Goal: Task Accomplishment & Management: Use online tool/utility

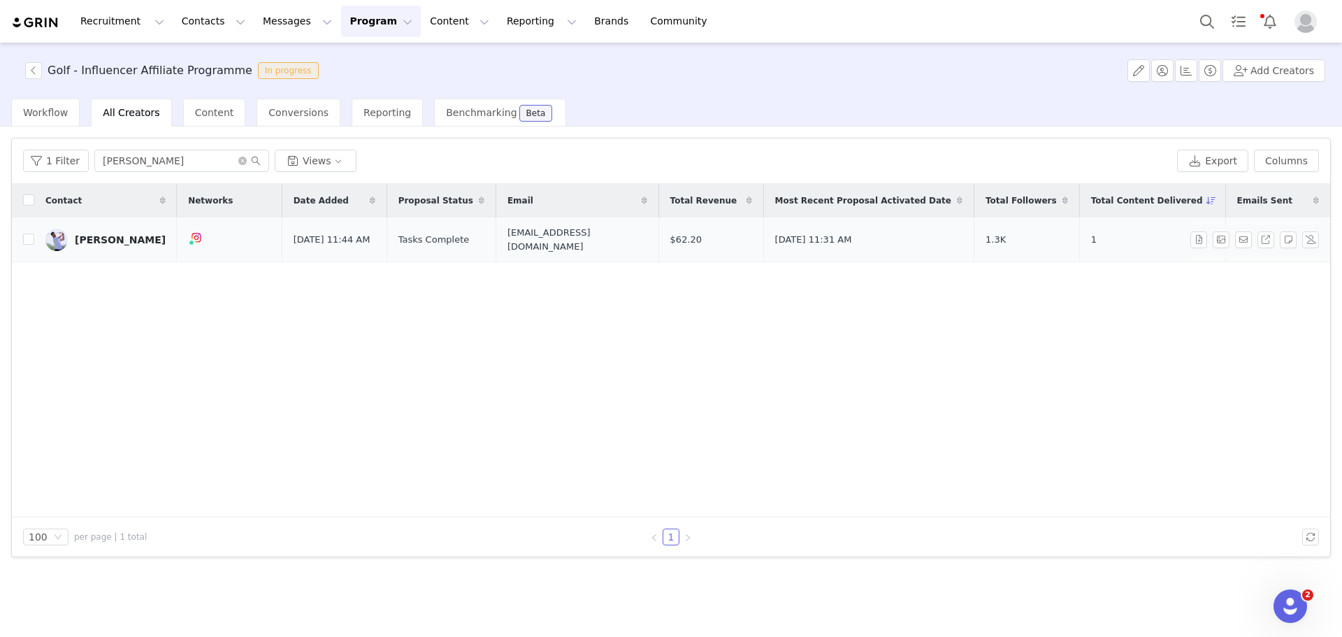
click at [127, 242] on div "[PERSON_NAME]" at bounding box center [120, 239] width 91 height 11
click at [1341, 234] on div at bounding box center [1342, 318] width 0 height 637
click at [119, 247] on link "[PERSON_NAME]" at bounding box center [105, 240] width 120 height 22
click at [121, 247] on link "[PERSON_NAME]" at bounding box center [105, 240] width 120 height 22
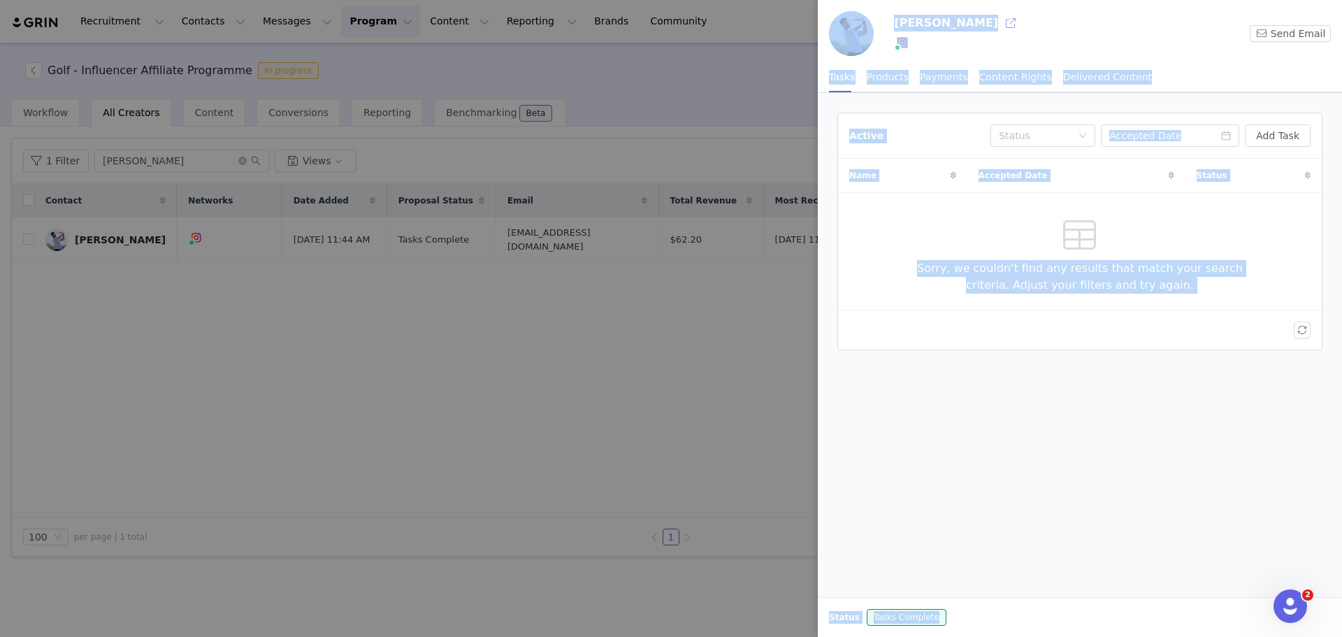
click at [999, 23] on button "button" at bounding box center [1010, 23] width 22 height 22
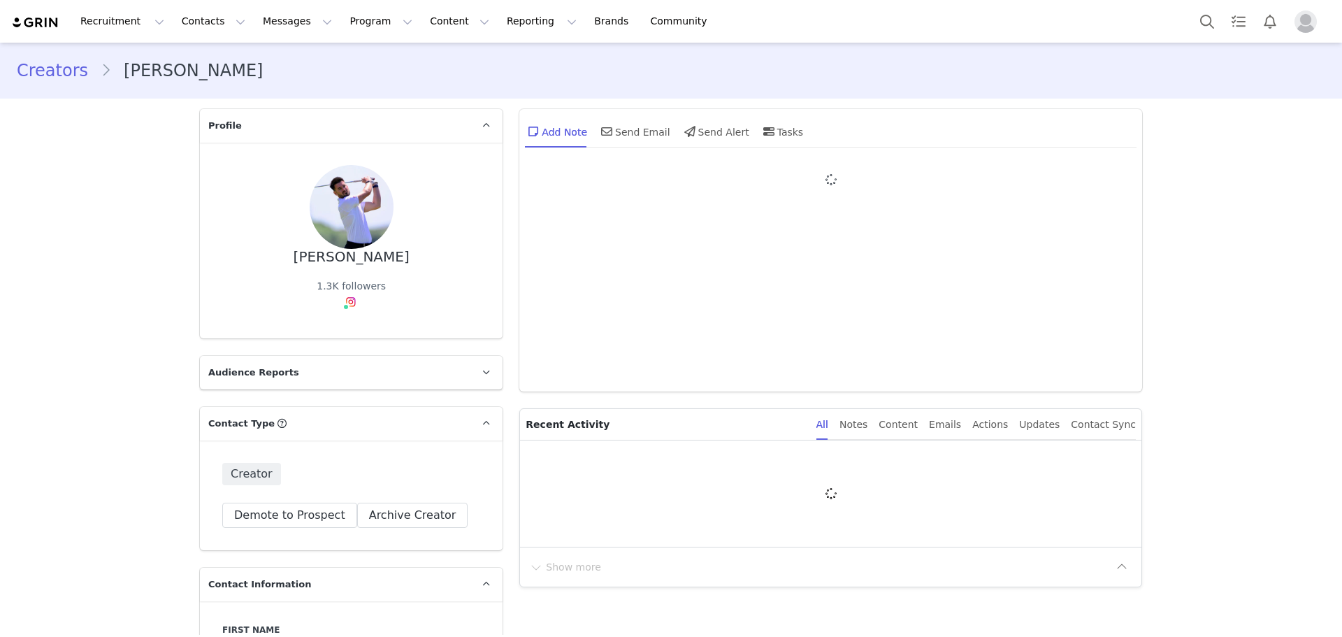
type input "+1 ([GEOGRAPHIC_DATA])"
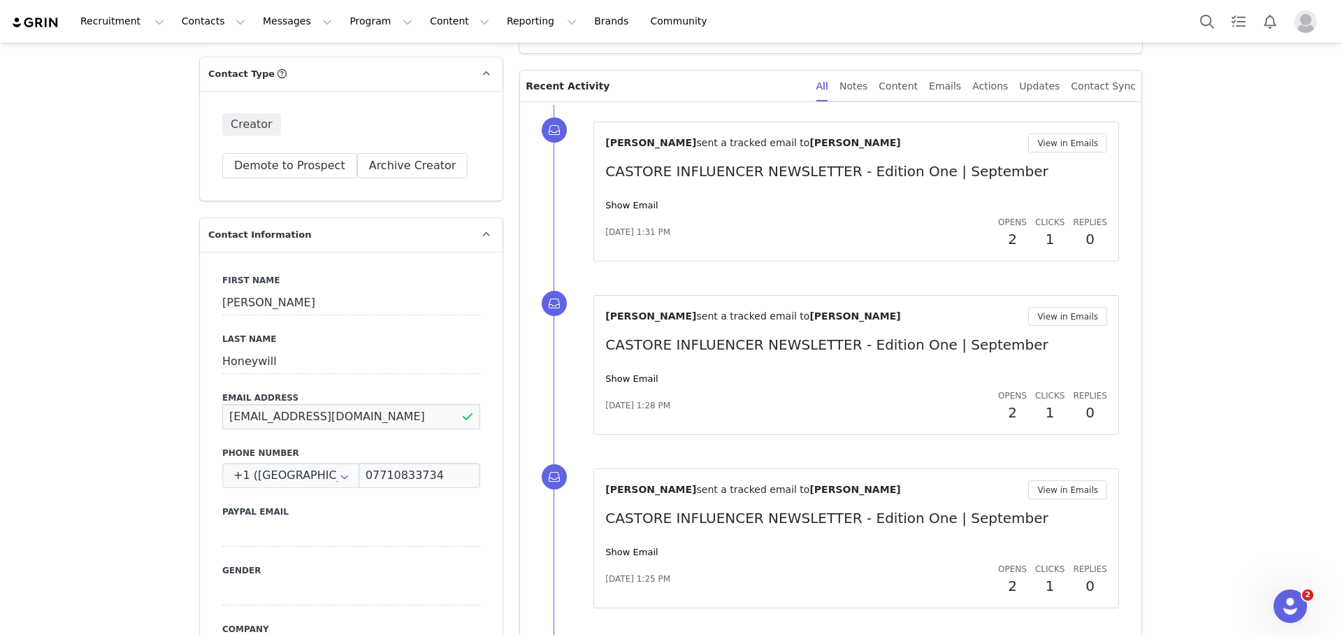
drag, startPoint x: 326, startPoint y: 414, endPoint x: 203, endPoint y: 409, distance: 123.1
click at [203, 409] on div "First Name [PERSON_NAME] Last Name Honeywill Email Address [EMAIL_ADDRESS][DOMA…" at bounding box center [351, 507] width 303 height 511
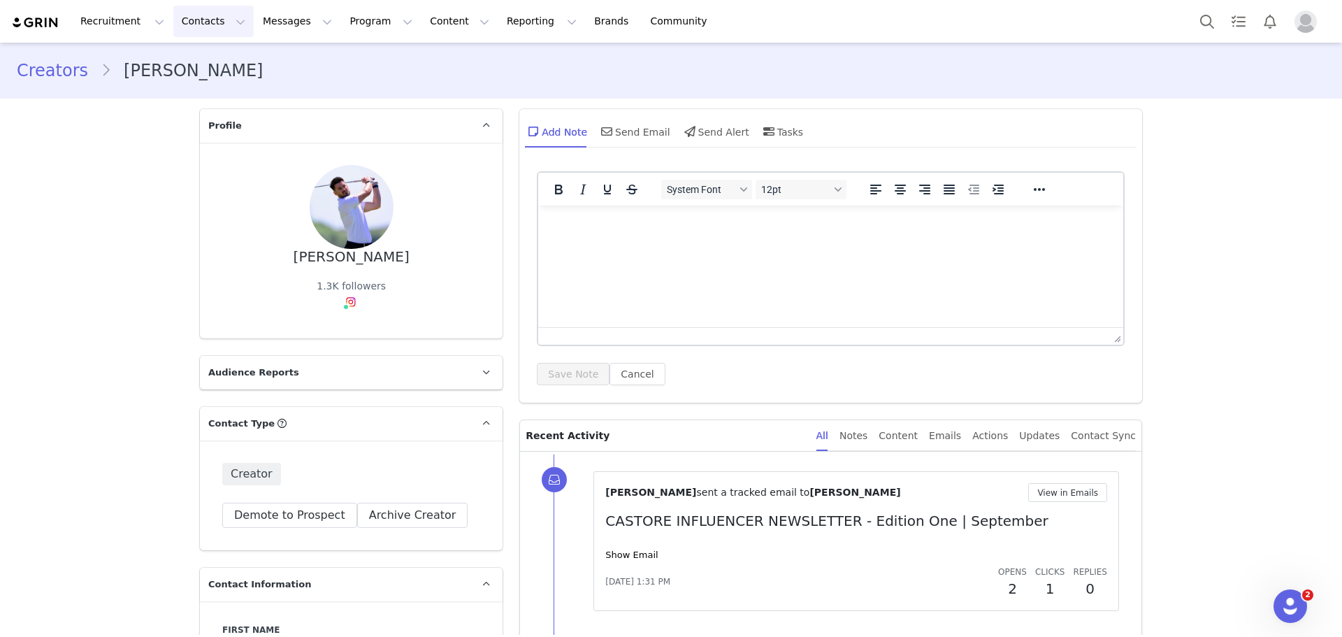
click at [215, 24] on button "Contacts Contacts" at bounding box center [213, 21] width 80 height 31
drag, startPoint x: 211, startPoint y: 71, endPoint x: 233, endPoint y: 98, distance: 34.3
click at [211, 71] on link "Creators" at bounding box center [215, 62] width 110 height 26
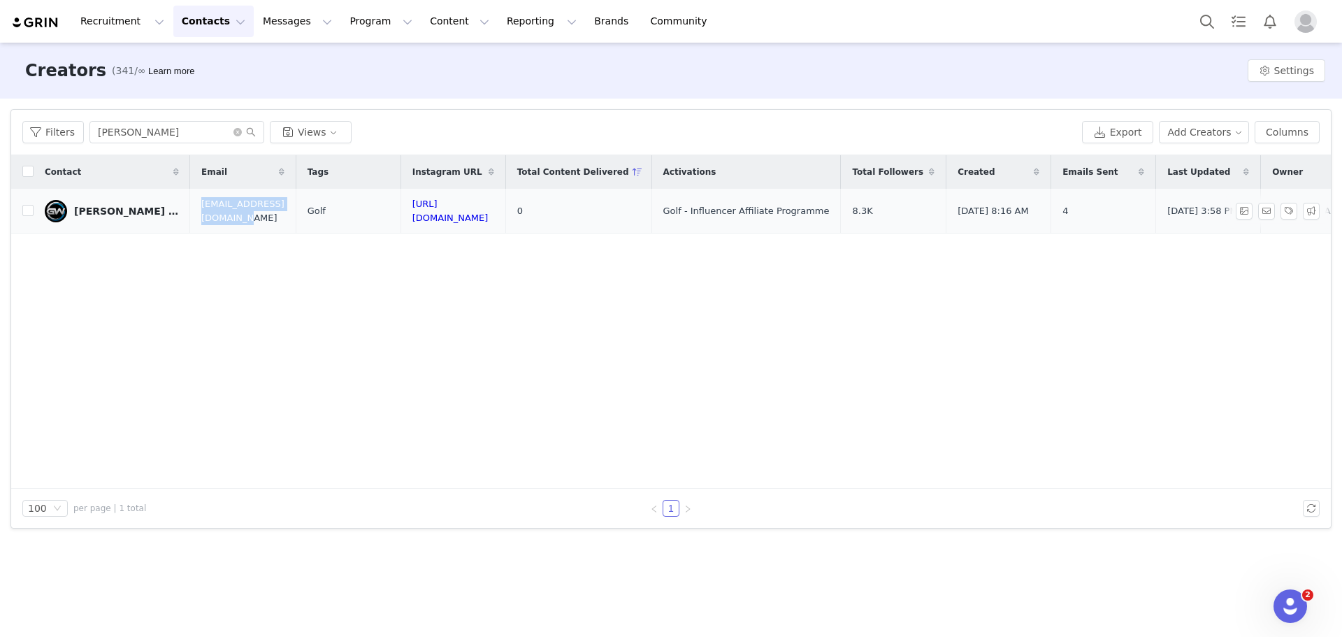
drag, startPoint x: 320, startPoint y: 212, endPoint x: 193, endPoint y: 218, distance: 127.3
click at [193, 218] on td "gedwaltersgolf@gmail.com" at bounding box center [243, 211] width 106 height 45
copy span "gedwaltersgolf@gmail.com"
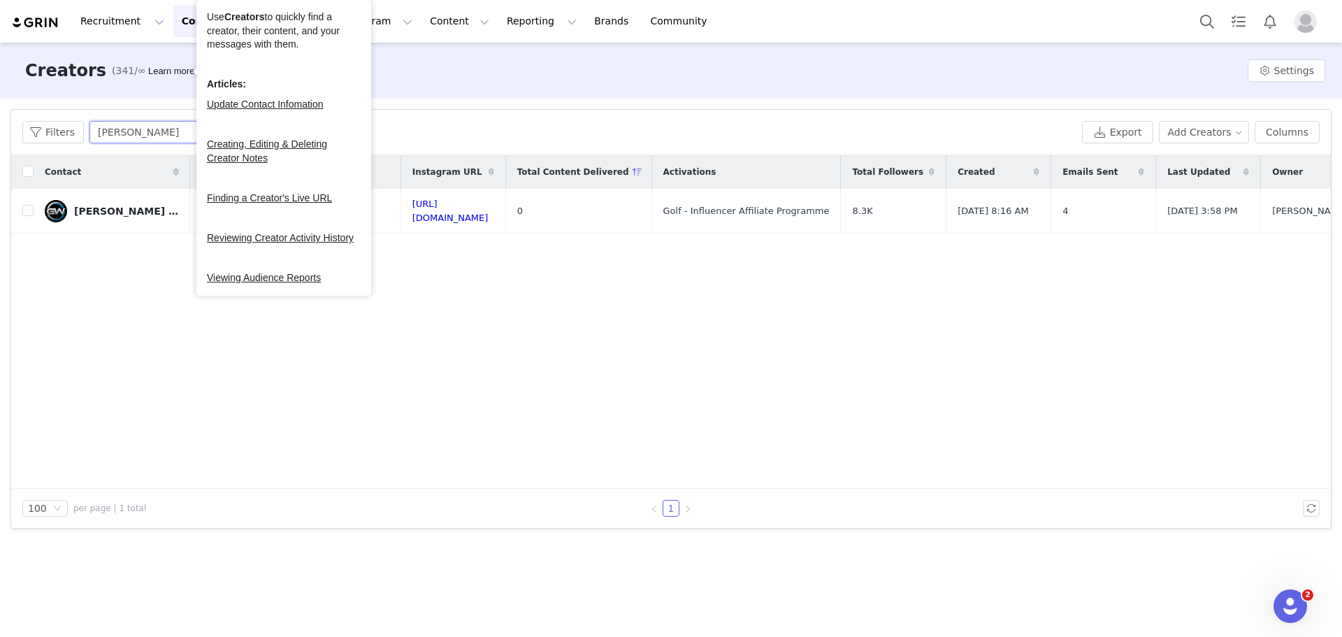
drag, startPoint x: 159, startPoint y: 129, endPoint x: 1, endPoint y: 138, distance: 157.5
click at [2, 138] on div "Filters Filter Logic And Or Archived Select Owner Select Contact Tag Select Rel…" at bounding box center [671, 319] width 1342 height 440
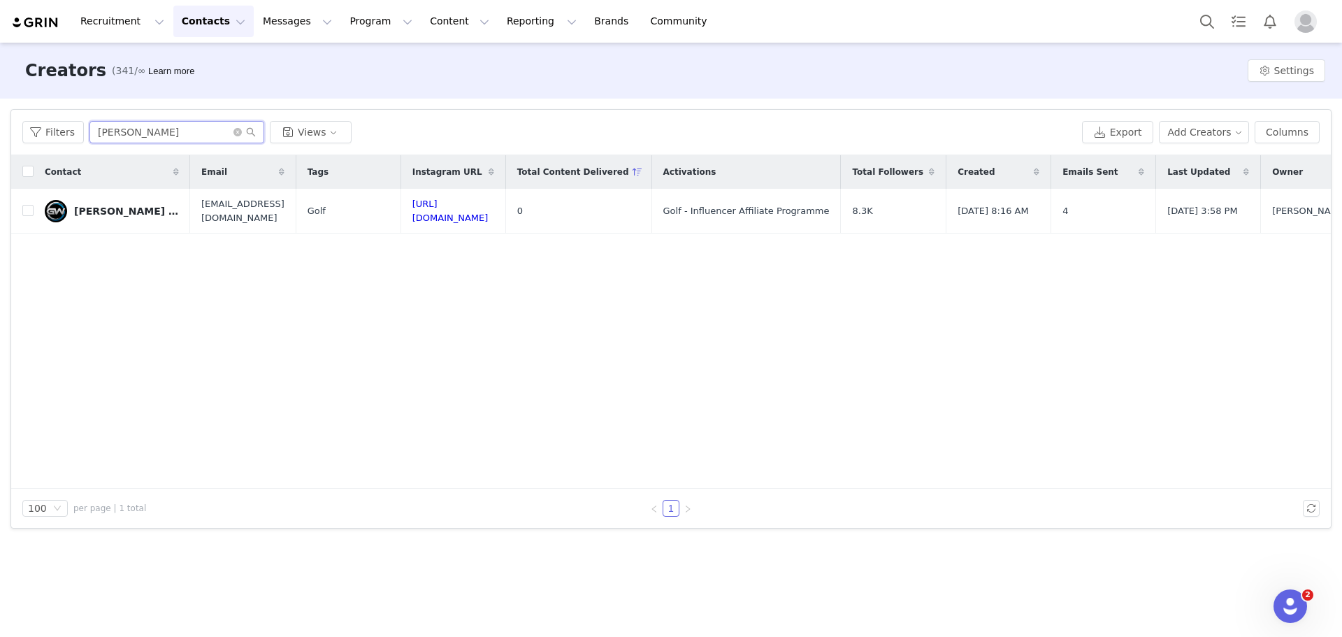
type input "chandler"
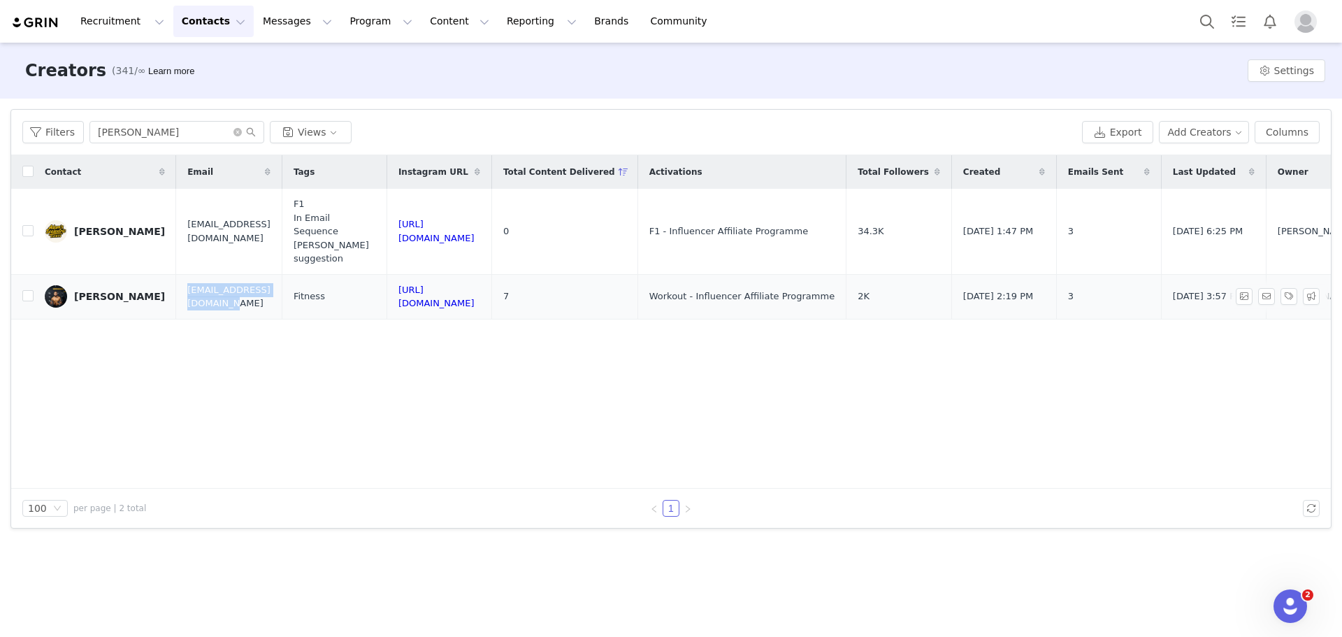
drag, startPoint x: 289, startPoint y: 273, endPoint x: 164, endPoint y: 273, distance: 125.1
click at [176, 274] on td "chandlerbonne1@gmail.com" at bounding box center [229, 296] width 106 height 45
copy span "chandlerbonne1@gmail.com"
click at [195, 22] on button "Contacts Contacts" at bounding box center [213, 21] width 80 height 31
click at [219, 61] on div "Creators" at bounding box center [215, 62] width 94 height 15
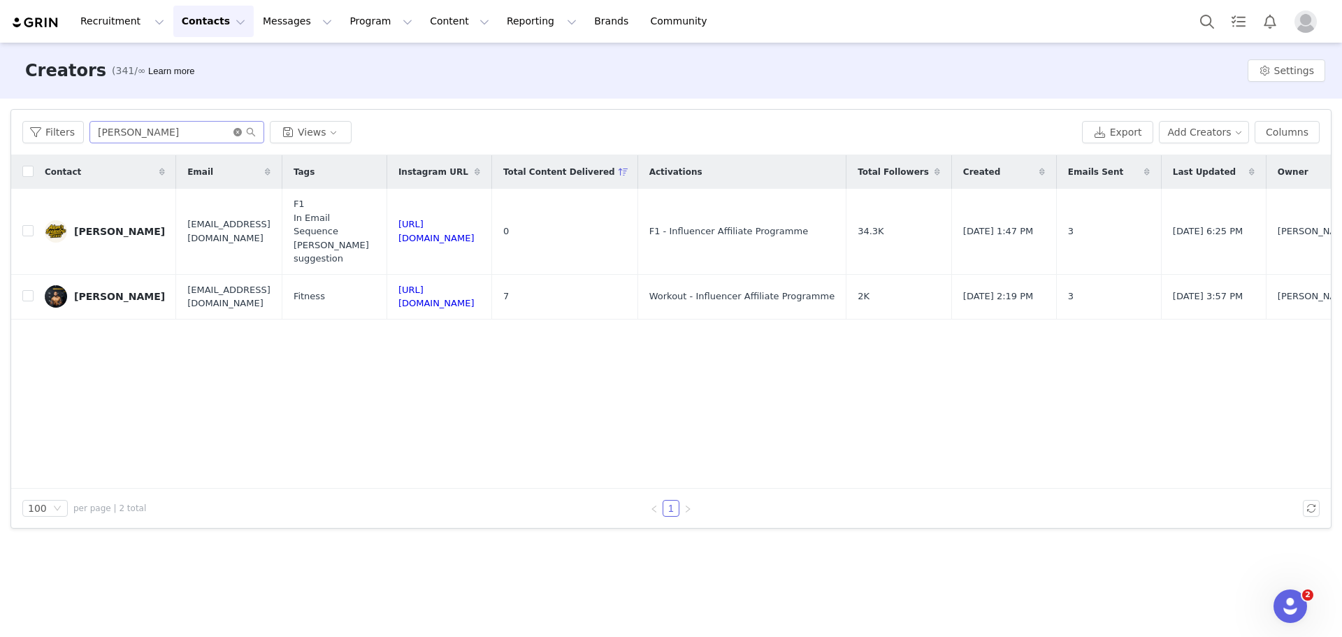
click at [233, 130] on icon "icon: close-circle" at bounding box center [237, 132] width 8 height 8
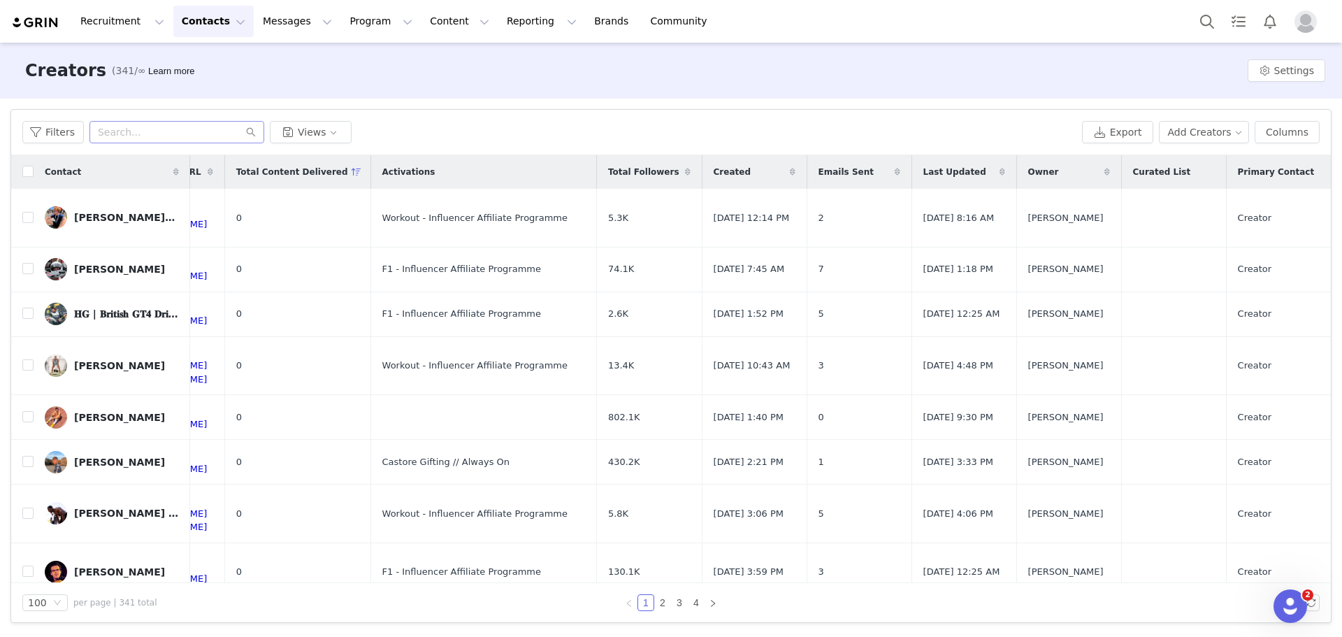
scroll to position [0, 462]
click at [1275, 125] on button "Columns" at bounding box center [1286, 132] width 65 height 22
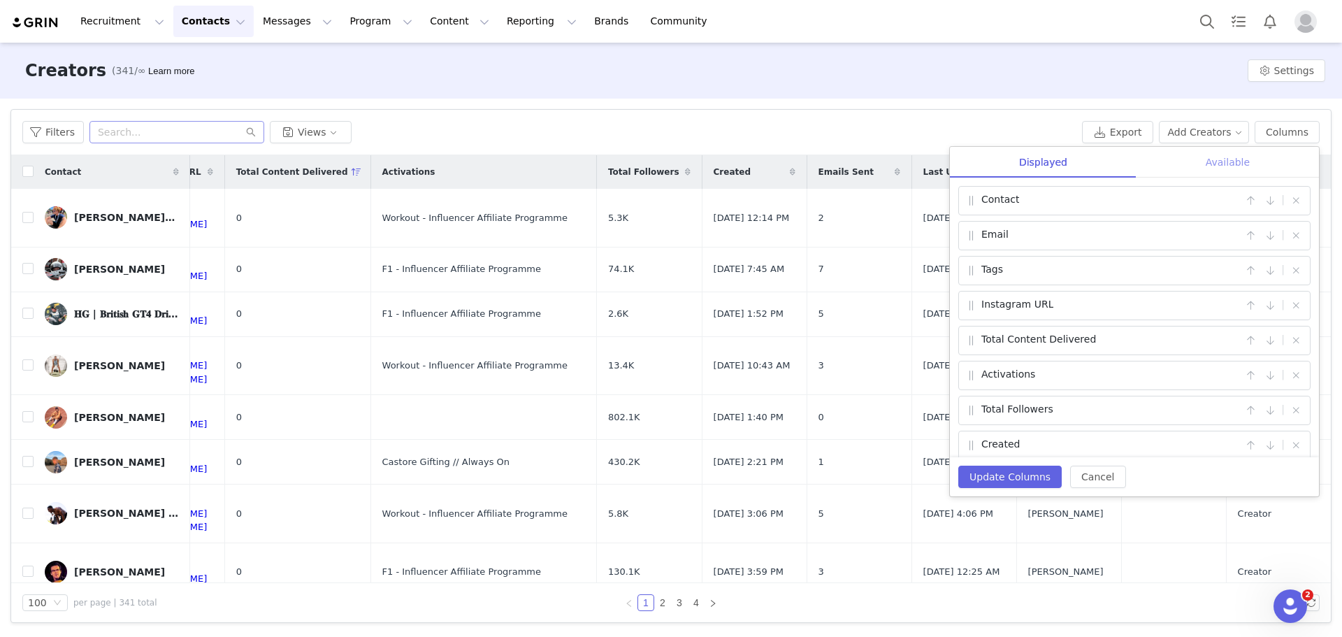
click at [1246, 161] on div "Available" at bounding box center [1227, 162] width 182 height 31
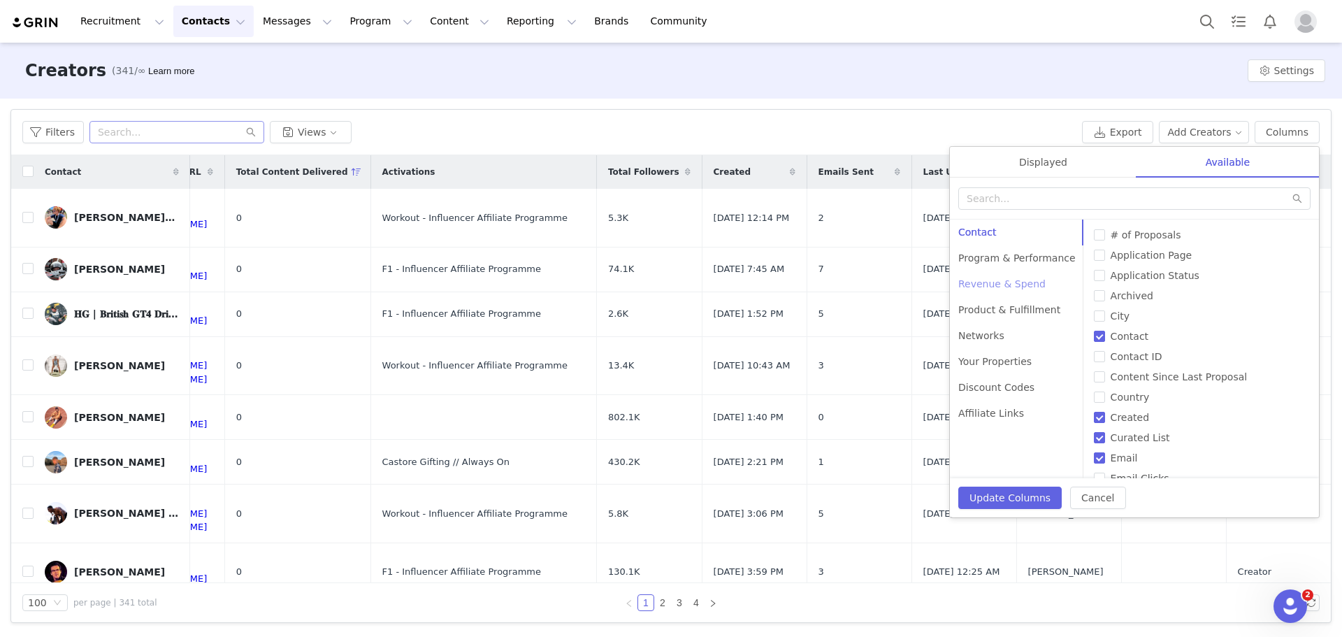
click at [992, 286] on div "Revenue & Spend" at bounding box center [1017, 284] width 134 height 26
drag, startPoint x: 1097, startPoint y: 417, endPoint x: 1083, endPoint y: 429, distance: 18.9
click at [1105, 417] on span "Total Revenue" at bounding box center [1145, 417] width 80 height 11
click at [1096, 417] on input "Total Revenue" at bounding box center [1099, 417] width 11 height 11
checkbox input "true"
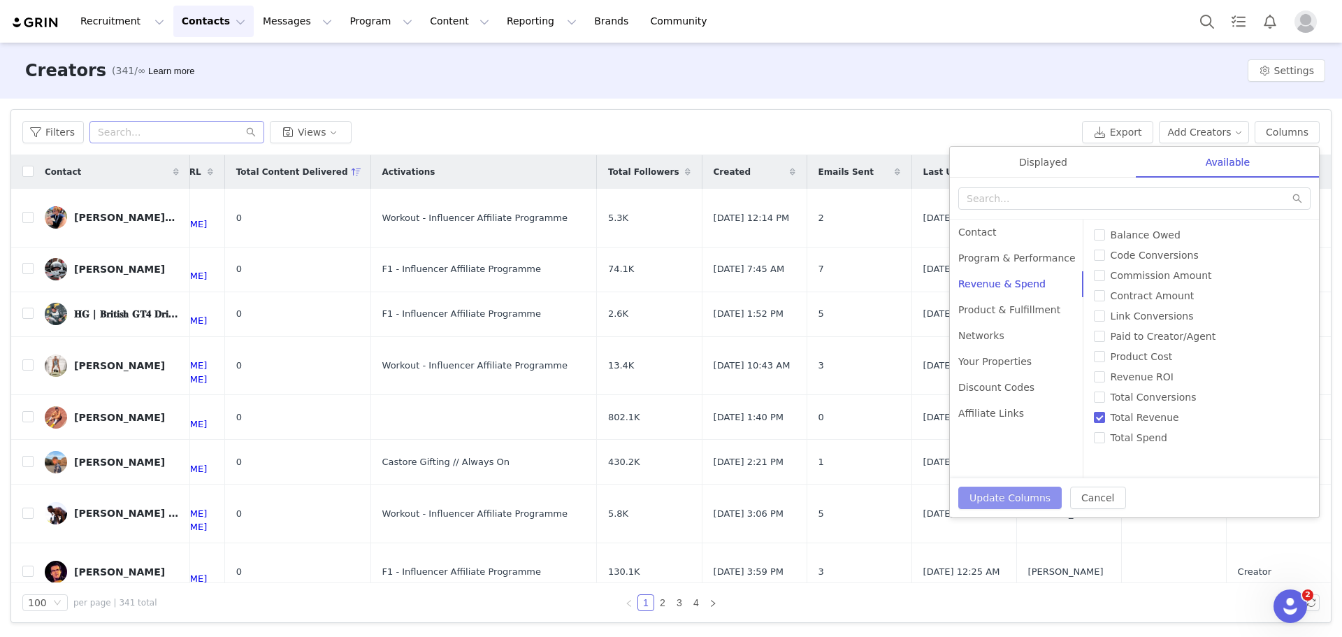
click at [1028, 494] on button "Update Columns" at bounding box center [1009, 497] width 103 height 22
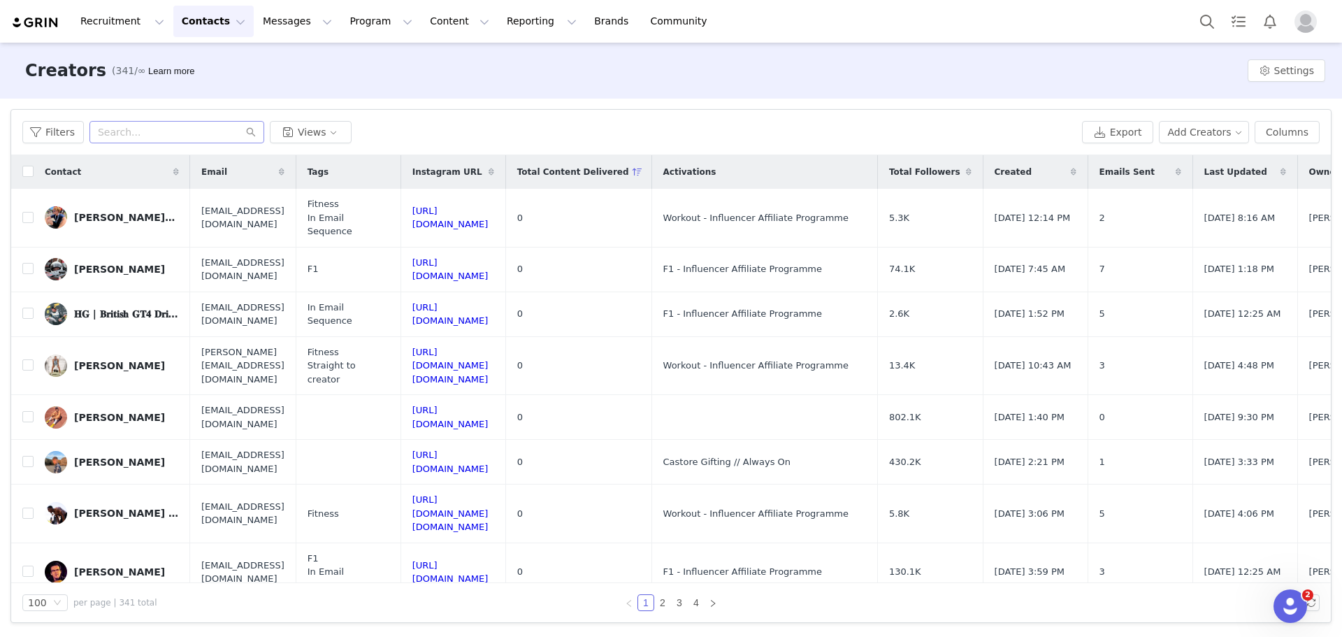
scroll to position [0, 567]
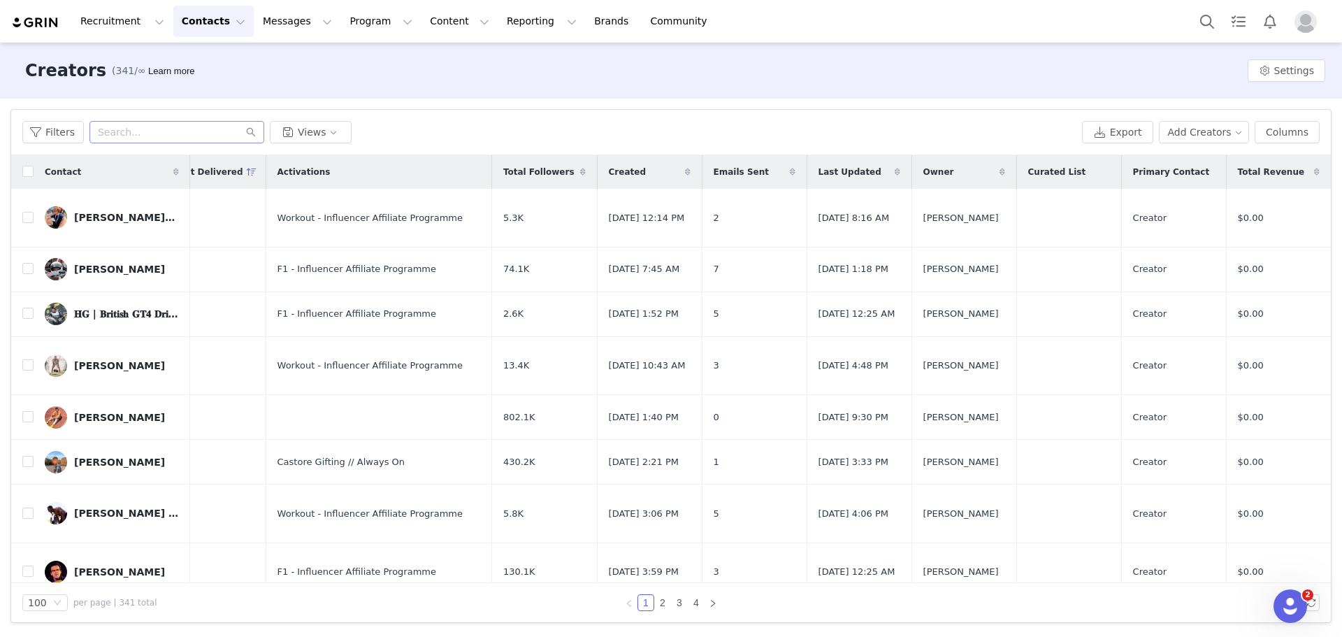
click at [1291, 173] on div "Total Revenue" at bounding box center [1278, 172] width 105 height 34
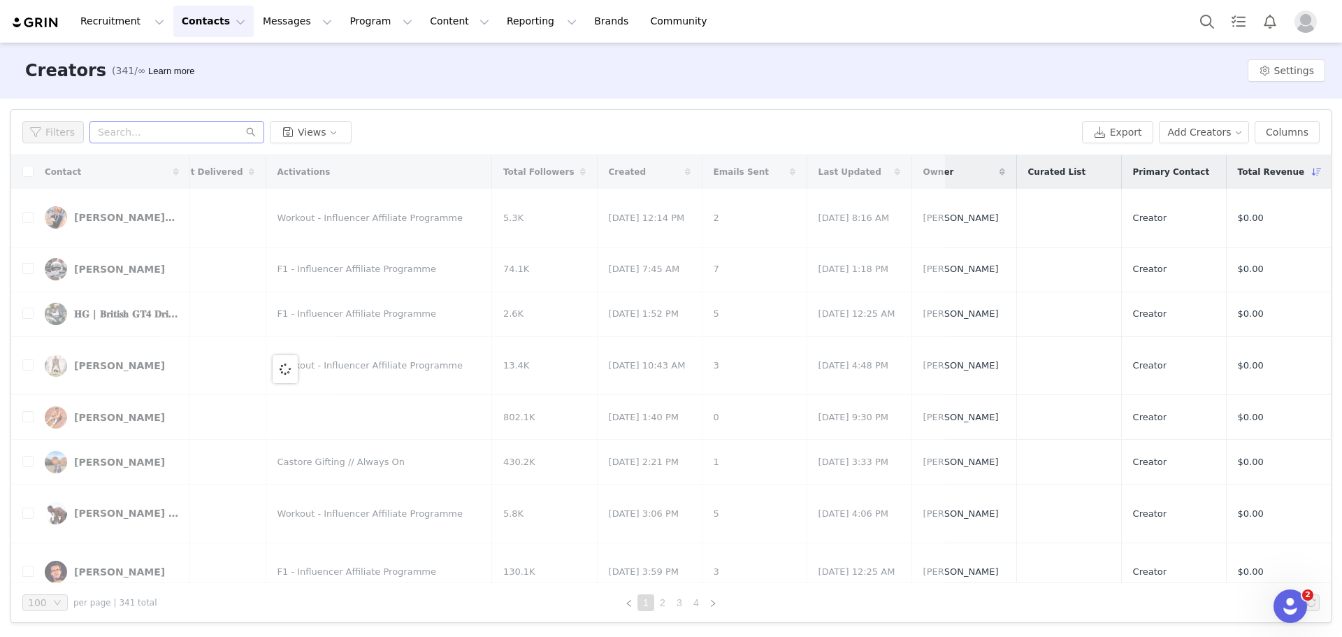
scroll to position [0, 0]
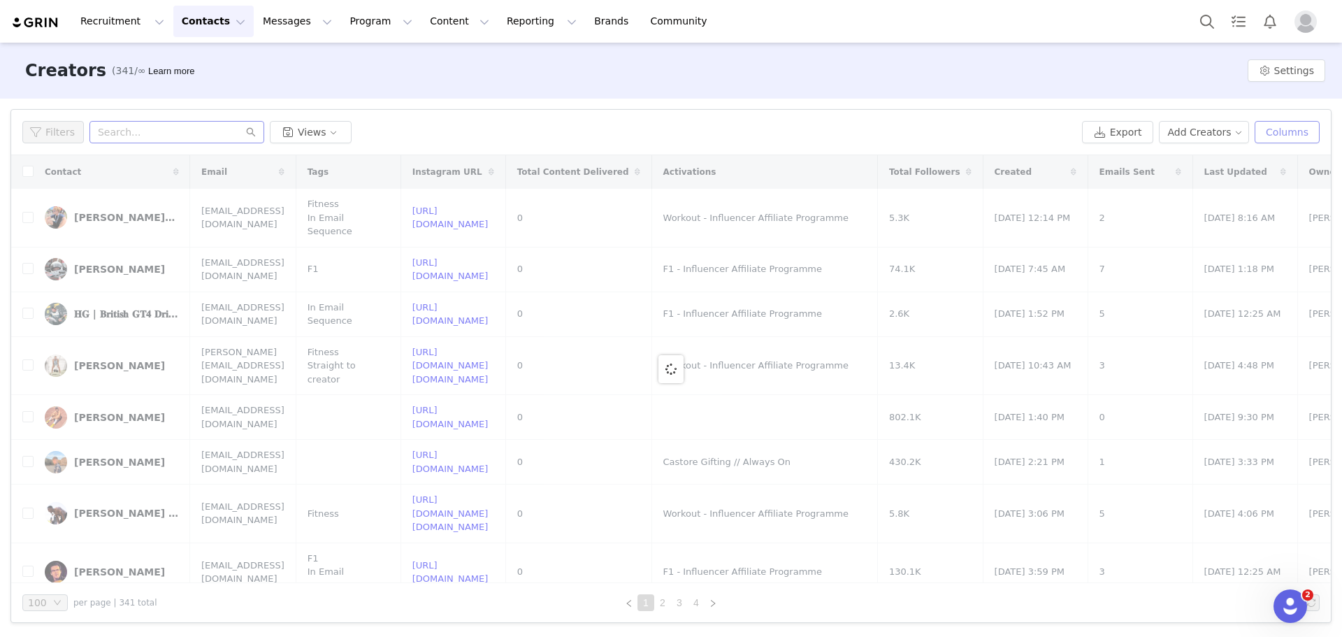
click at [1296, 129] on button "Columns" at bounding box center [1286, 132] width 65 height 22
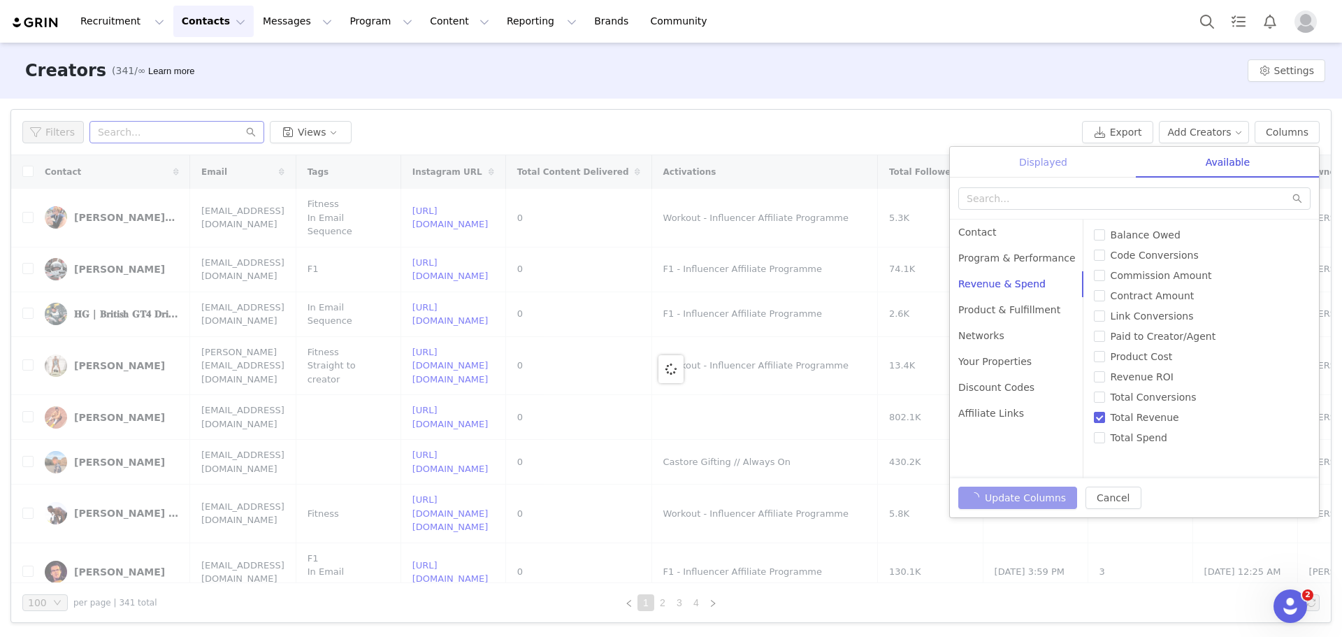
click at [1057, 157] on div "Displayed" at bounding box center [1043, 162] width 187 height 31
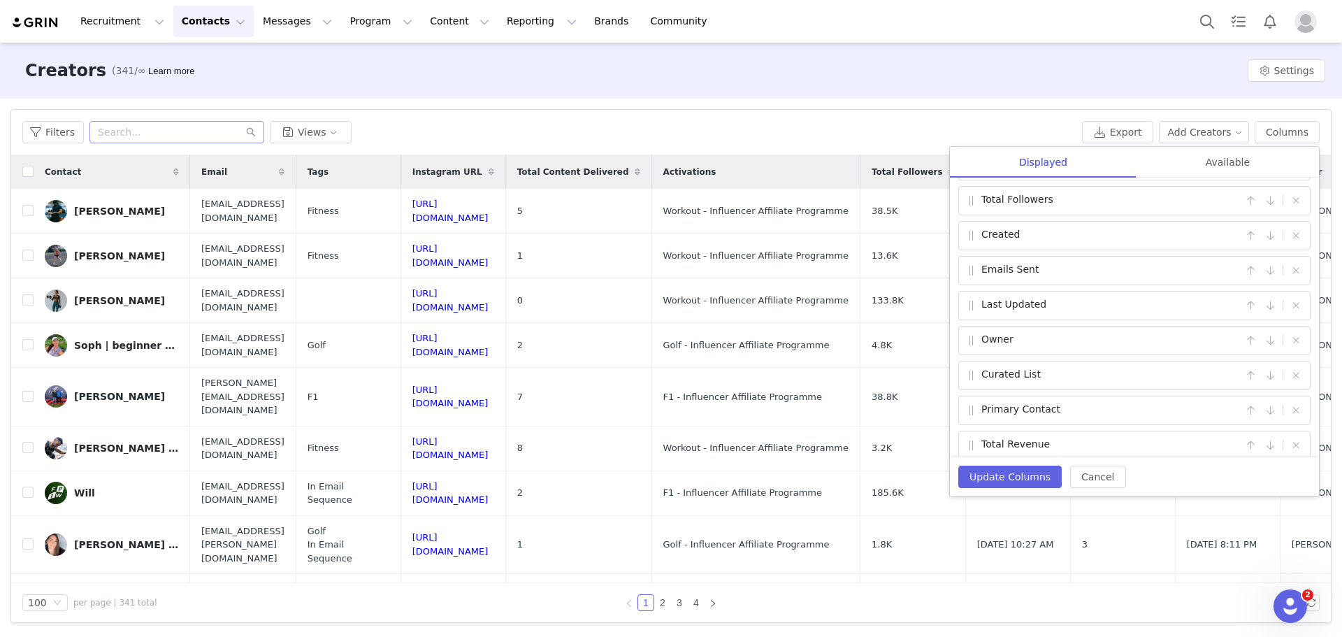
drag, startPoint x: 1240, startPoint y: 447, endPoint x: 1236, endPoint y: 433, distance: 14.8
click at [1240, 447] on div "Total Revenue |" at bounding box center [1134, 444] width 352 height 29
click at [1243, 437] on button "button" at bounding box center [1250, 434] width 17 height 17
click at [1242, 405] on button "button" at bounding box center [1250, 399] width 17 height 17
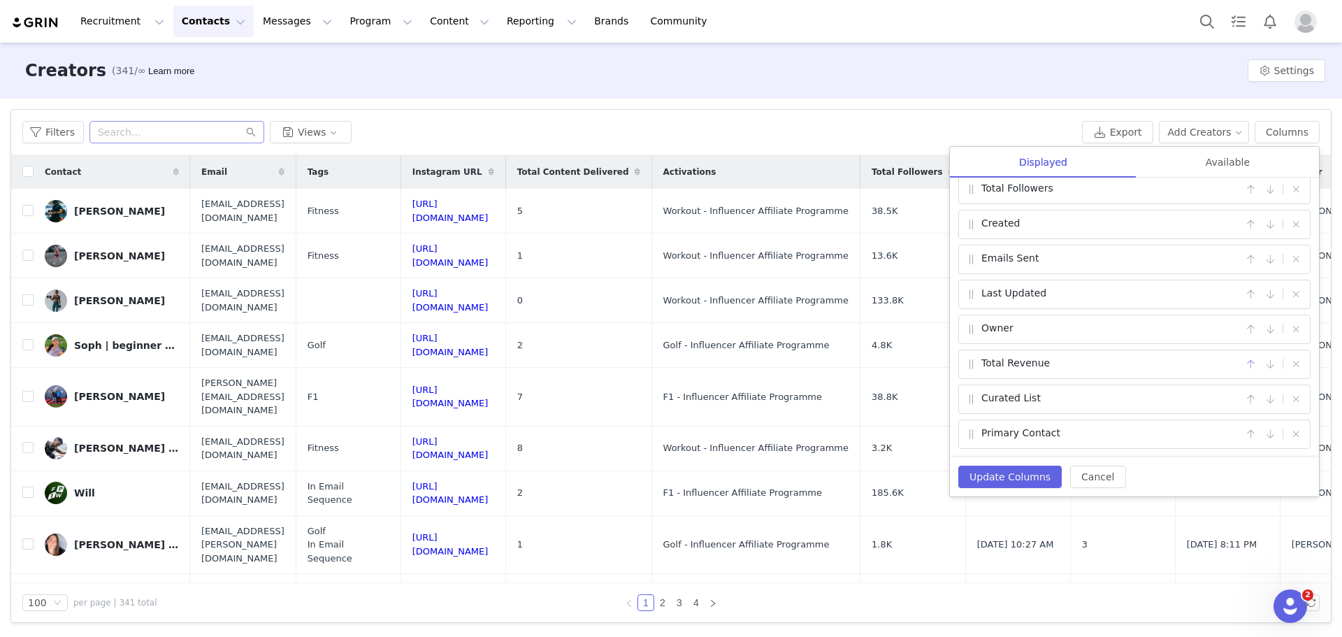
click at [1242, 368] on button "button" at bounding box center [1250, 364] width 17 height 17
click at [1243, 330] on button "button" at bounding box center [1250, 329] width 17 height 17
click at [1243, 290] on button "button" at bounding box center [1250, 294] width 17 height 17
click at [1242, 263] on button "button" at bounding box center [1250, 259] width 17 height 17
click at [1242, 222] on button "button" at bounding box center [1250, 224] width 17 height 17
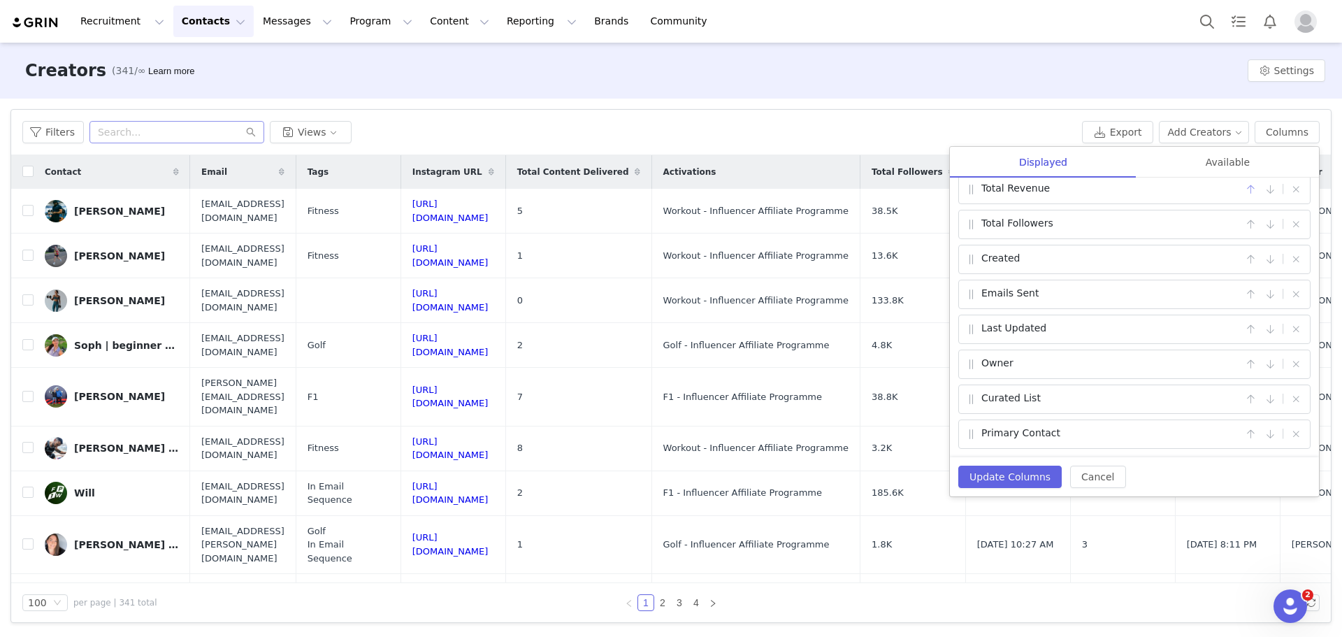
scroll to position [186, 0]
click at [1034, 474] on button "Update Columns" at bounding box center [1009, 476] width 103 height 22
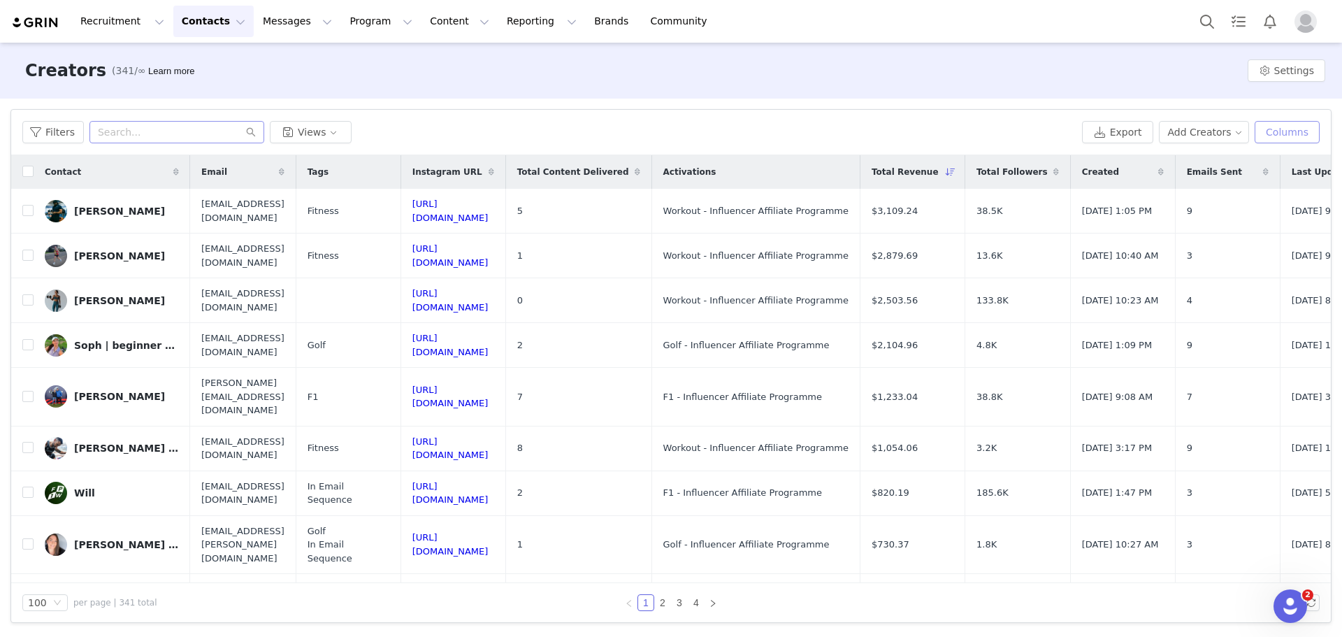
click at [1275, 139] on button "Columns" at bounding box center [1286, 132] width 65 height 22
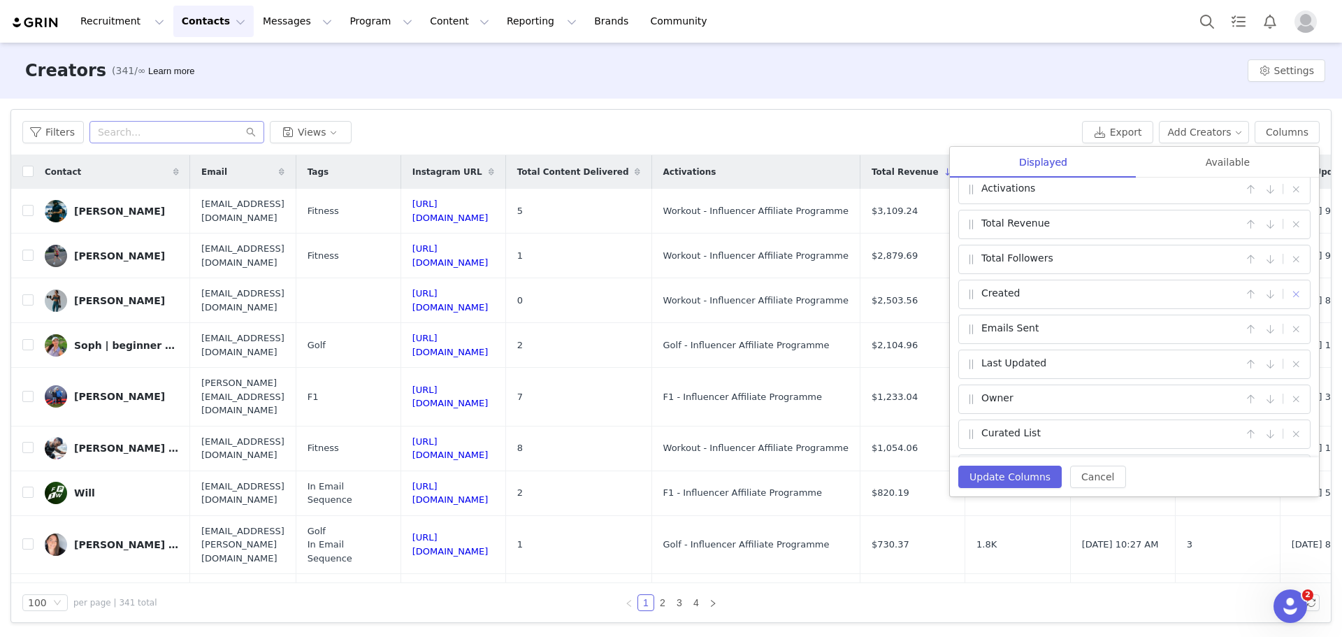
click at [1287, 288] on button "button" at bounding box center [1295, 294] width 17 height 17
checkbox input "false"
click at [1041, 473] on button "Update Columns" at bounding box center [1009, 476] width 103 height 22
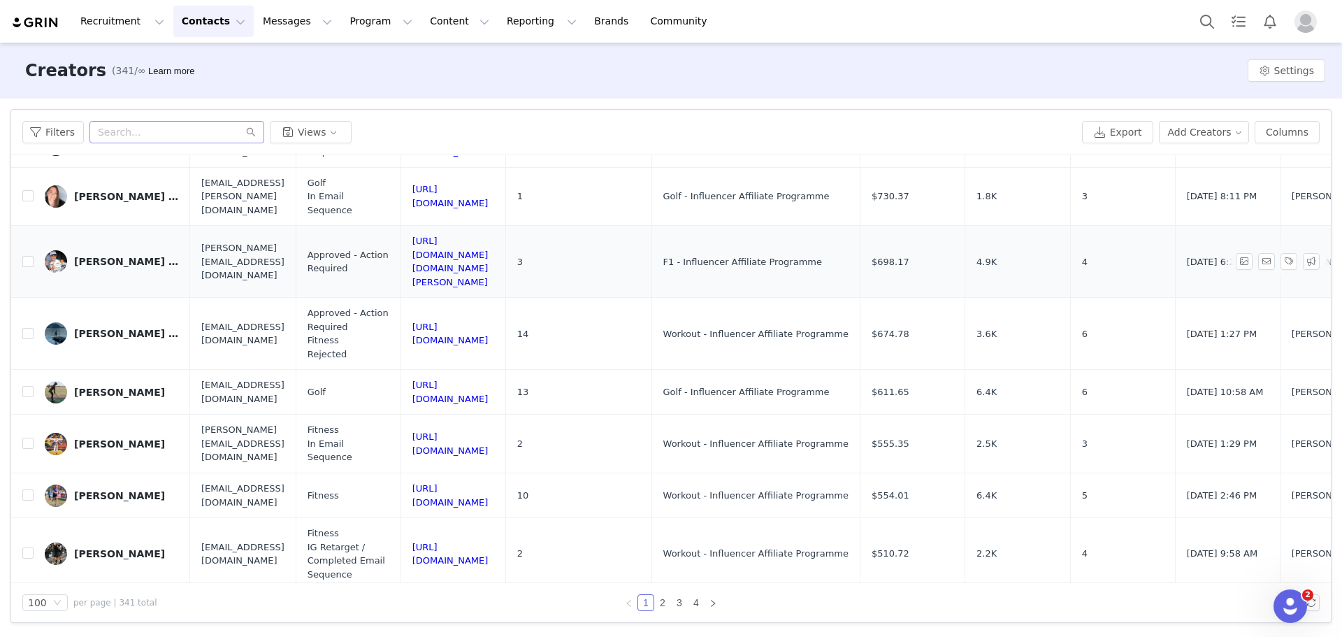
scroll to position [349, 0]
click at [112, 546] on div "Ross McKenzie" at bounding box center [119, 551] width 91 height 11
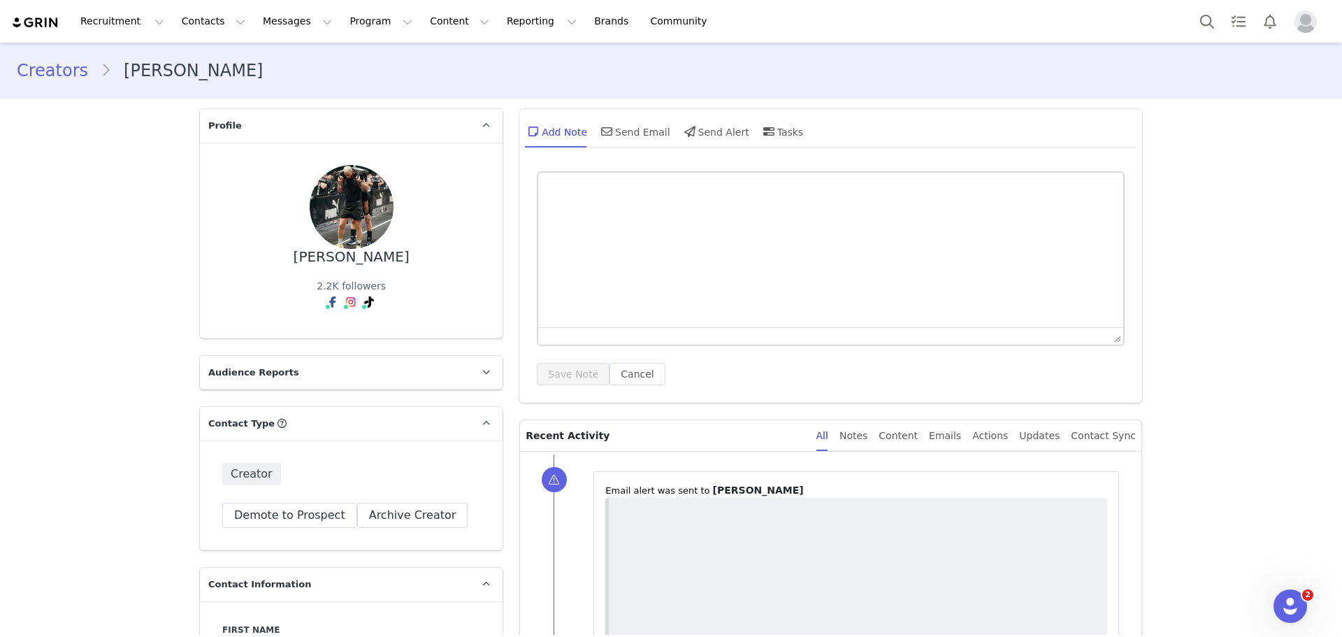
type input "+1 (United States)"
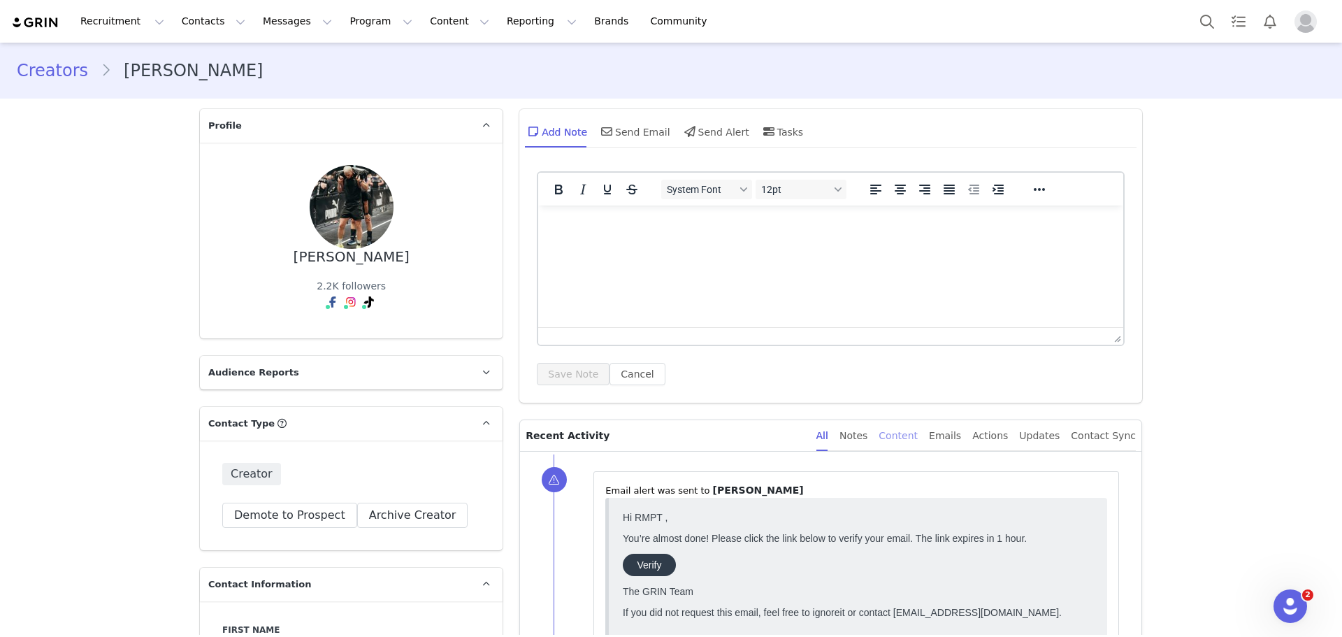
click at [918, 430] on div "Content" at bounding box center [897, 435] width 39 height 31
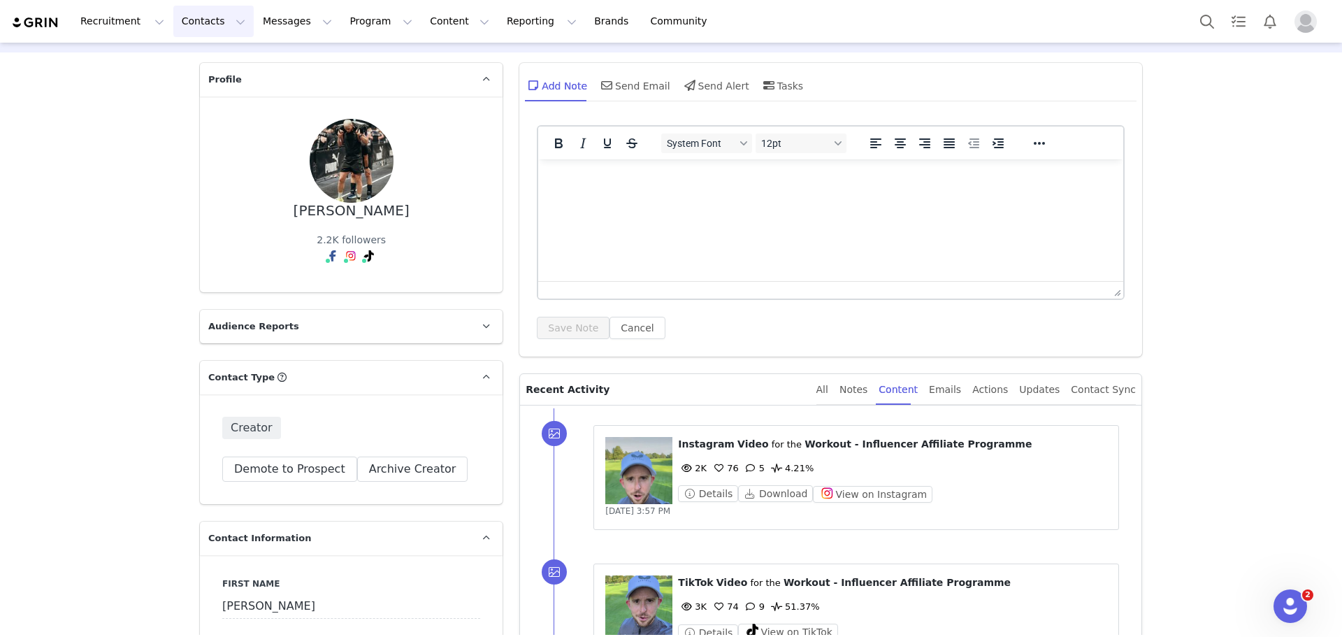
scroll to position [70, 0]
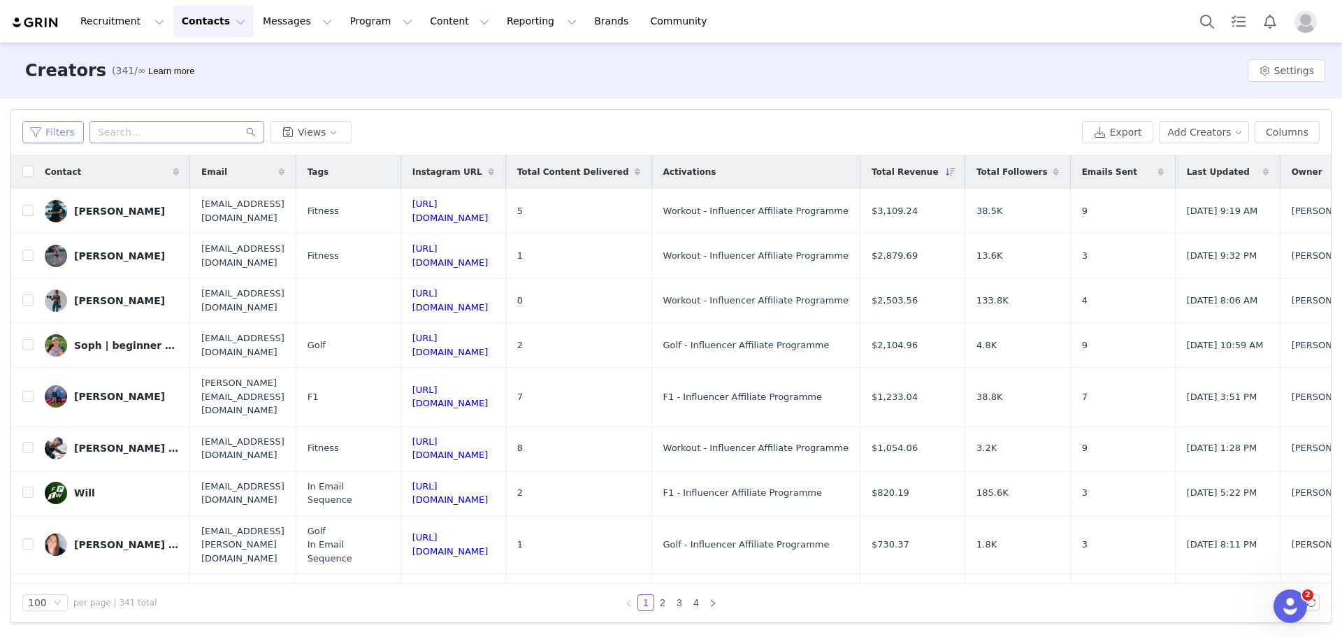
click at [67, 140] on button "Filters" at bounding box center [52, 132] width 61 height 22
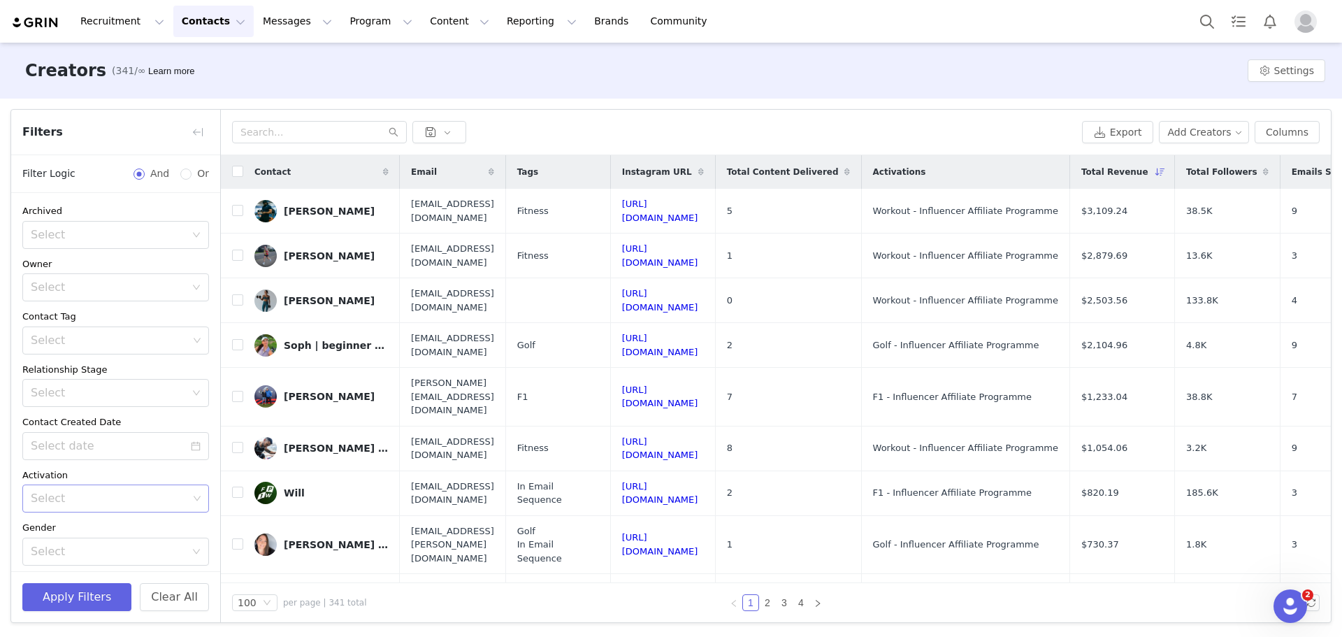
click at [193, 502] on icon "icon: down" at bounding box center [197, 498] width 8 height 8
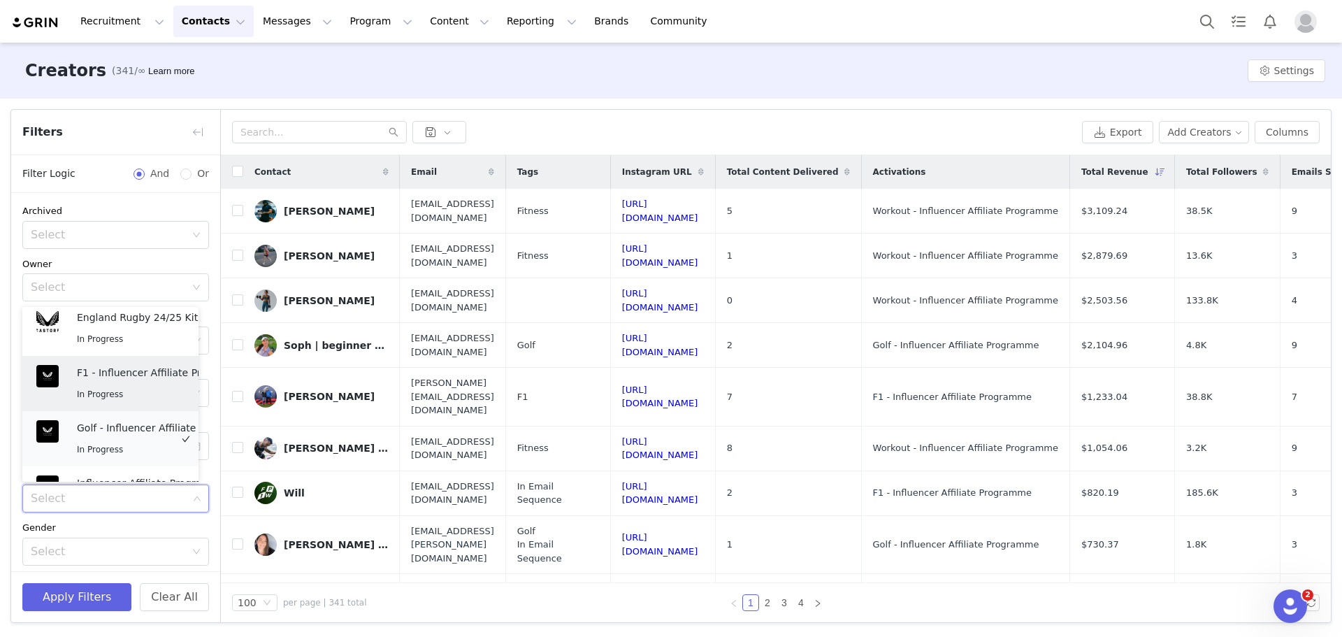
scroll to position [540, 0]
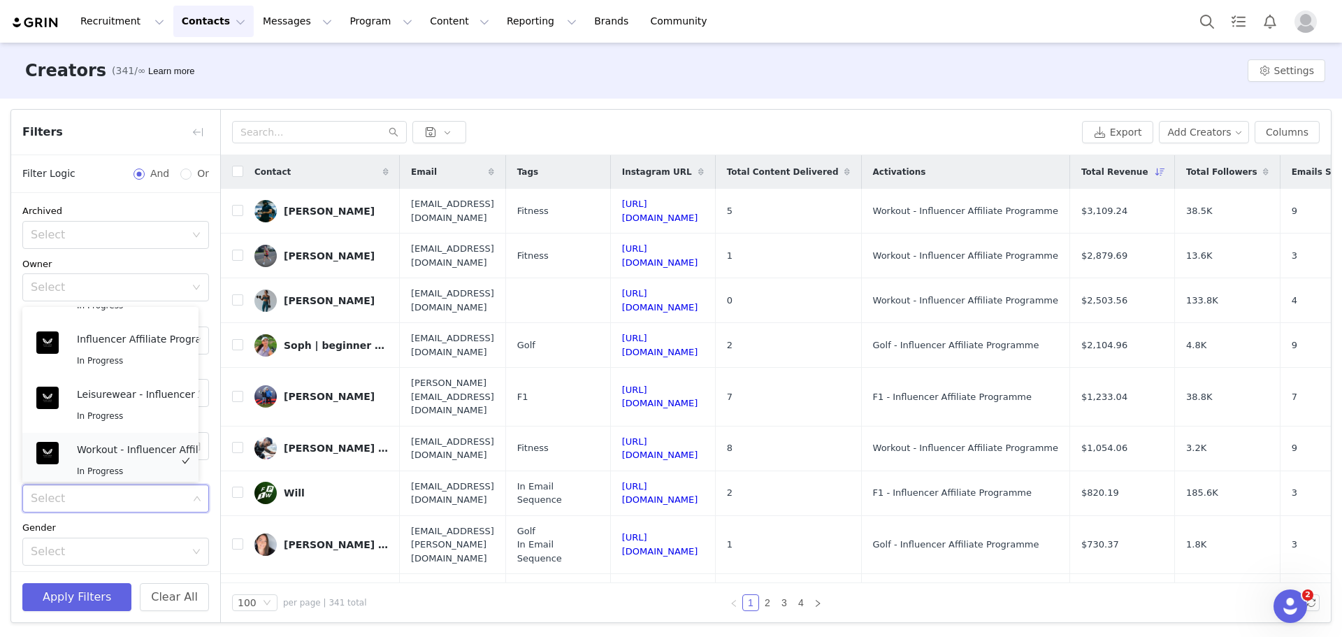
click at [109, 443] on p "Workout - Influencer Affiliate Programme" at bounding box center [154, 449] width 154 height 15
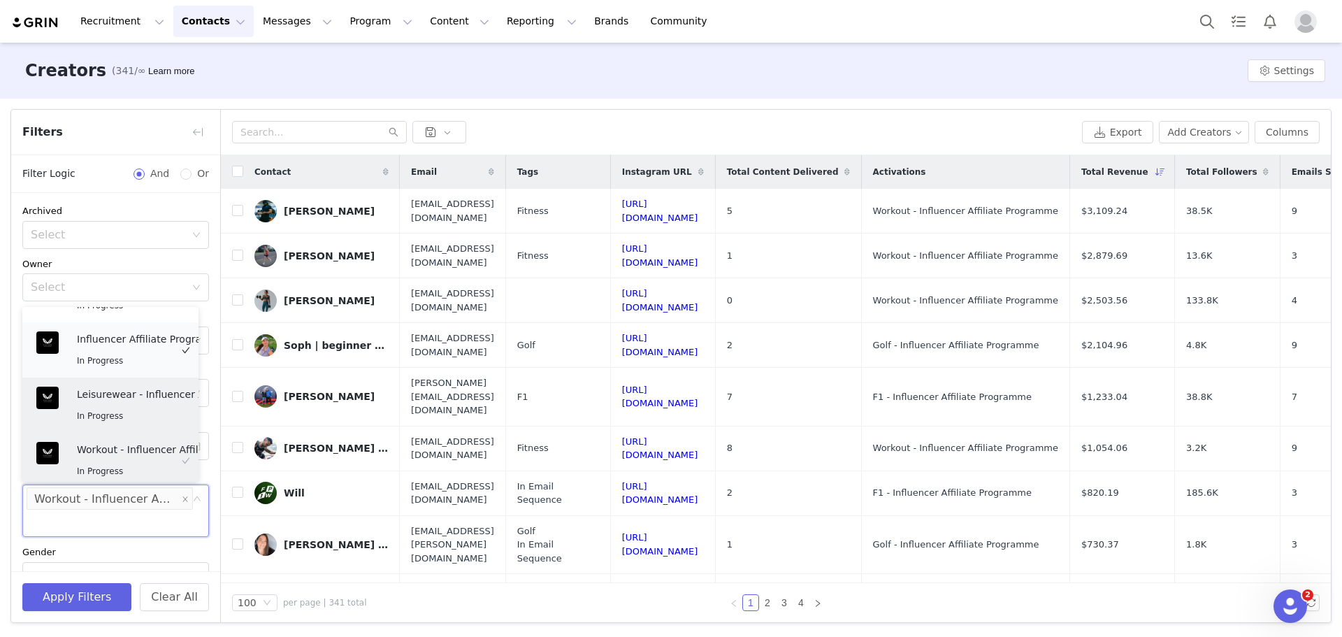
drag, startPoint x: 115, startPoint y: 400, endPoint x: 110, endPoint y: 364, distance: 36.1
click at [115, 407] on div "In Progress" at bounding box center [154, 415] width 154 height 16
click at [109, 395] on div "Leisurewear - Influencer Affiliate Programme In Progress" at bounding box center [154, 404] width 154 height 37
click at [106, 345] on div "Influencer Affiliate Programme 2.0 In Progress" at bounding box center [154, 349] width 154 height 37
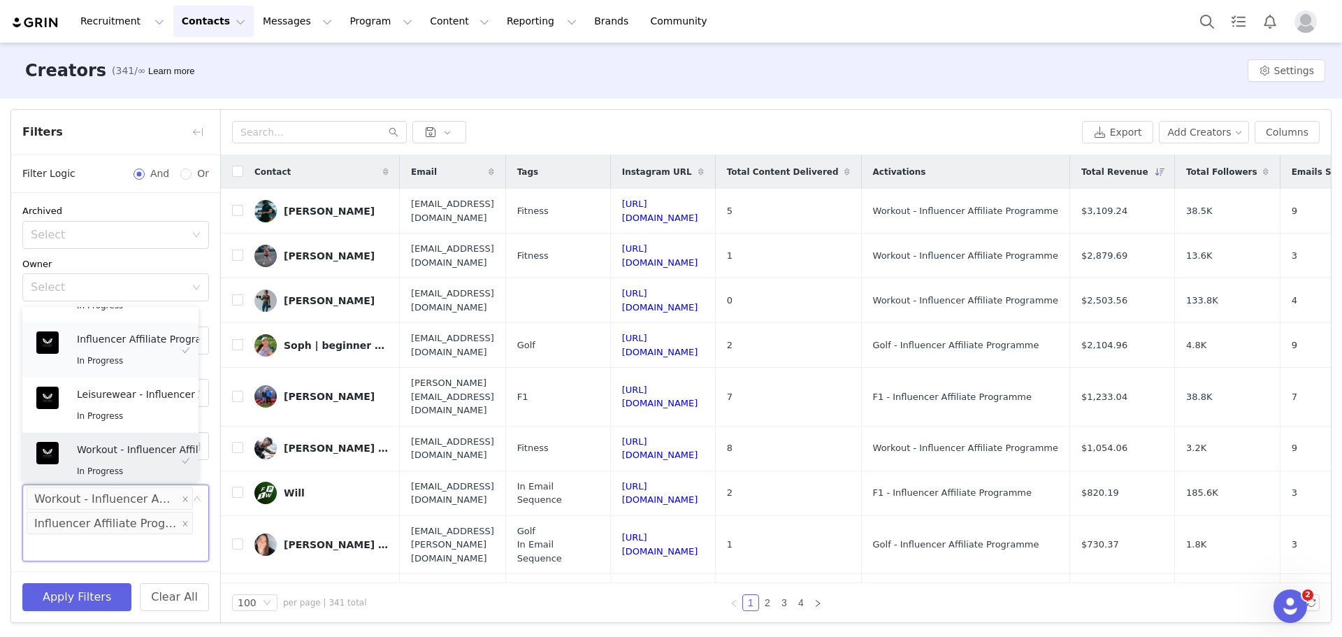
click at [107, 356] on span "In Progress" at bounding box center [100, 361] width 46 height 10
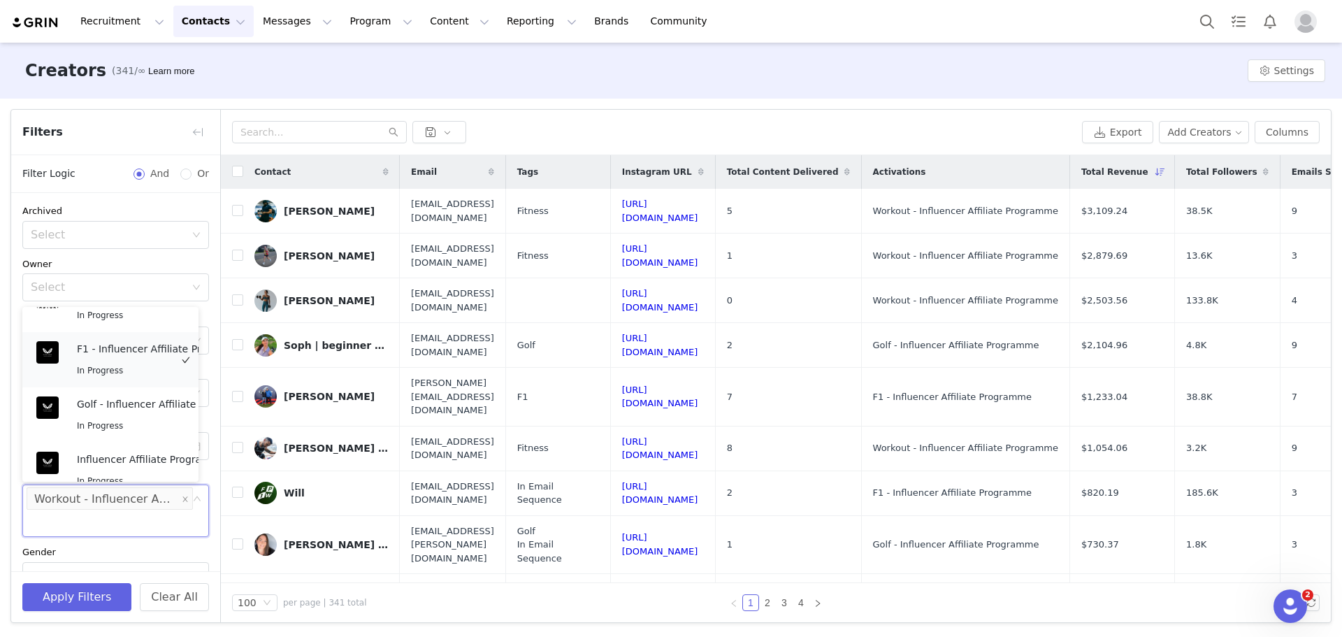
scroll to position [398, 0]
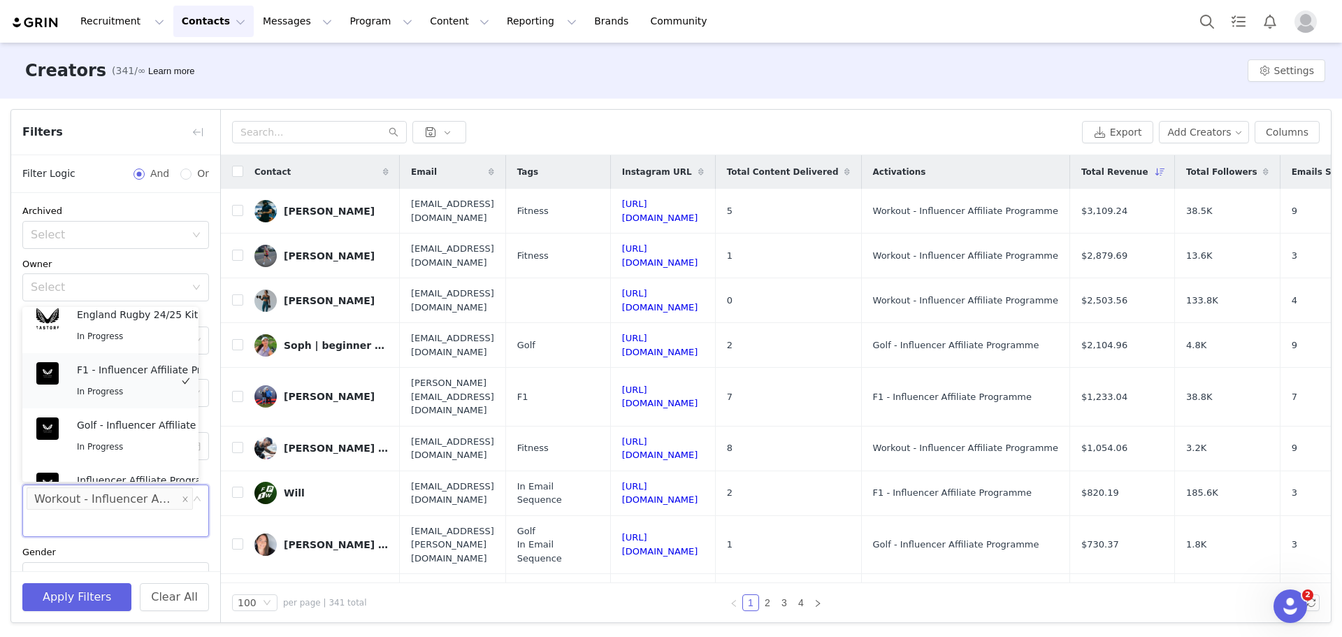
click at [136, 368] on p "F1 - Influencer Affiliate Programme" at bounding box center [154, 369] width 154 height 15
click at [119, 417] on p "Golf - Influencer Affiliate Programme" at bounding box center [154, 424] width 154 height 15
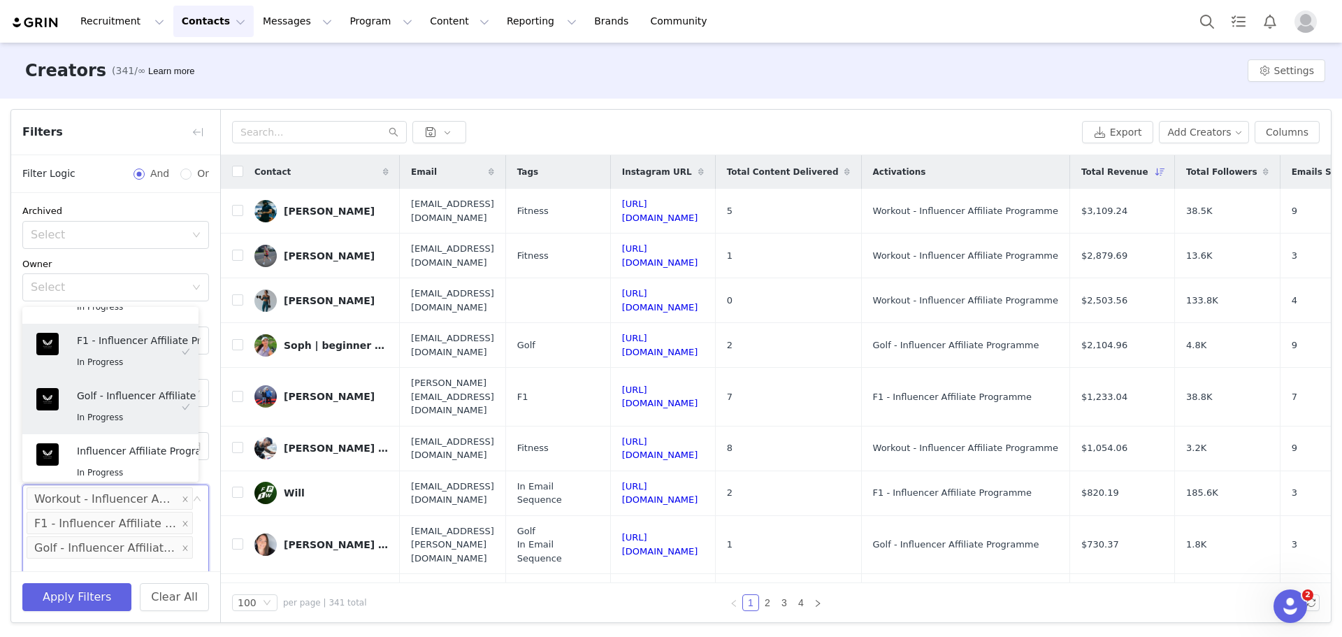
scroll to position [3, 0]
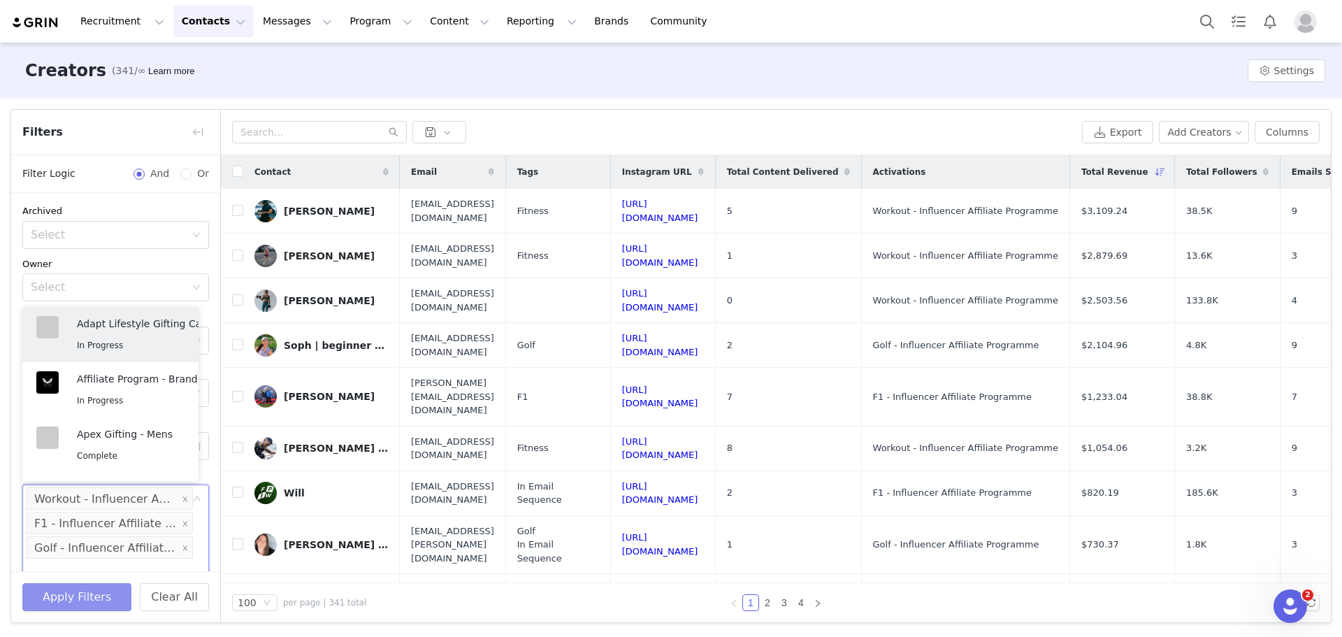
click at [87, 587] on button "Apply Filters" at bounding box center [76, 597] width 109 height 28
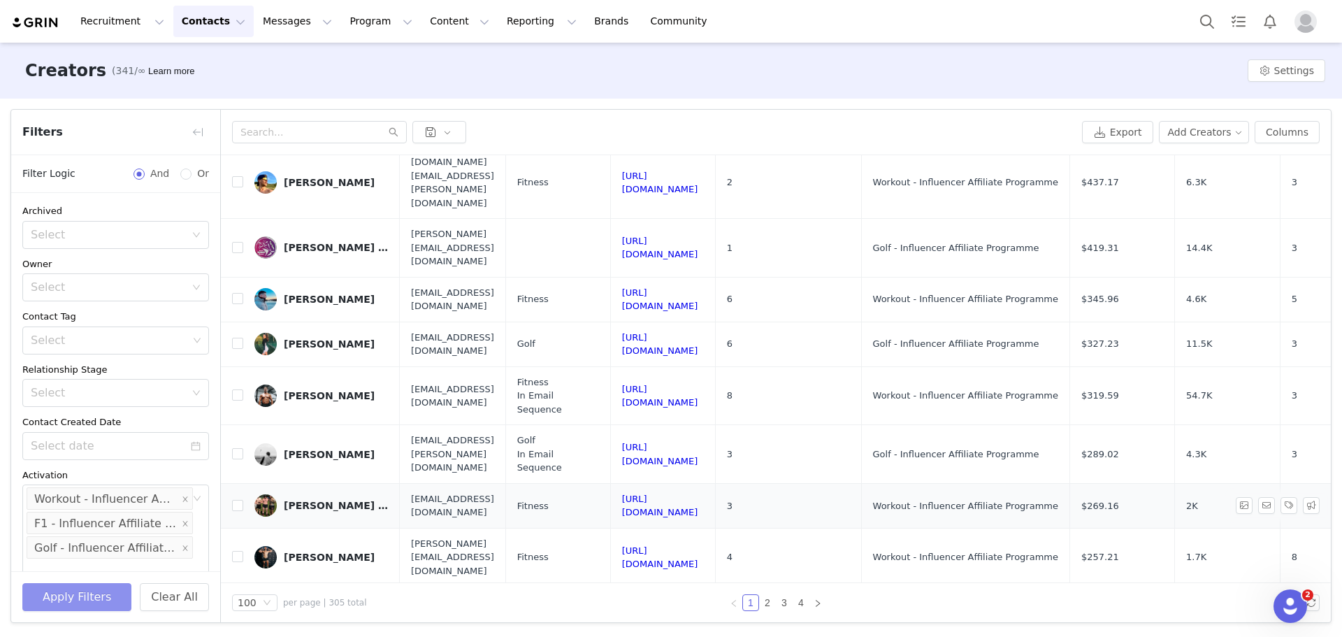
scroll to position [839, 0]
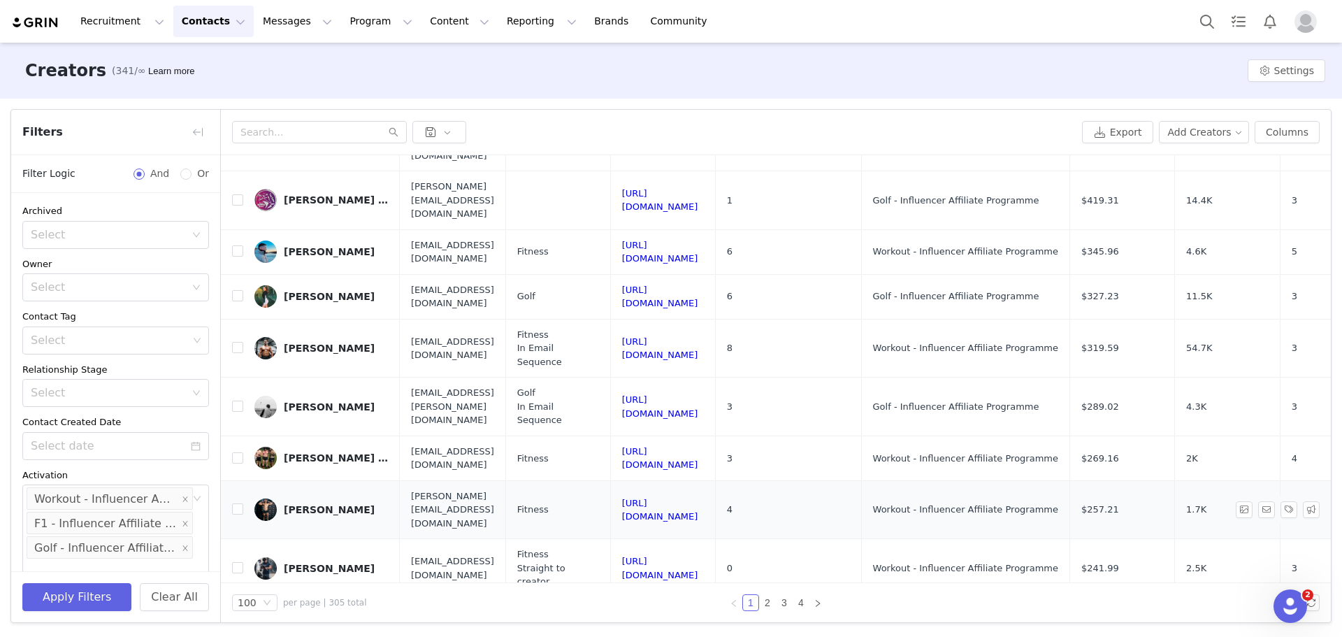
click at [317, 504] on div "JOEL HAVERMANS" at bounding box center [329, 509] width 91 height 11
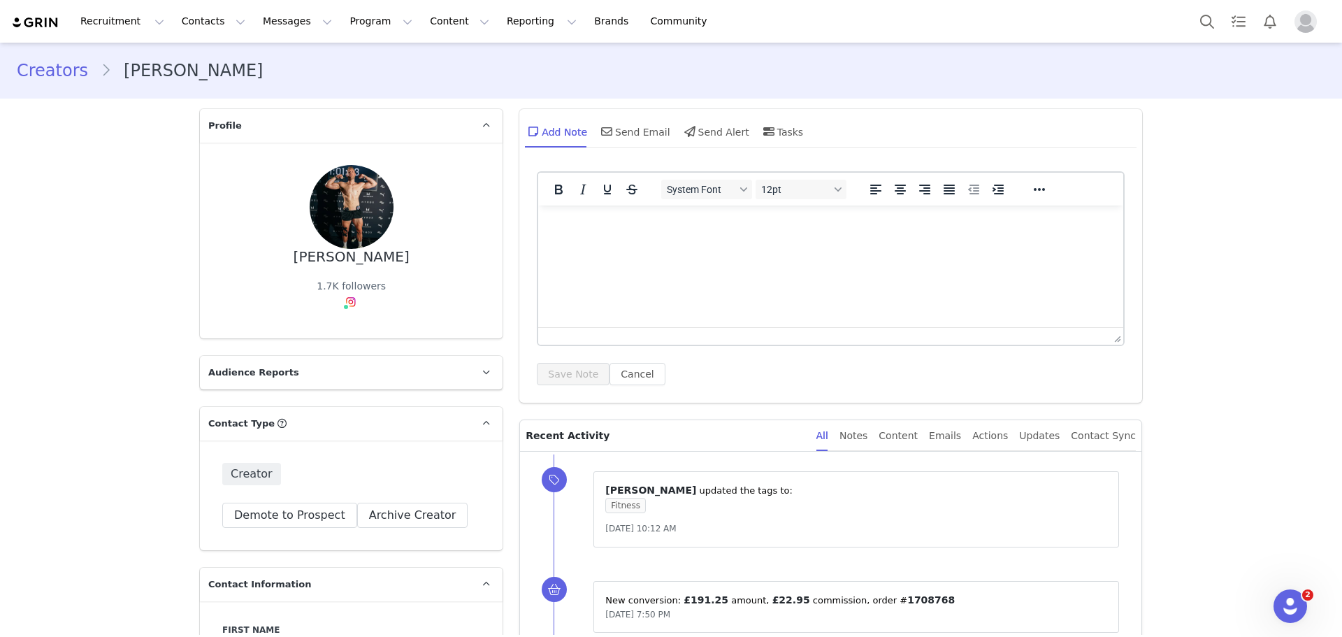
type input "+1 (United States)"
click at [913, 433] on div "Content" at bounding box center [897, 435] width 39 height 31
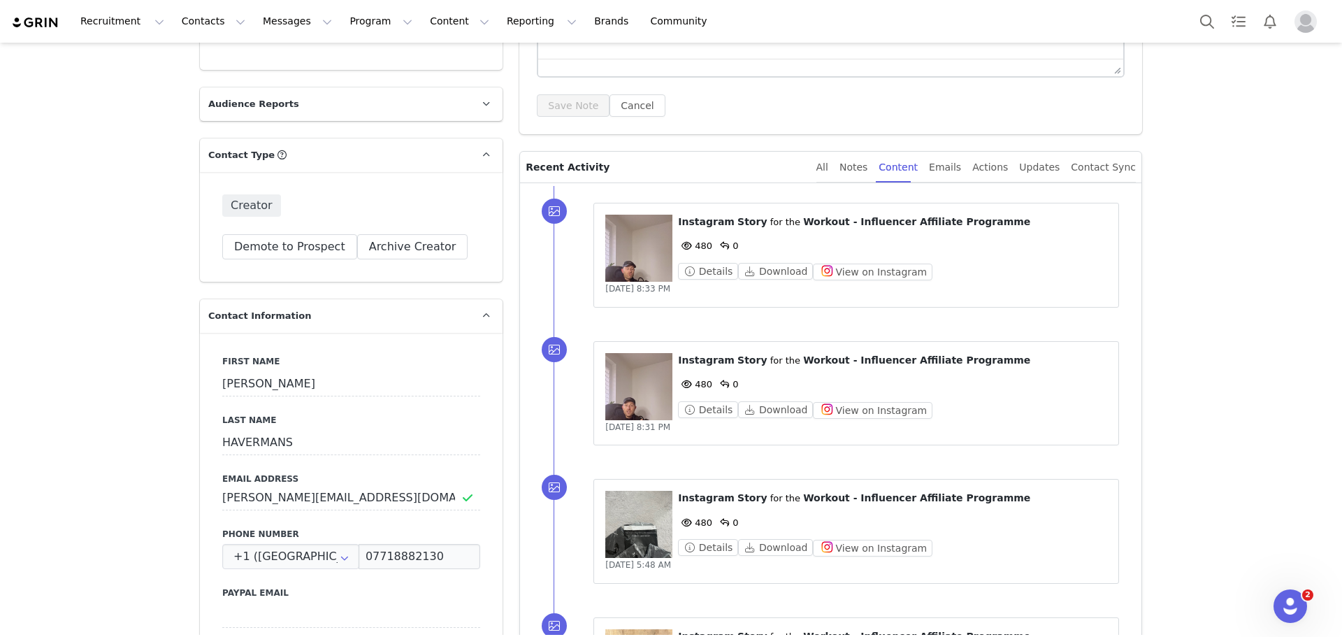
scroll to position [280, 0]
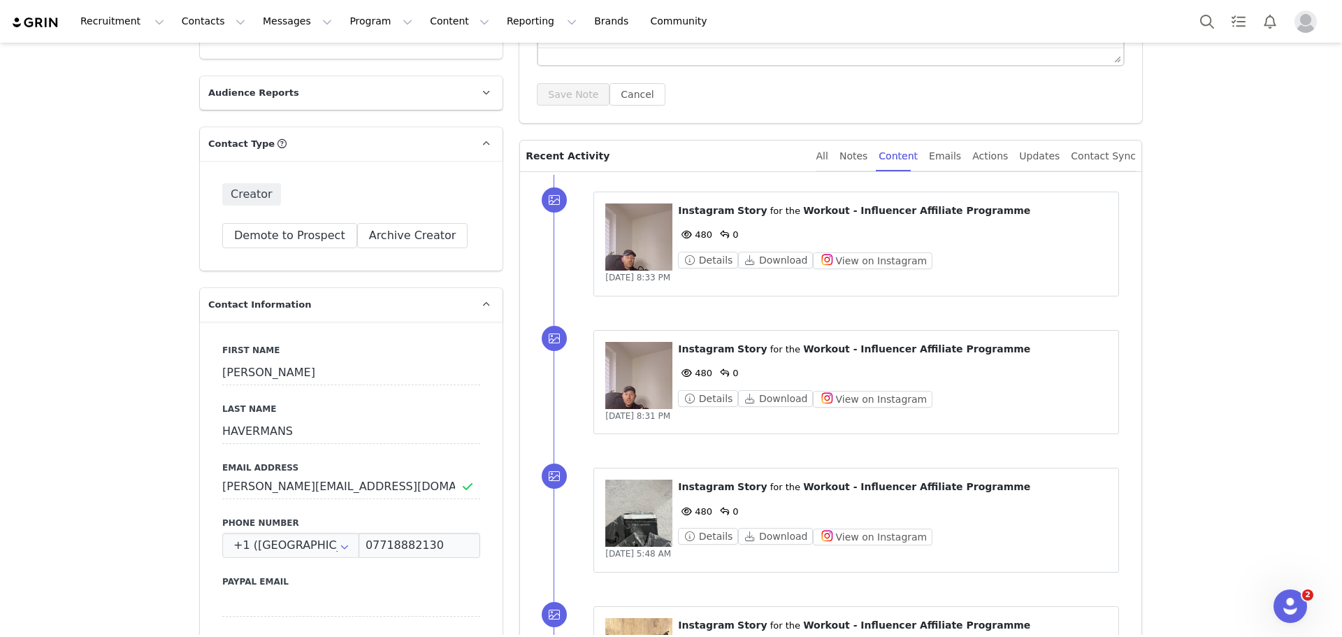
click at [633, 248] on figure at bounding box center [638, 236] width 67 height 67
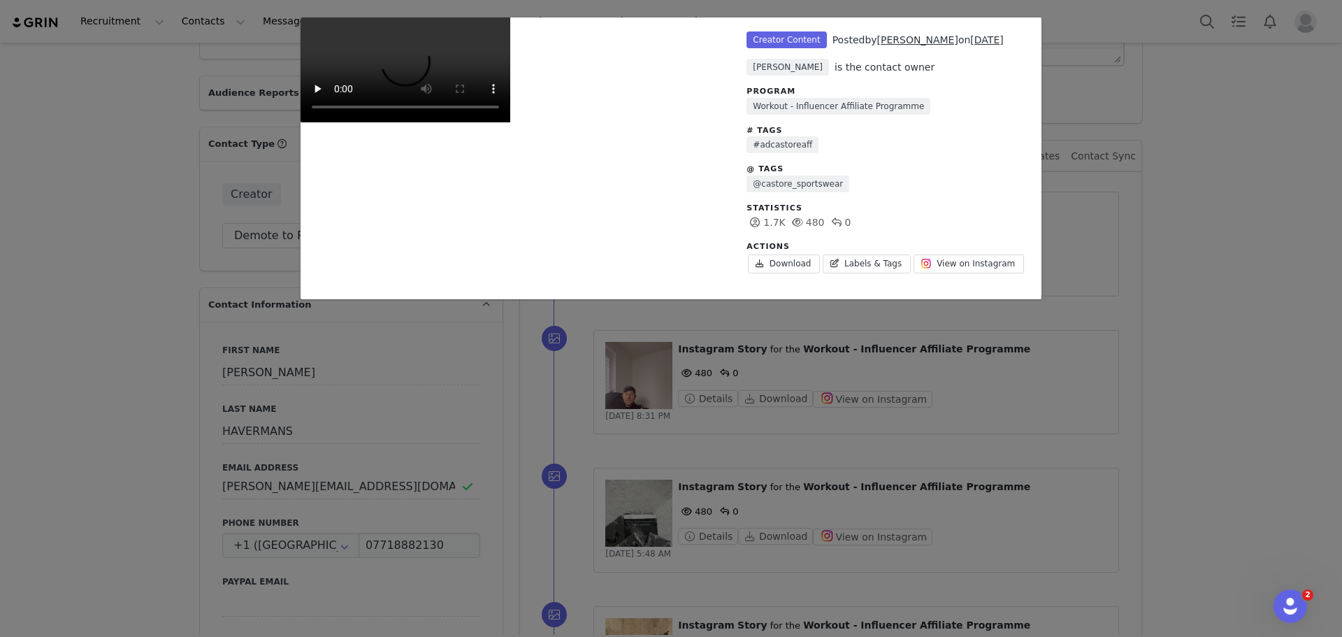
scroll to position [140, 0]
click at [1098, 323] on div "Unlabeled Creator Content Posted by JOEL HAVERMANS on Sep 29, 2025 Natasha Phil…" at bounding box center [671, 318] width 1342 height 637
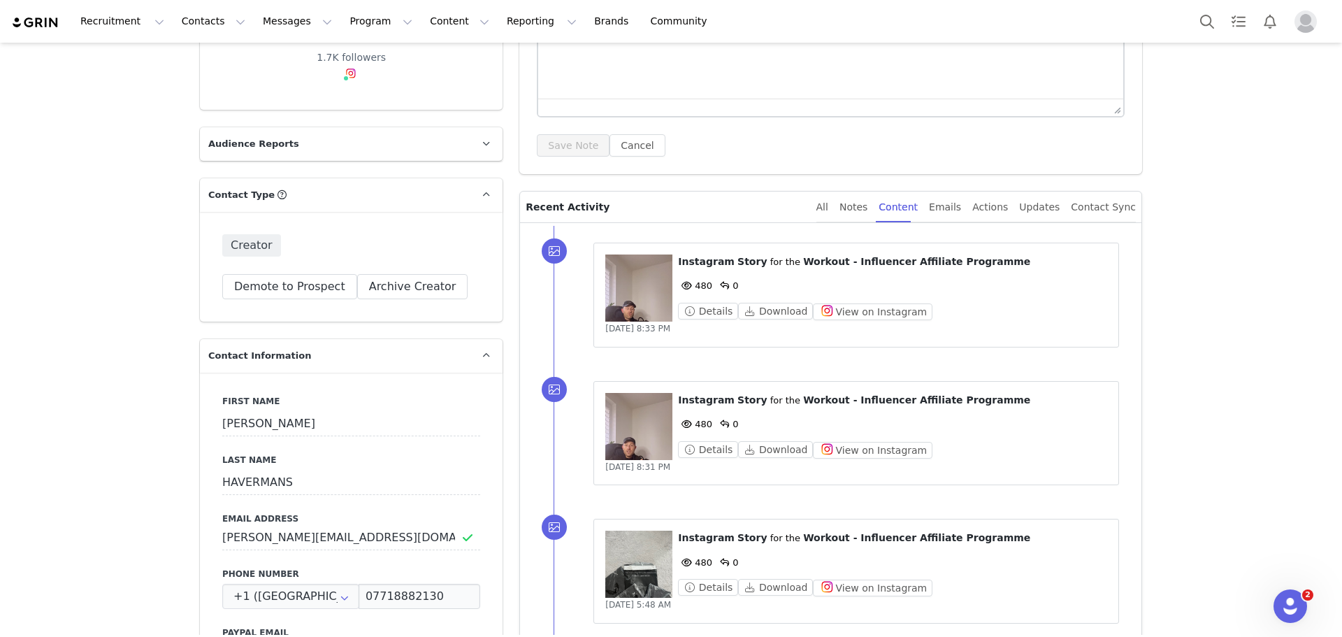
scroll to position [210, 0]
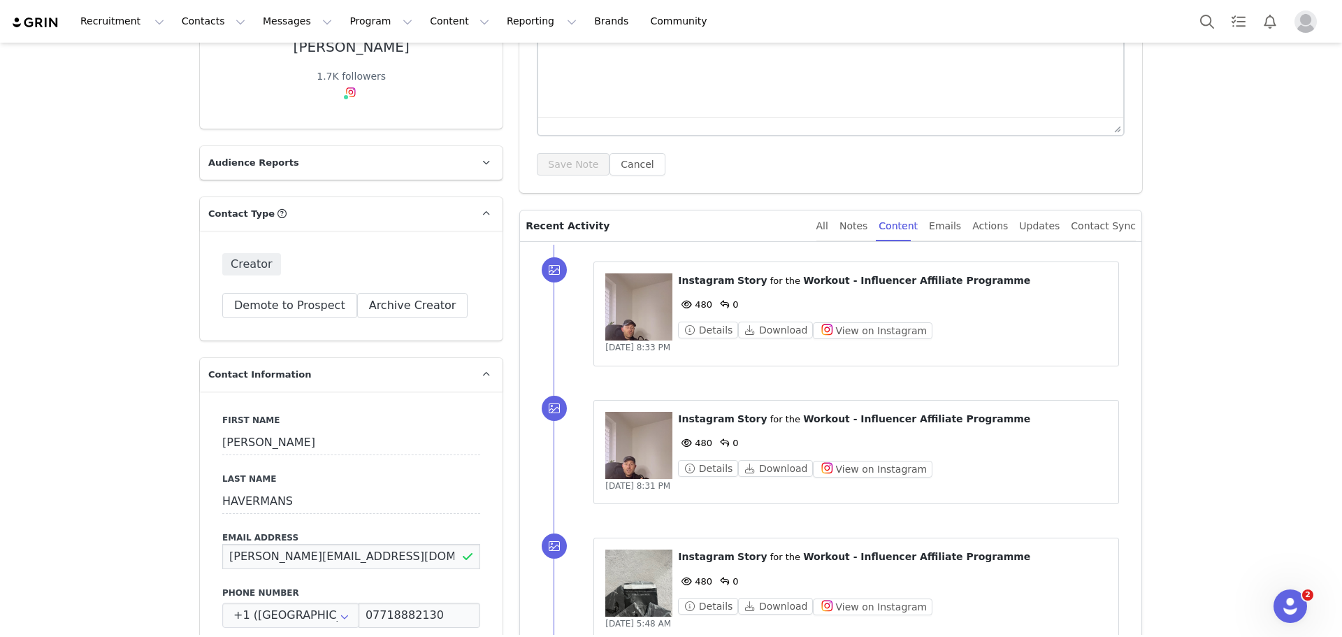
drag, startPoint x: 370, startPoint y: 556, endPoint x: 180, endPoint y: 563, distance: 189.5
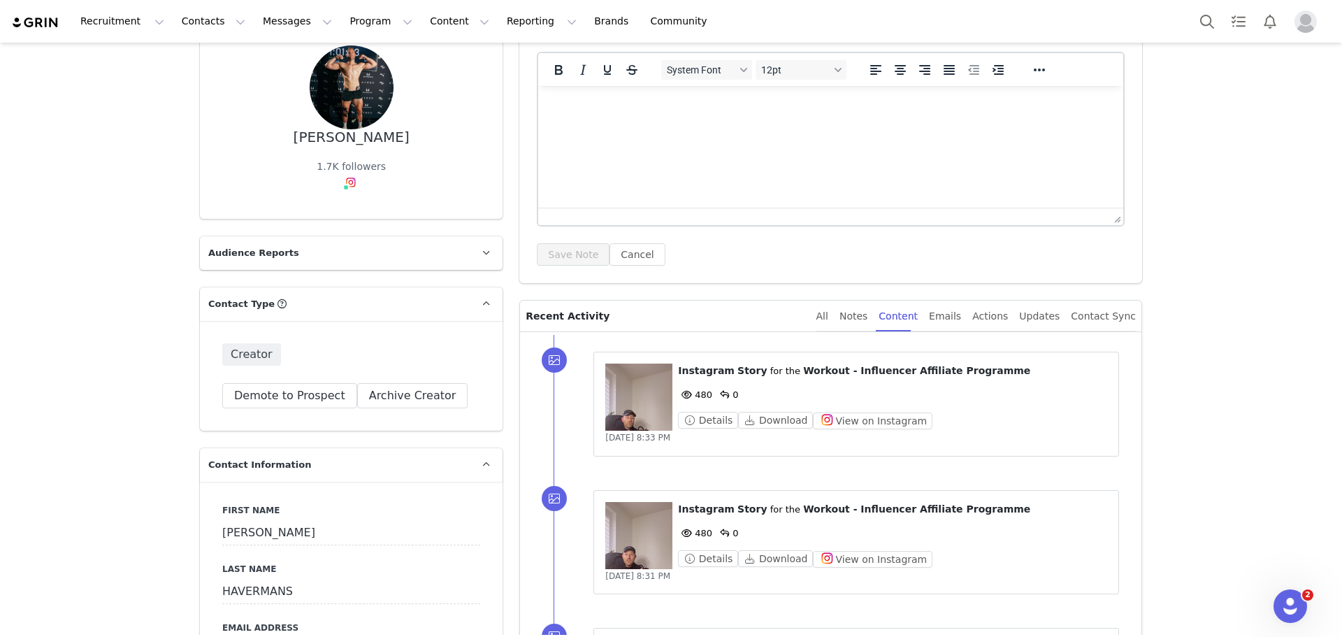
scroll to position [0, 0]
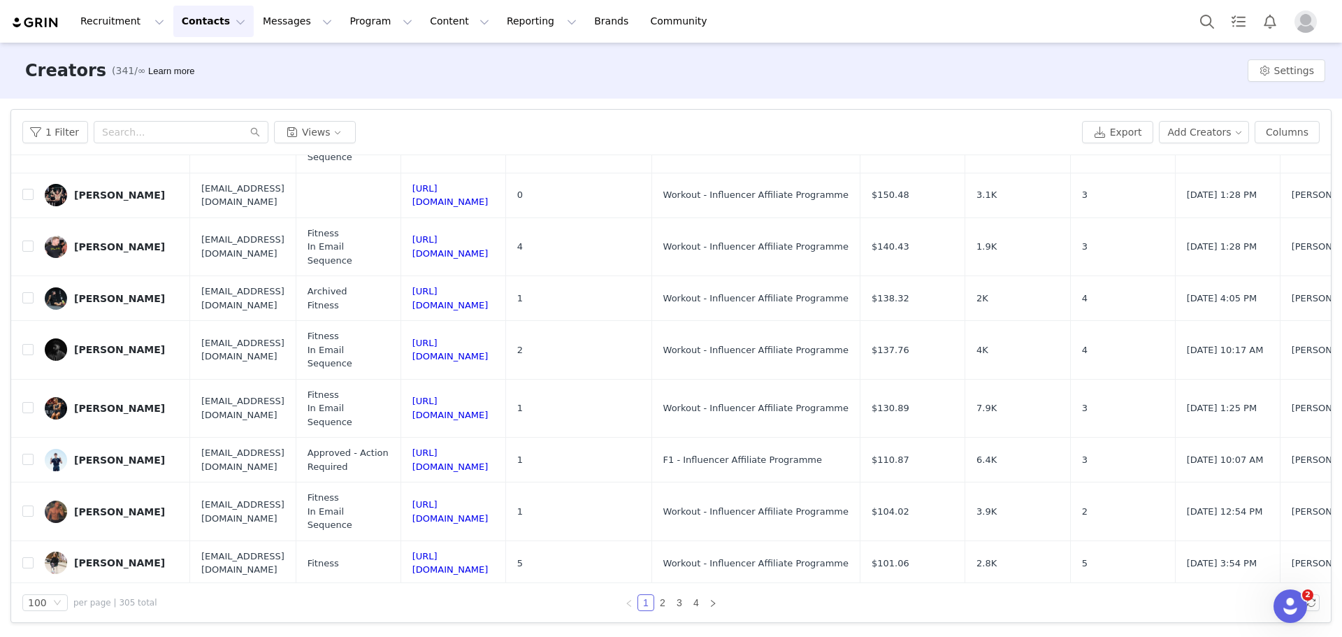
scroll to position [2027, 0]
click at [106, 383] on main "Creators (341/∞) Learn more Settings Filters Filter Logic And Or Archived Selec…" at bounding box center [671, 339] width 1342 height 592
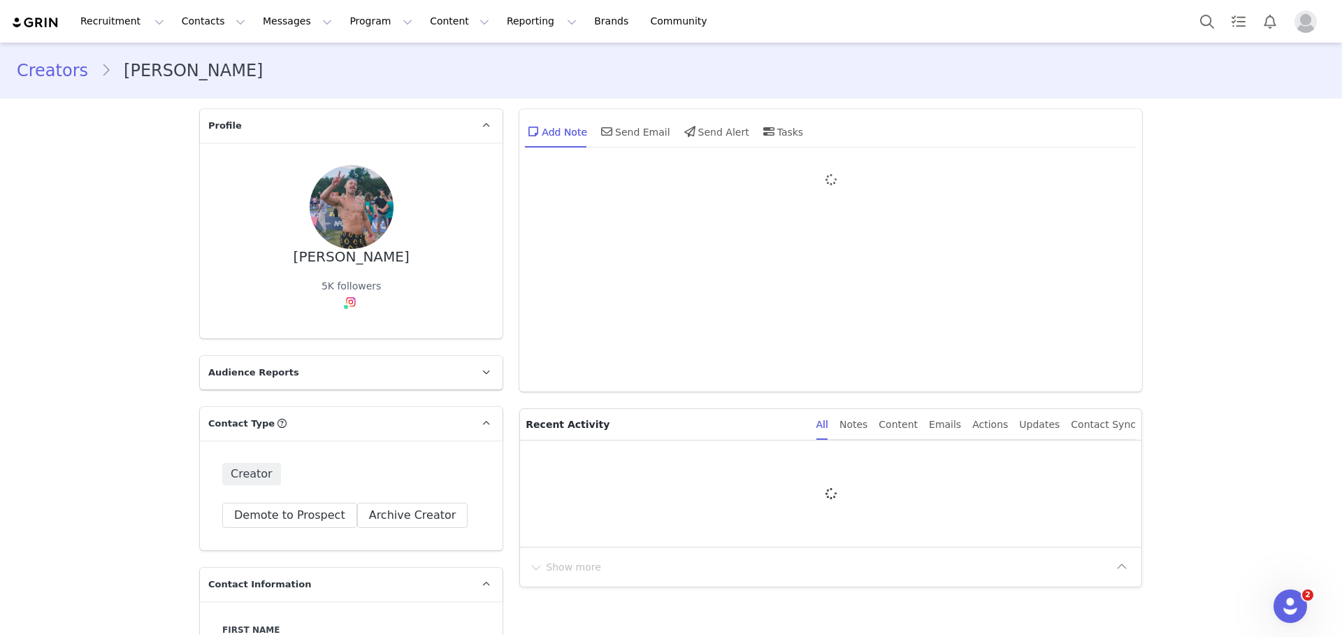
type input "+1 (United States)"
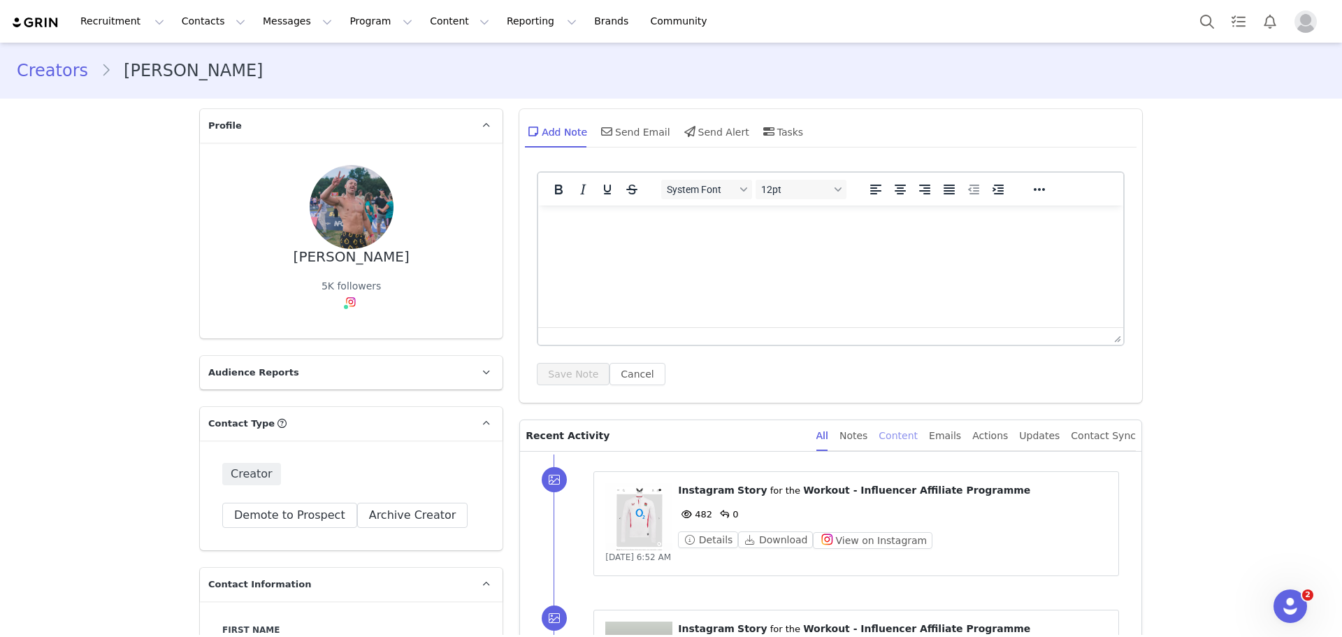
click at [909, 429] on div "Content" at bounding box center [897, 435] width 39 height 31
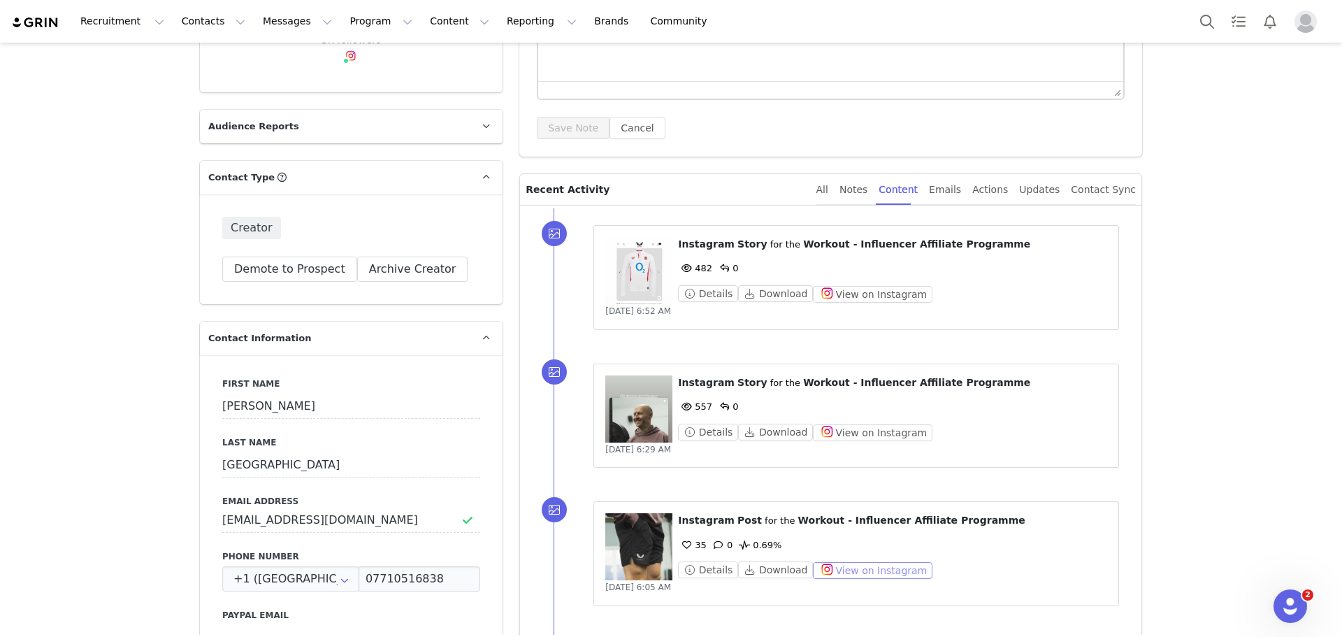
scroll to position [349, 0]
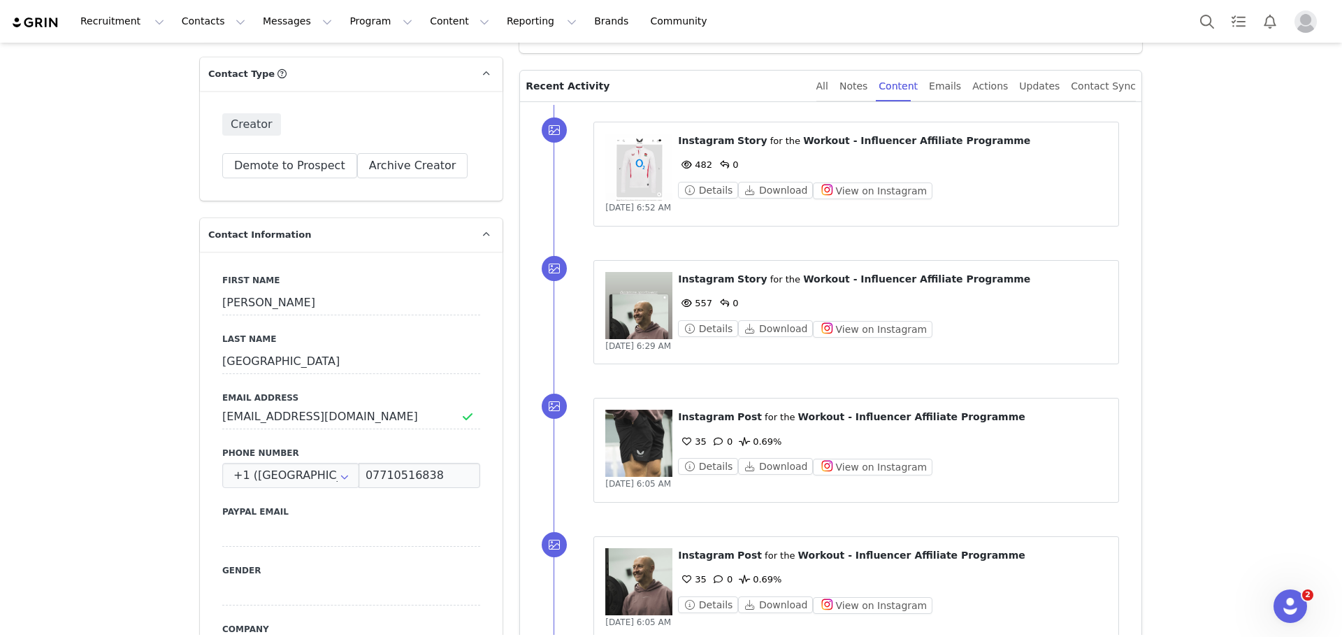
click at [639, 447] on figure at bounding box center [638, 443] width 67 height 67
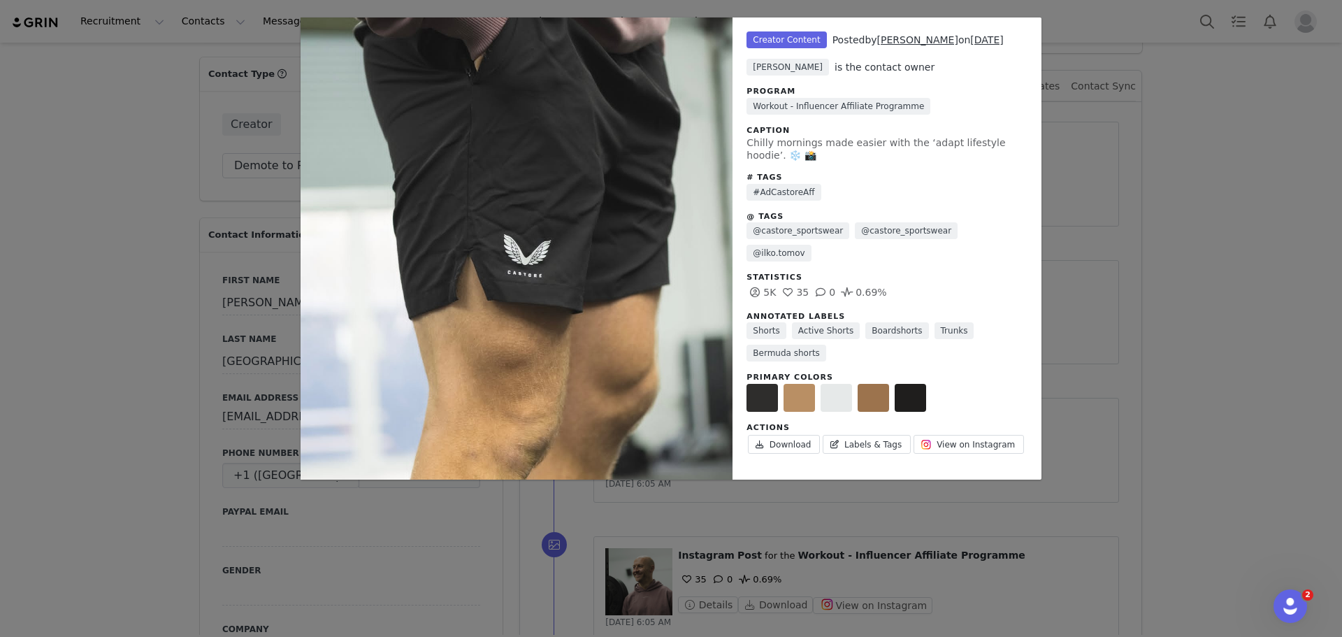
click at [1210, 303] on div "Unlabeled Creator Content Posted by James England on Sep 23, 2025 Imogen Oakley…" at bounding box center [671, 318] width 1342 height 637
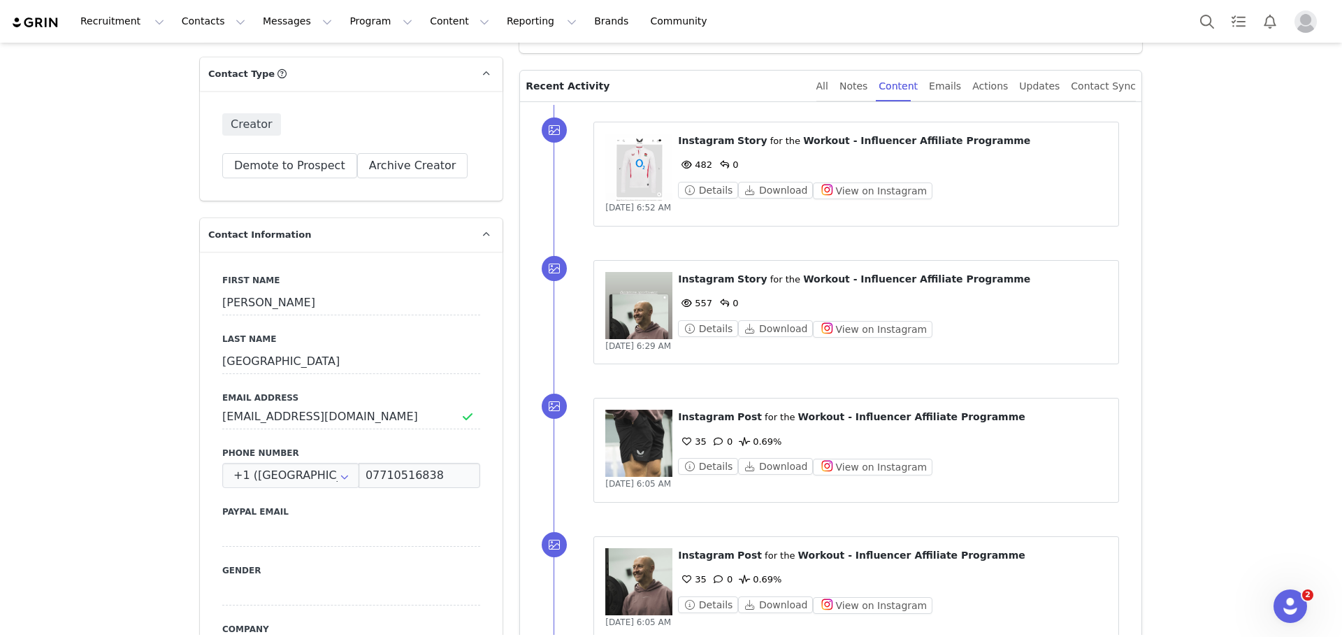
drag, startPoint x: 638, startPoint y: 596, endPoint x: 640, endPoint y: 588, distance: 8.0
click at [638, 593] on figure at bounding box center [638, 581] width 67 height 67
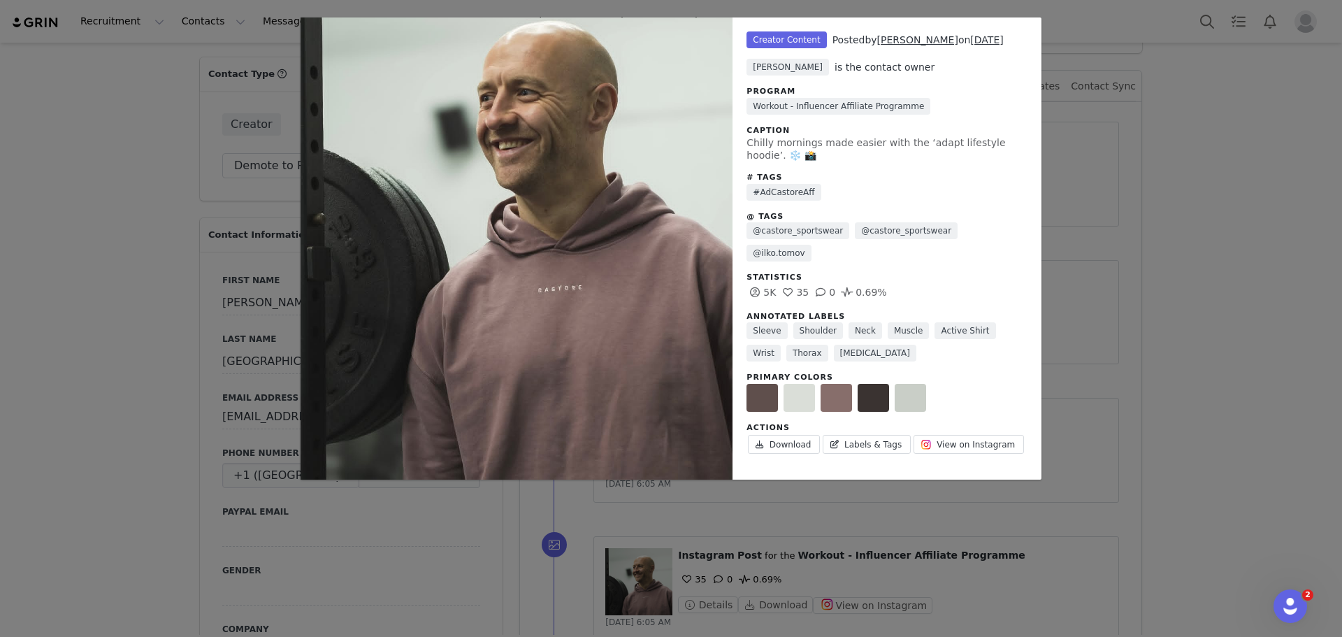
click at [1207, 441] on div "Unlabeled Creator Content Posted by James England on Sep 23, 2025 Imogen Oakley…" at bounding box center [671, 318] width 1342 height 637
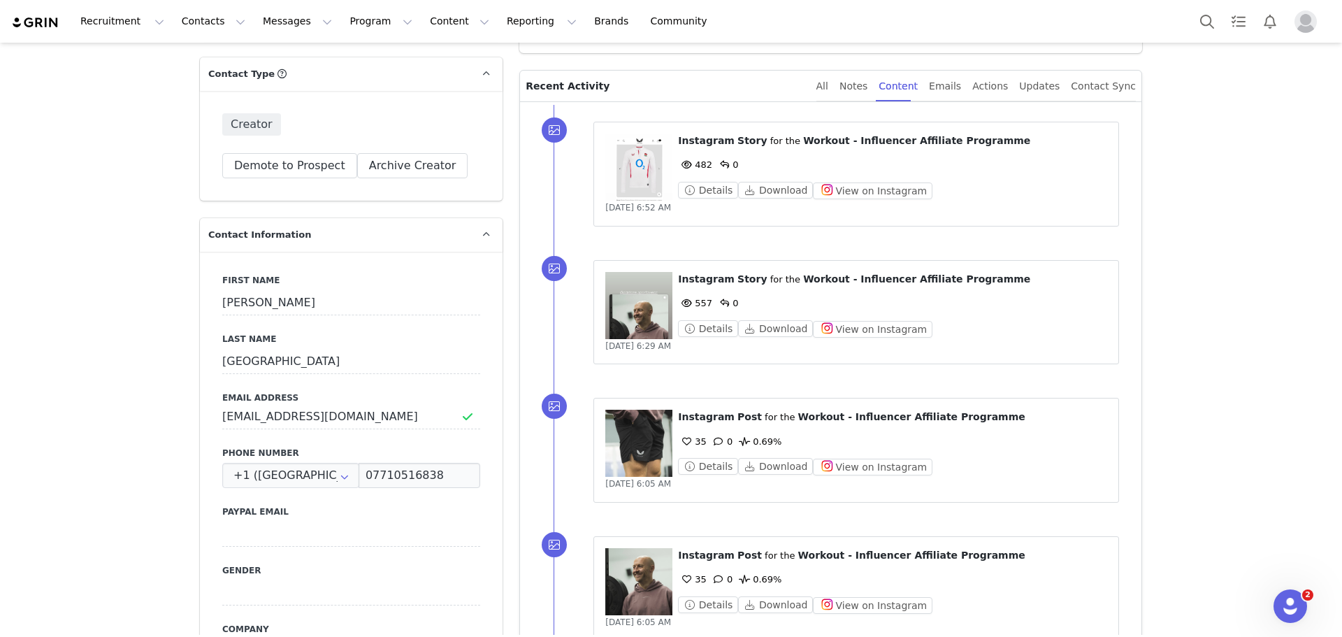
click at [624, 297] on figure at bounding box center [638, 305] width 67 height 67
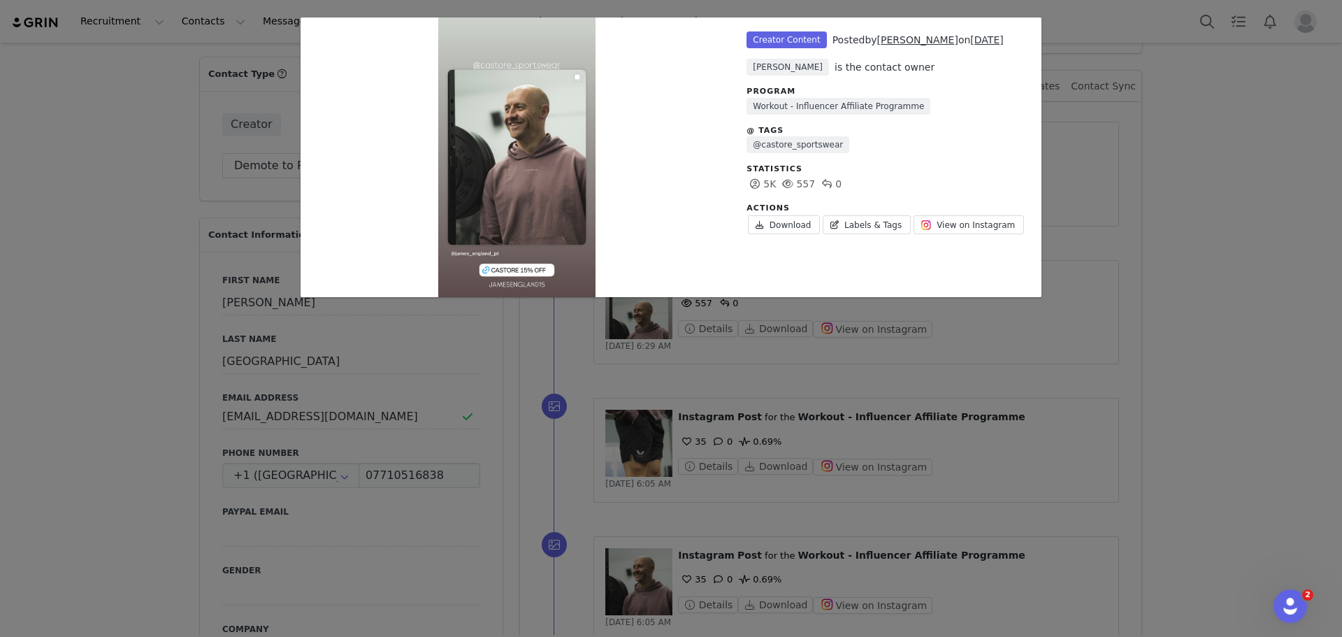
click at [1203, 215] on div "Unlabeled Creator Content Posted by James England on Sep 23, 2025 Imogen Oakley…" at bounding box center [671, 318] width 1342 height 637
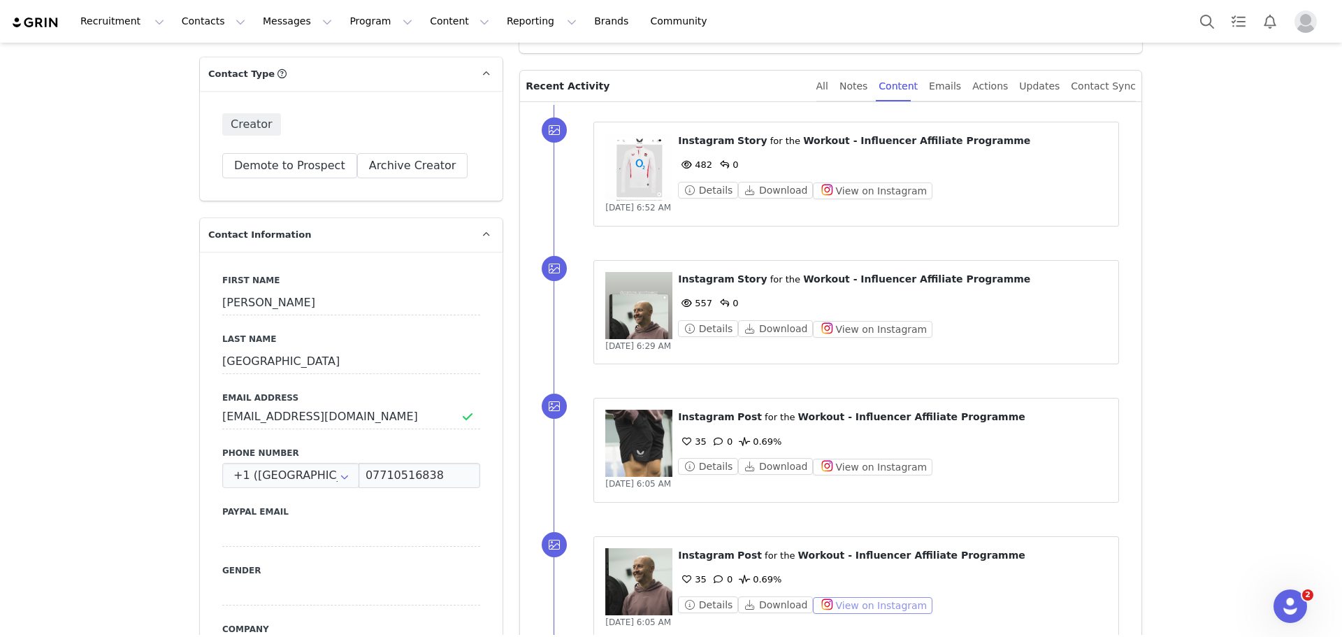
click at [887, 609] on button "View on Instagram" at bounding box center [873, 605] width 120 height 17
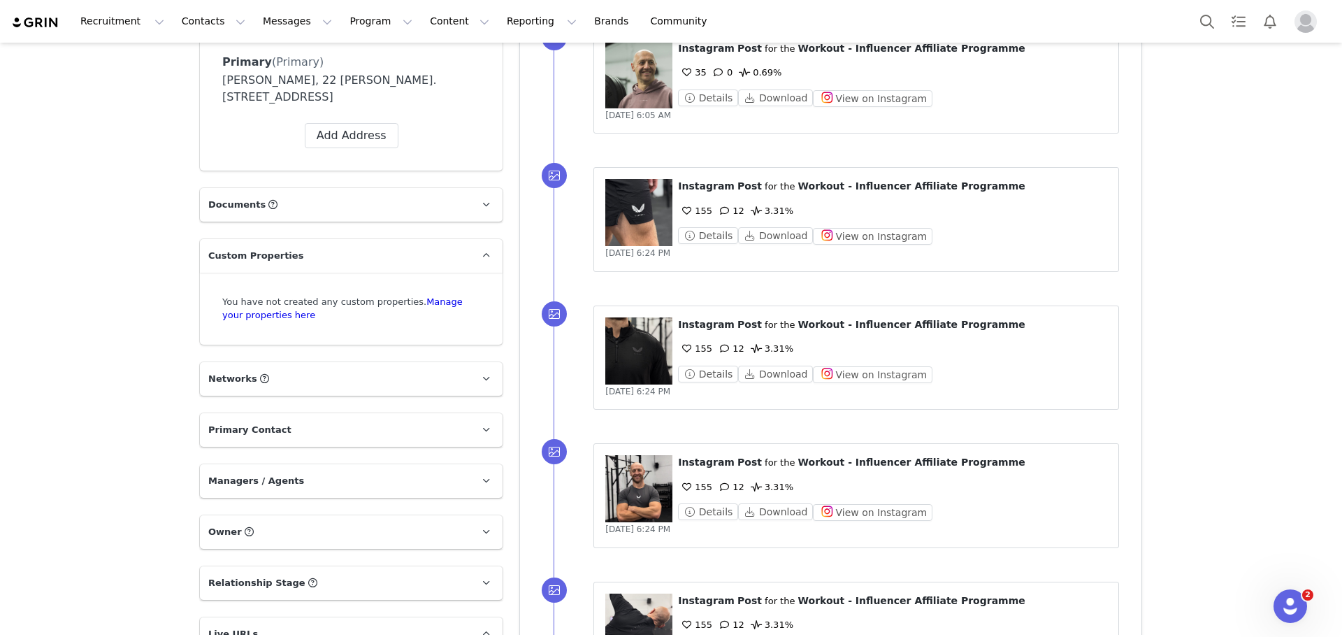
scroll to position [1258, 0]
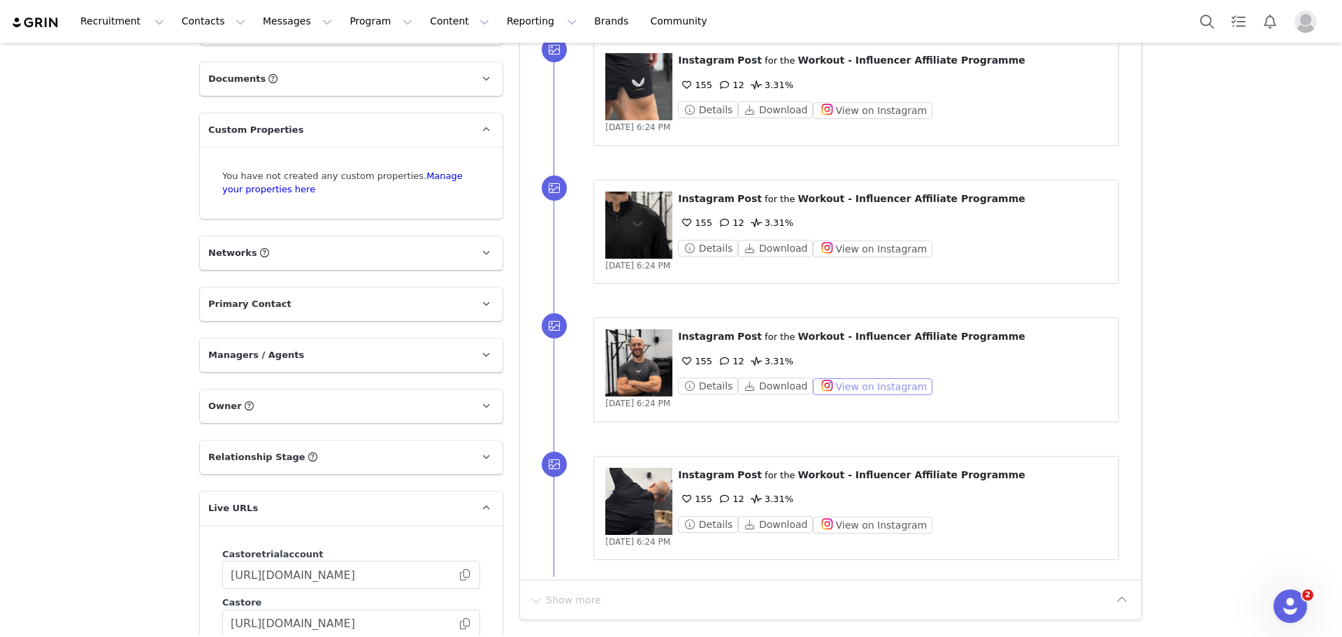
click at [867, 382] on button "View on Instagram" at bounding box center [873, 386] width 120 height 17
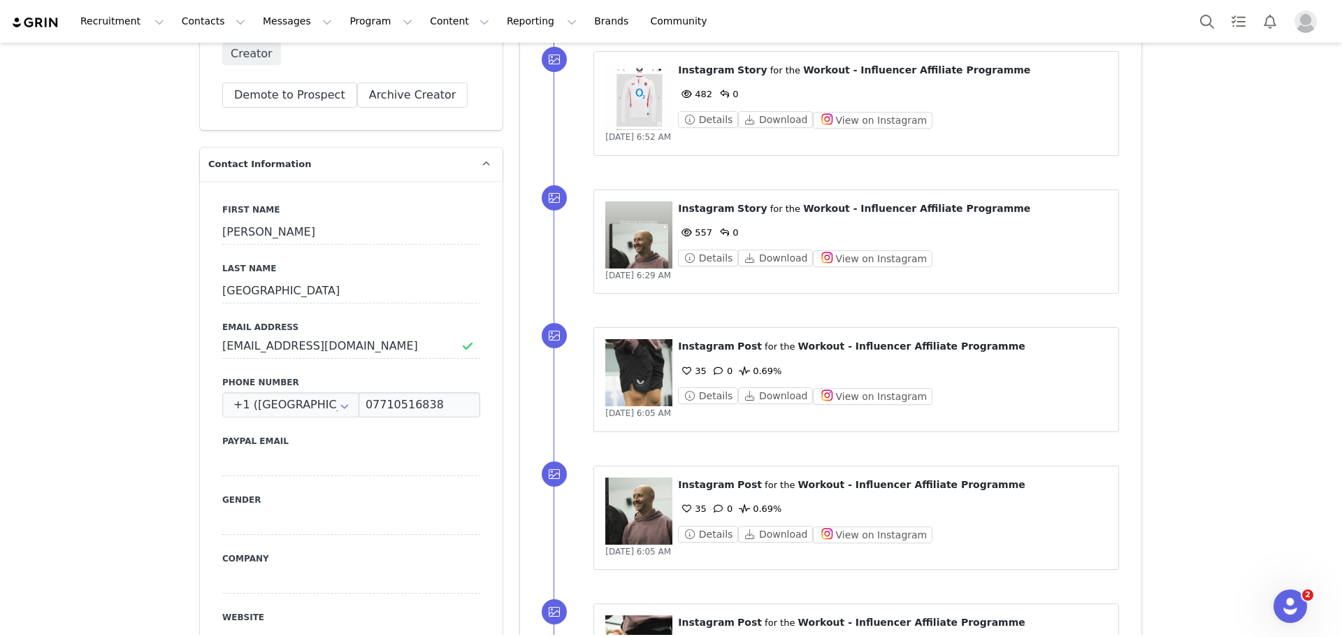
scroll to position [419, 0]
drag, startPoint x: 397, startPoint y: 341, endPoint x: 168, endPoint y: 339, distance: 228.5
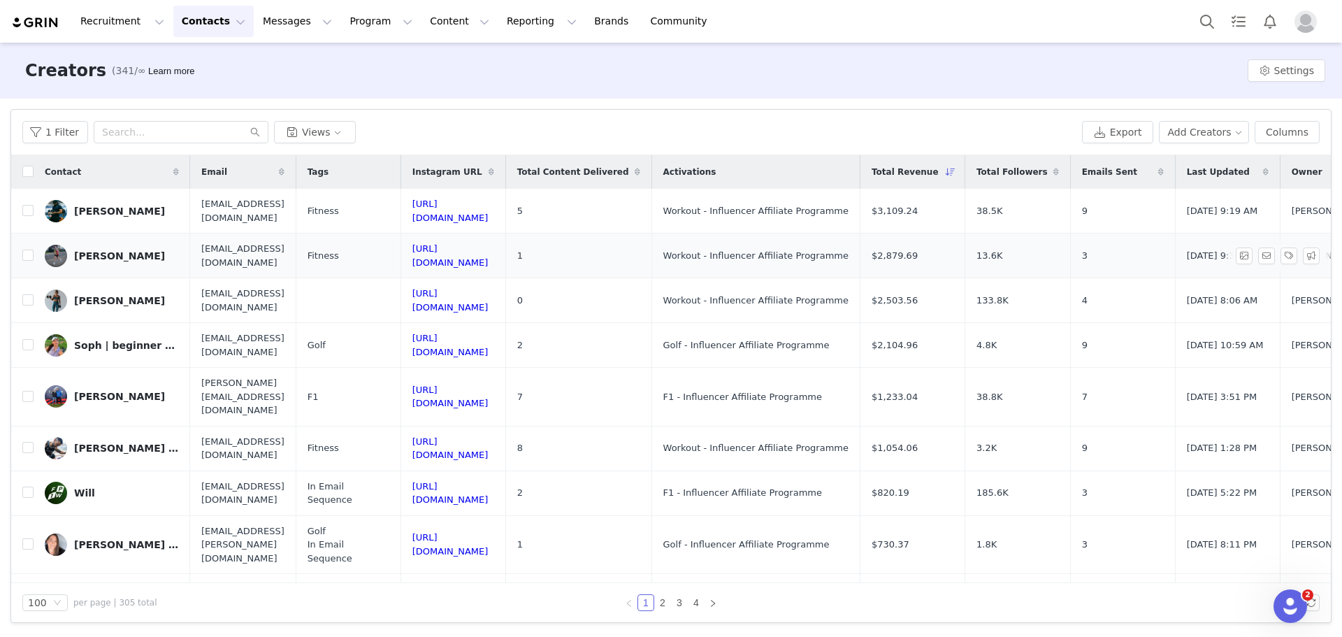
drag, startPoint x: 317, startPoint y: 257, endPoint x: 179, endPoint y: 259, distance: 137.7
click at [179, 259] on tr "Rory Horseman roryhorseman@gmail.com Fitness https://www.instagram.com/therunni…" at bounding box center [802, 255] width 1583 height 45
copy tr "roryhorseman@gmail.com"
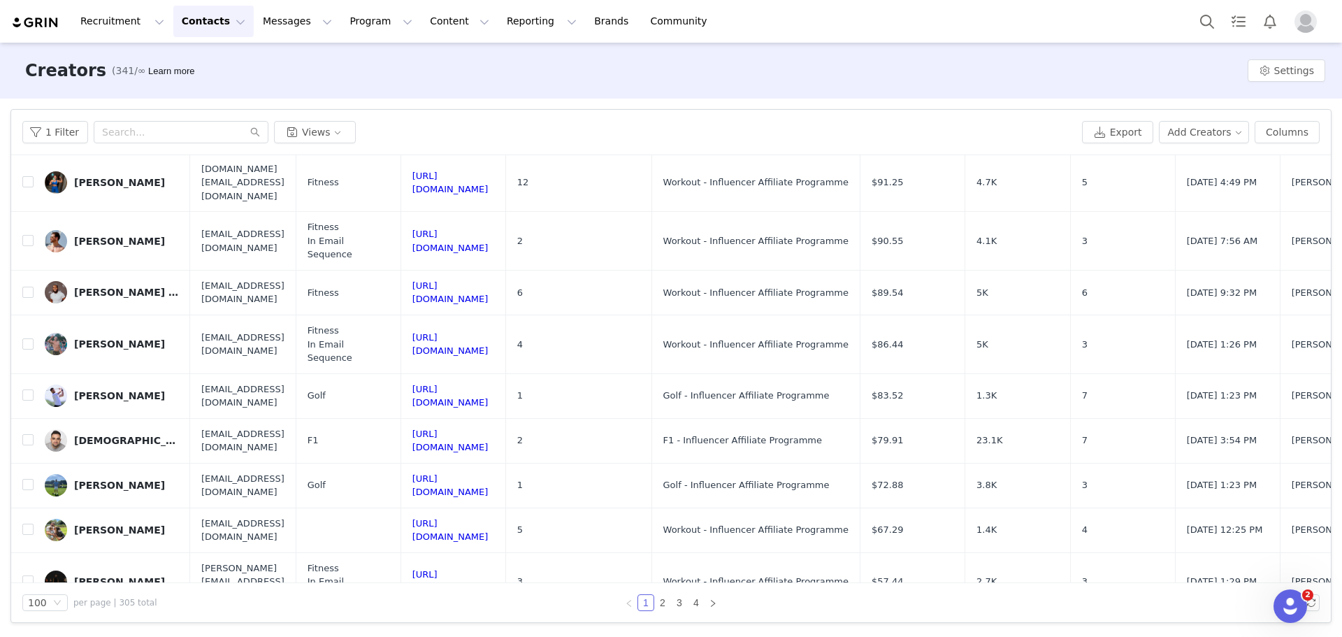
scroll to position [2446, 0]
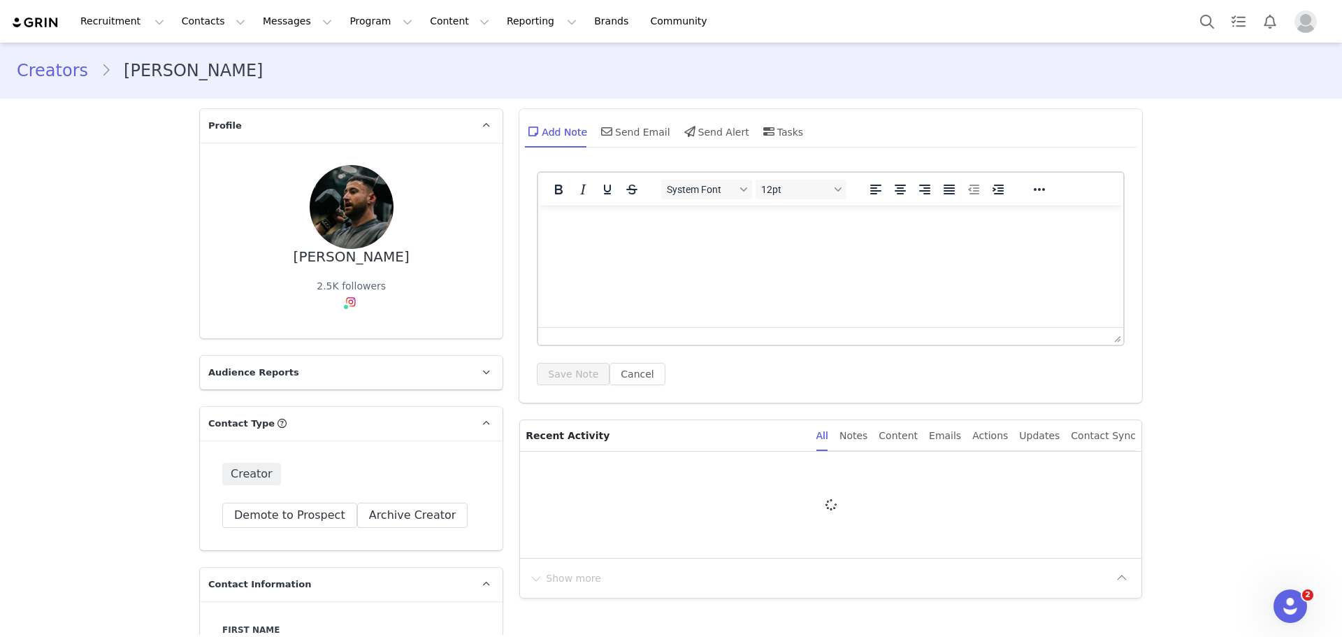
type input "+44 (United Kingdom)"
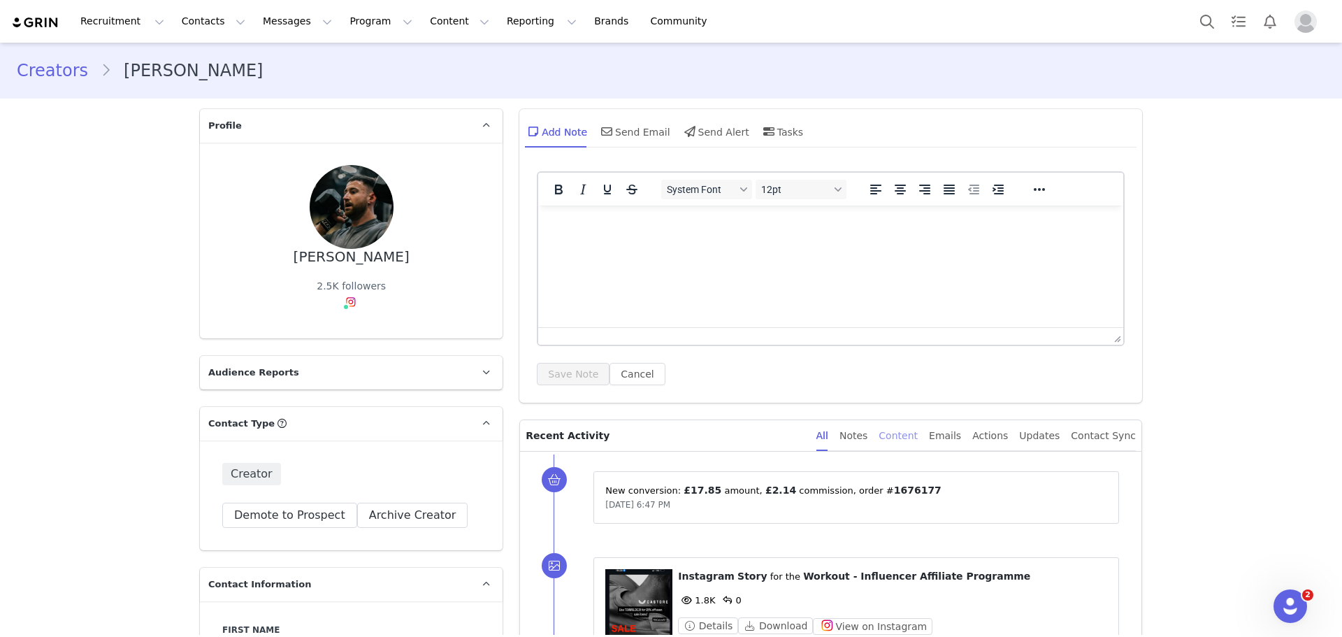
click at [916, 435] on div "Content" at bounding box center [897, 435] width 39 height 31
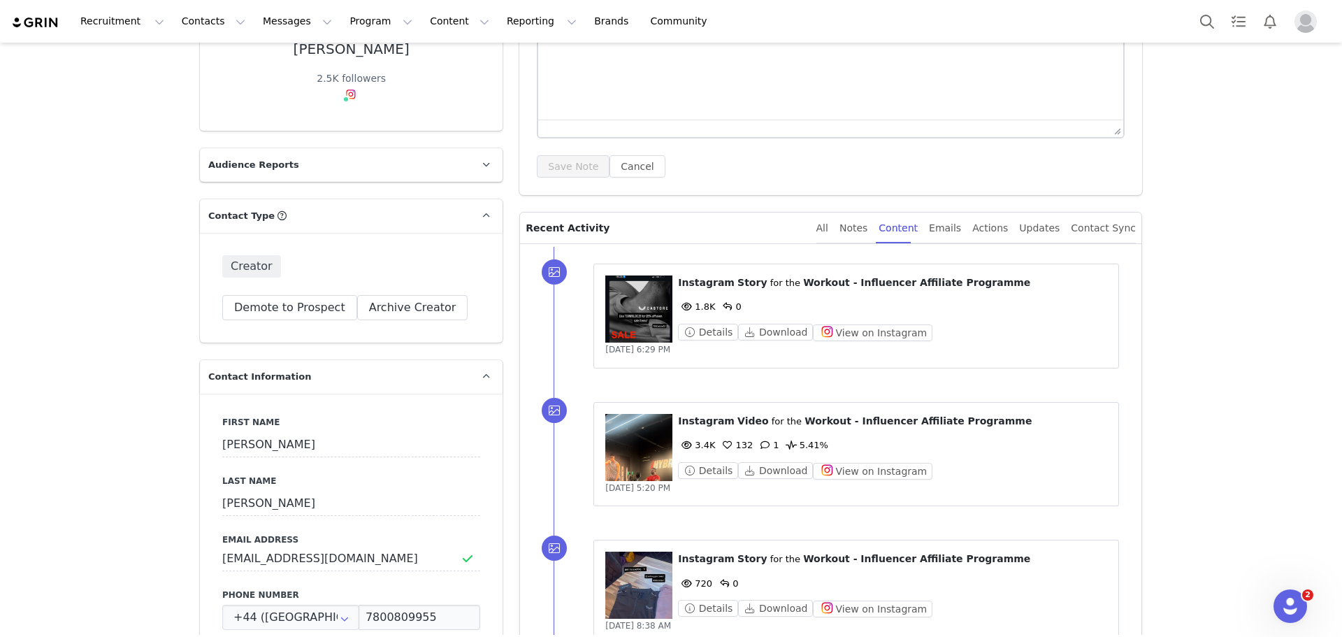
scroll to position [210, 0]
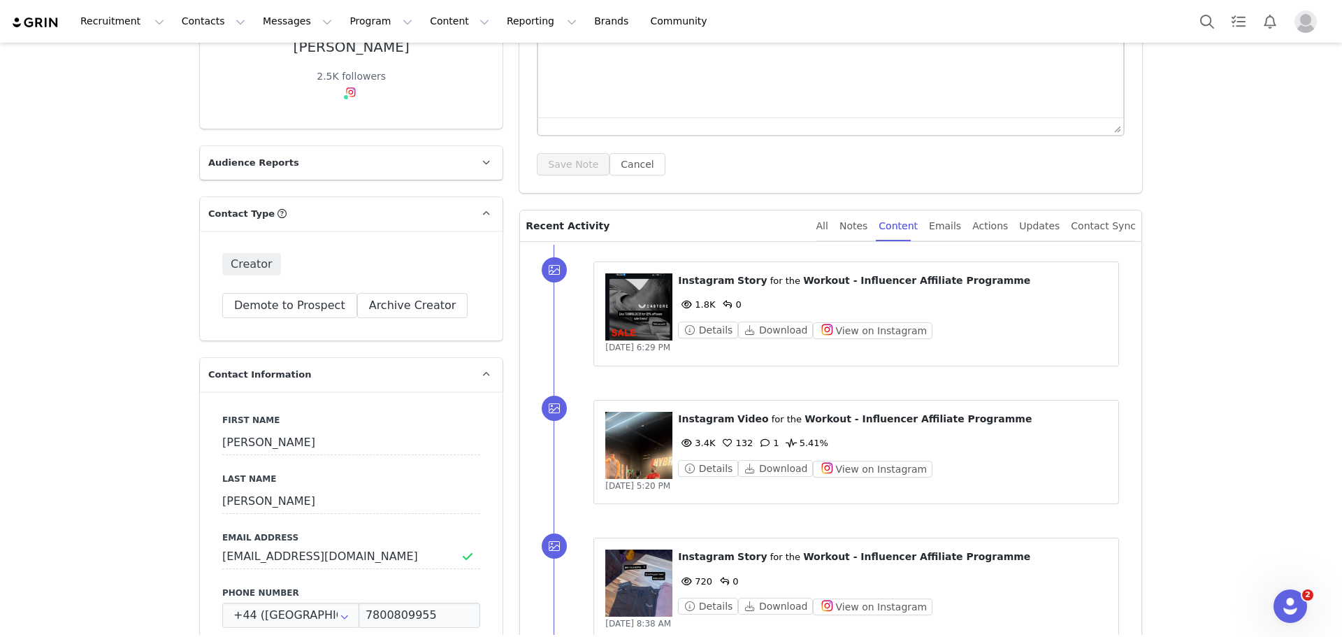
click at [636, 434] on figure at bounding box center [638, 445] width 67 height 67
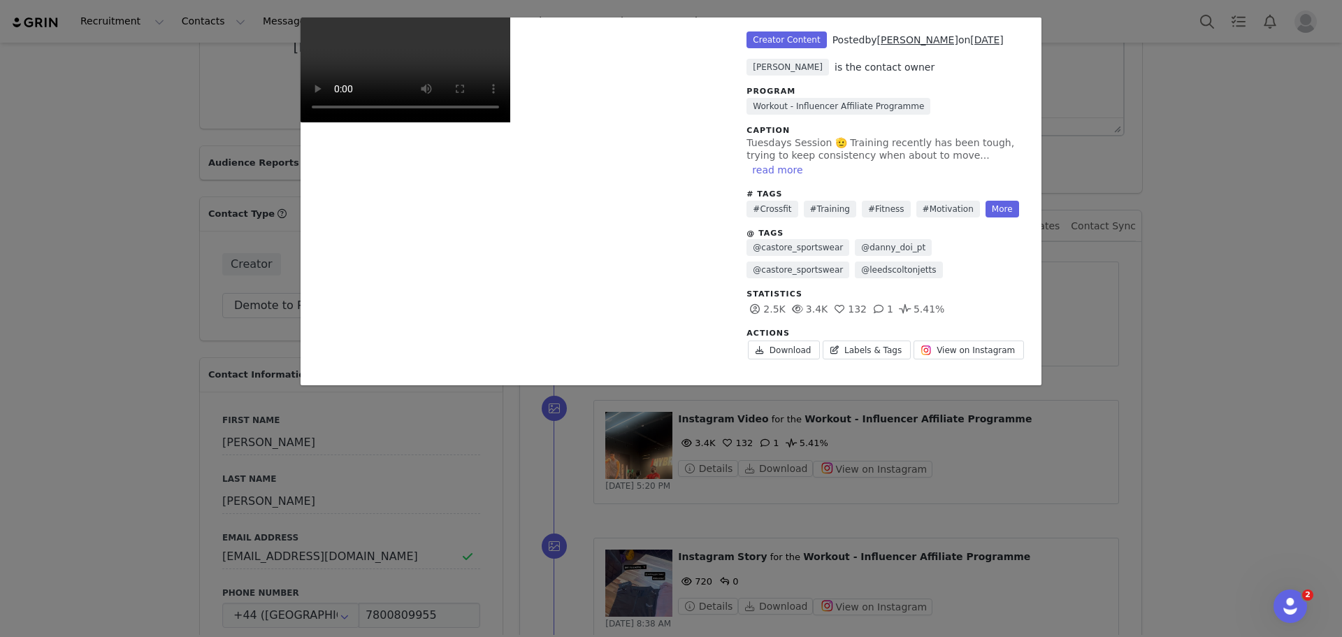
scroll to position [0, 0]
click at [1126, 352] on div "Unlabeled Creator Content Posted by Tom Wilde on Aug 26, 2025 Natasha Phillips …" at bounding box center [671, 318] width 1342 height 637
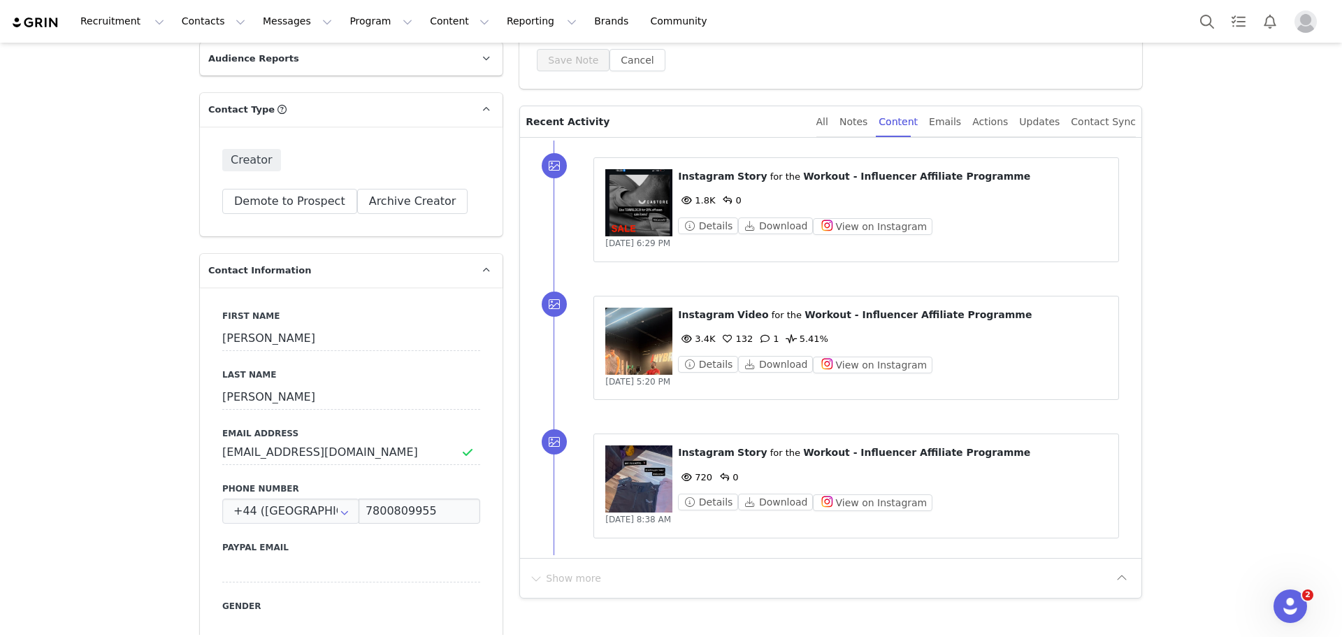
scroll to position [419, 0]
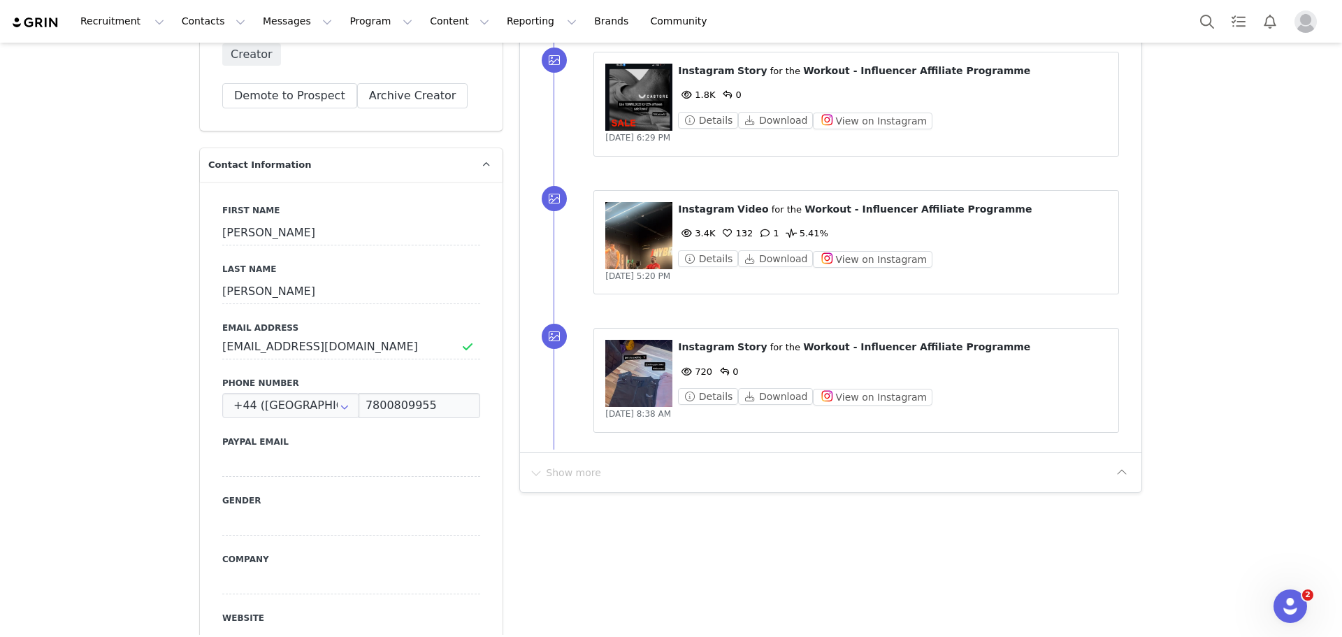
click at [626, 97] on figure at bounding box center [638, 97] width 67 height 67
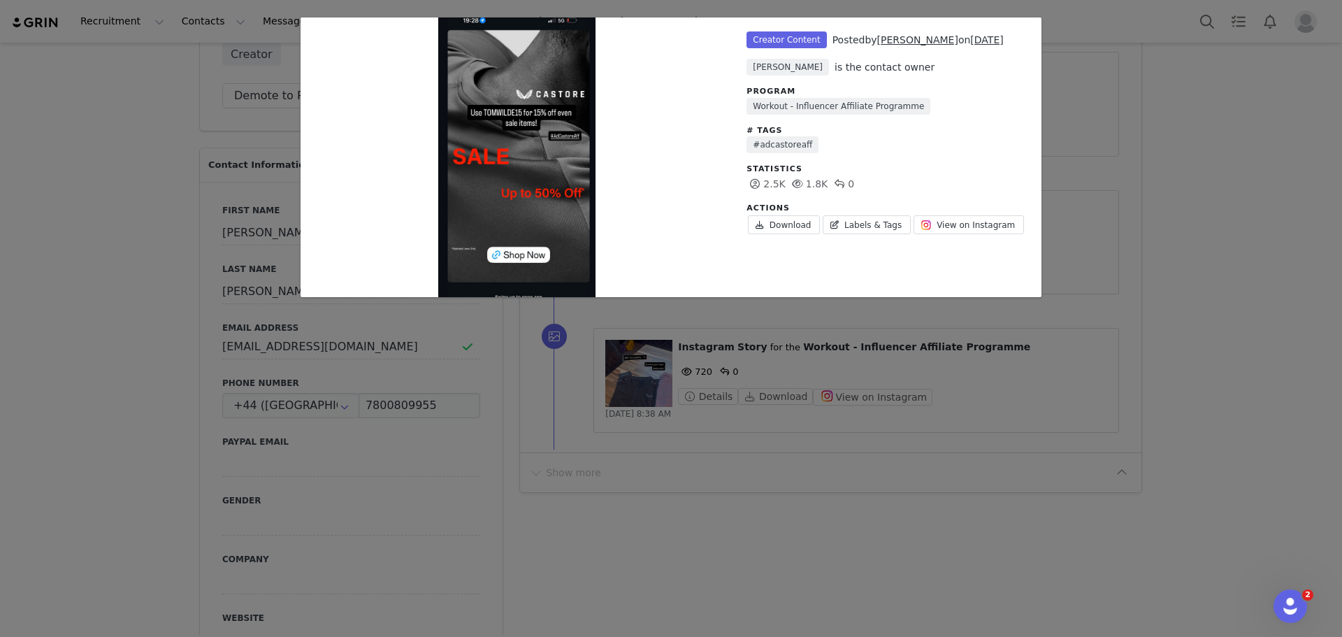
click at [1280, 369] on div "Unlabeled Creator Content Posted by Tom Wilde on Sep 5, 2025 Natasha Phillips i…" at bounding box center [671, 318] width 1342 height 637
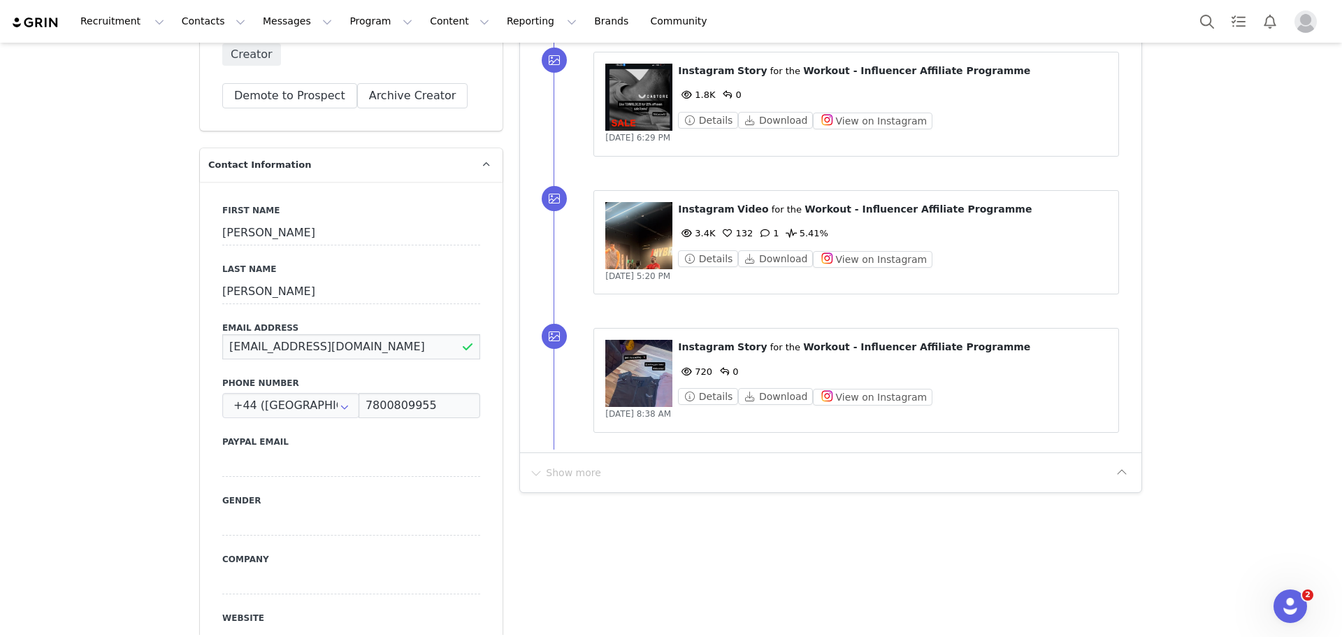
drag, startPoint x: 377, startPoint y: 356, endPoint x: 198, endPoint y: 349, distance: 178.3
click at [200, 349] on div "First Name Tom Last Name Wilde Email Address tomwilde03@hotmail.com Phone Numbe…" at bounding box center [351, 437] width 303 height 511
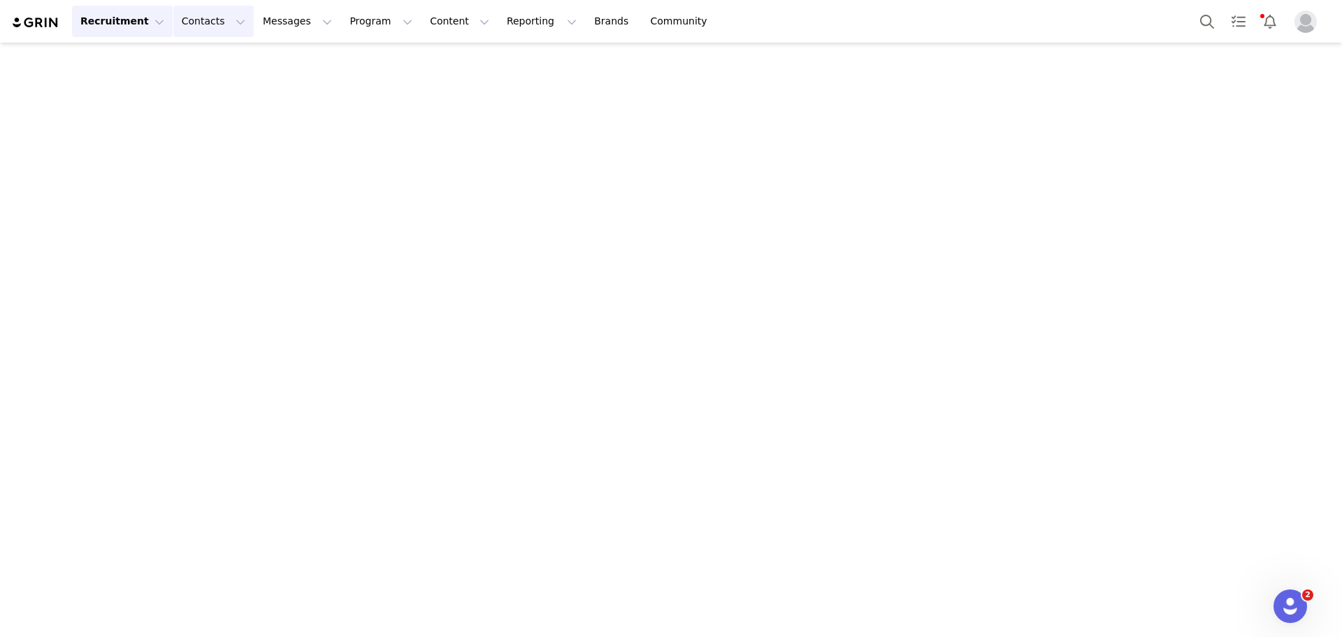
click at [181, 14] on button "Contacts Contacts" at bounding box center [213, 21] width 80 height 31
click at [199, 124] on link "Applicants" at bounding box center [215, 114] width 110 height 26
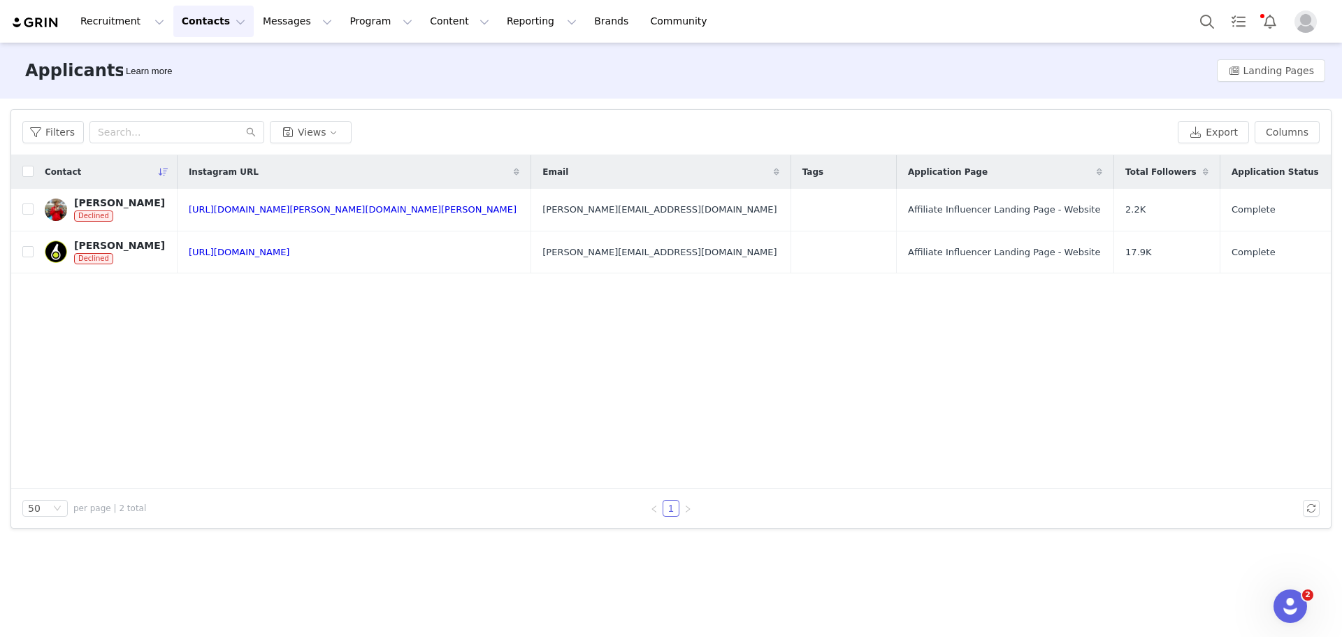
click at [475, 87] on div "Applicants Learn more Landing Pages" at bounding box center [671, 71] width 1342 height 56
click at [256, 32] on button "Messages Messages" at bounding box center [297, 21] width 86 height 31
click at [191, 29] on button "Contacts Contacts" at bounding box center [213, 21] width 80 height 31
click at [204, 107] on p "Applicants" at bounding box center [196, 113] width 51 height 15
click at [209, 27] on button "Contacts Contacts" at bounding box center [213, 21] width 80 height 31
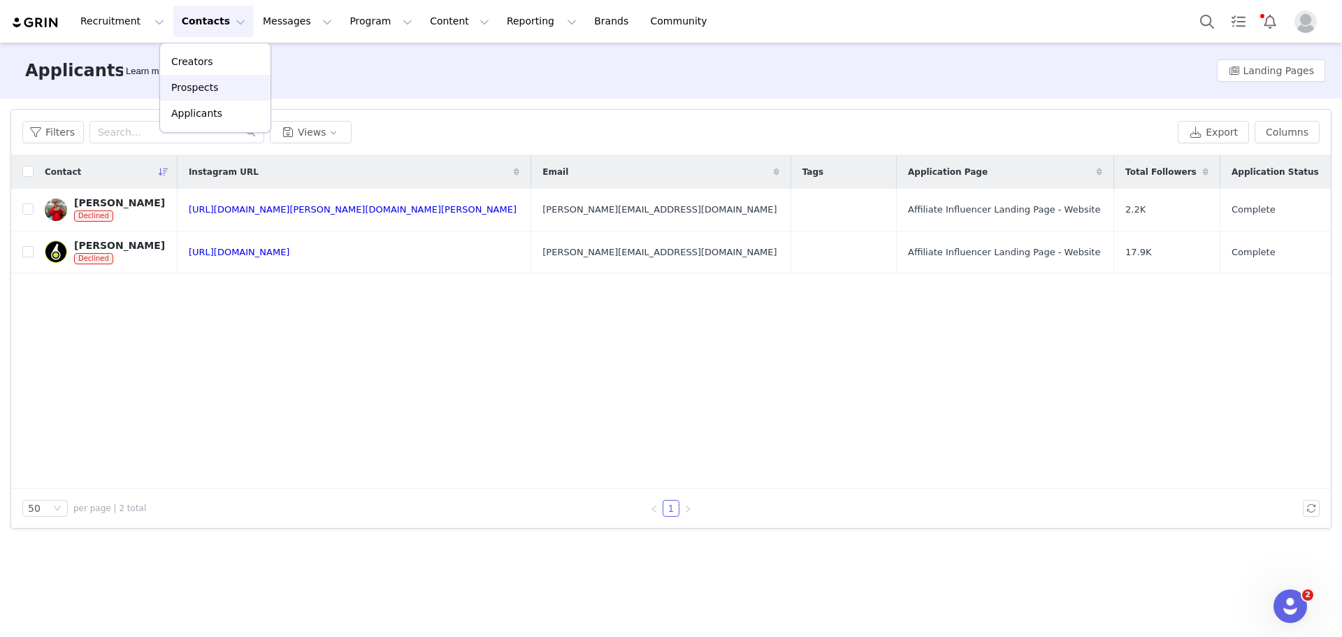
click at [196, 82] on p "Prospects" at bounding box center [194, 87] width 47 height 15
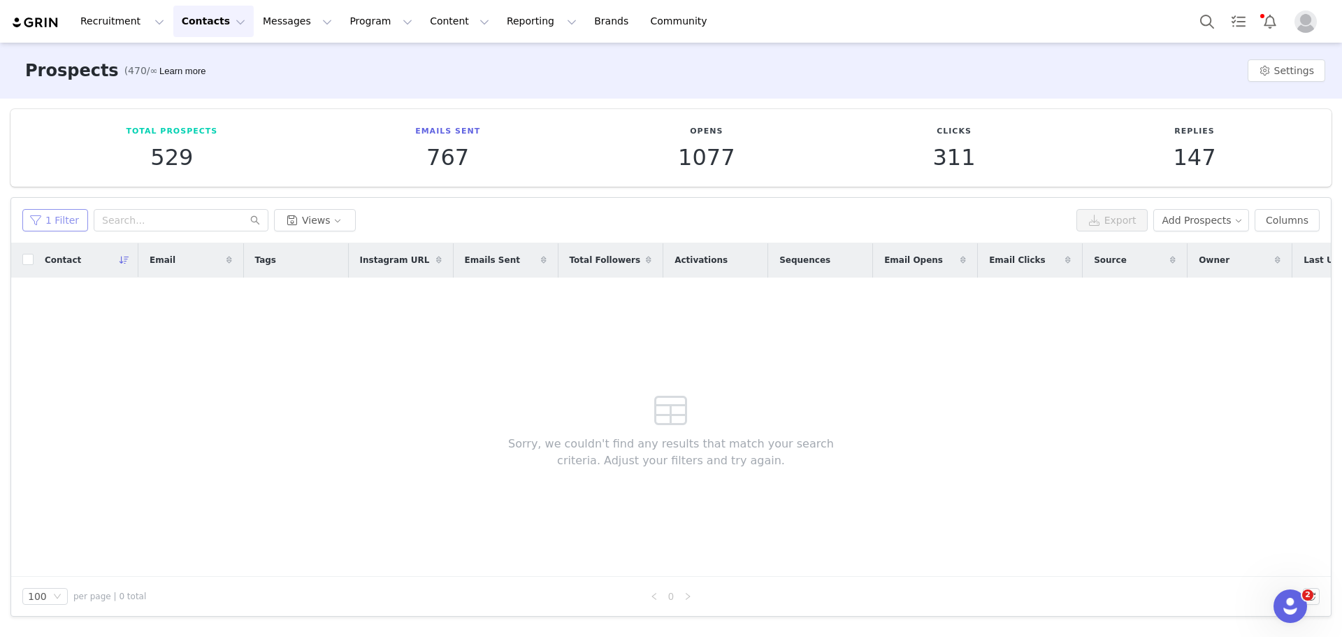
click at [73, 212] on button "1 Filter" at bounding box center [55, 220] width 66 height 22
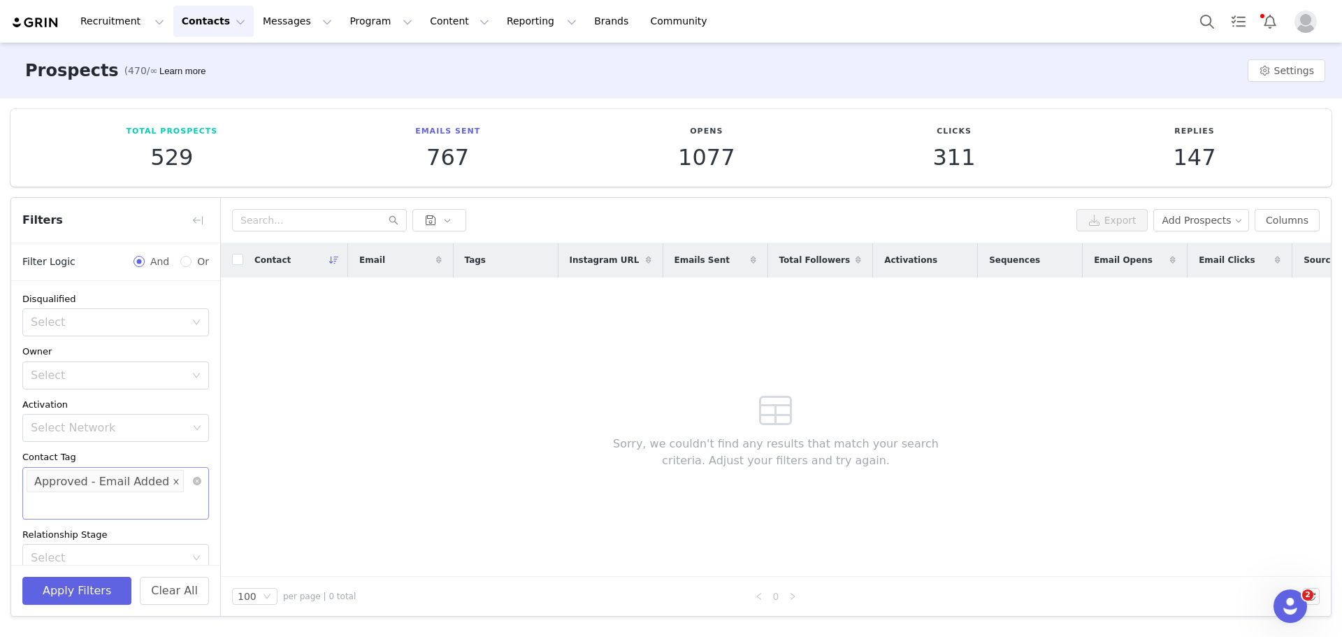
click at [173, 475] on span at bounding box center [176, 481] width 7 height 19
click at [177, 477] on div "Select Network" at bounding box center [109, 481] width 157 height 14
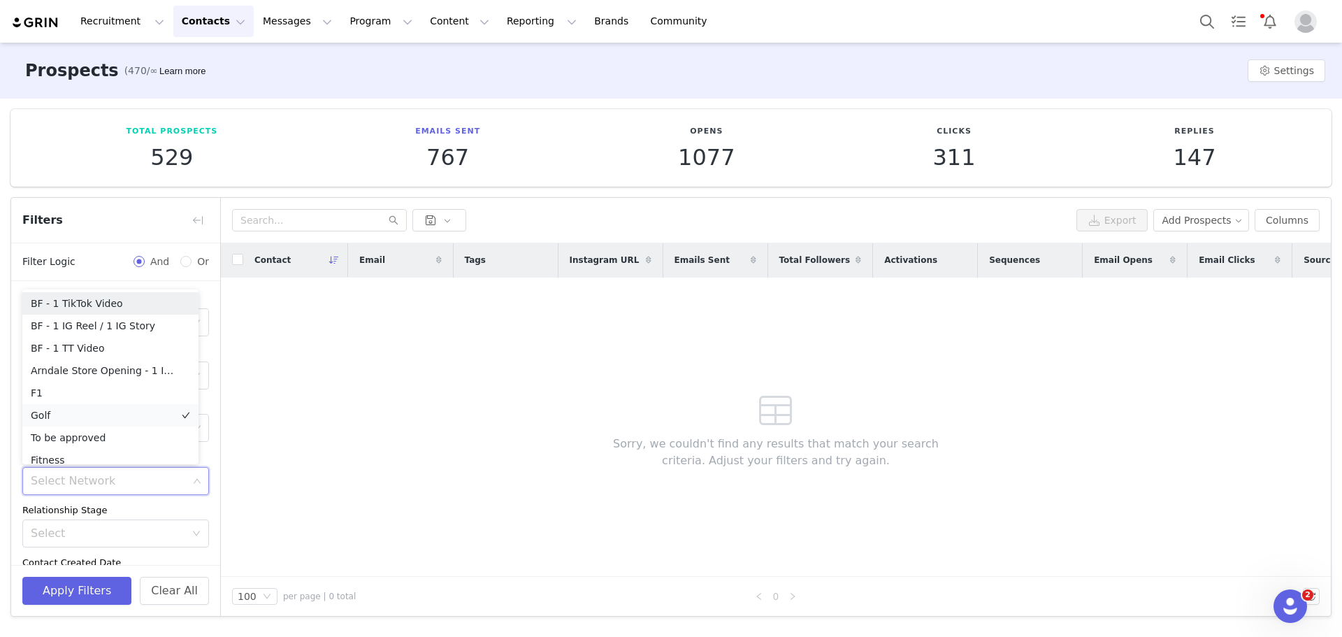
scroll to position [7, 0]
click at [78, 428] on li "To be approved" at bounding box center [110, 430] width 176 height 22
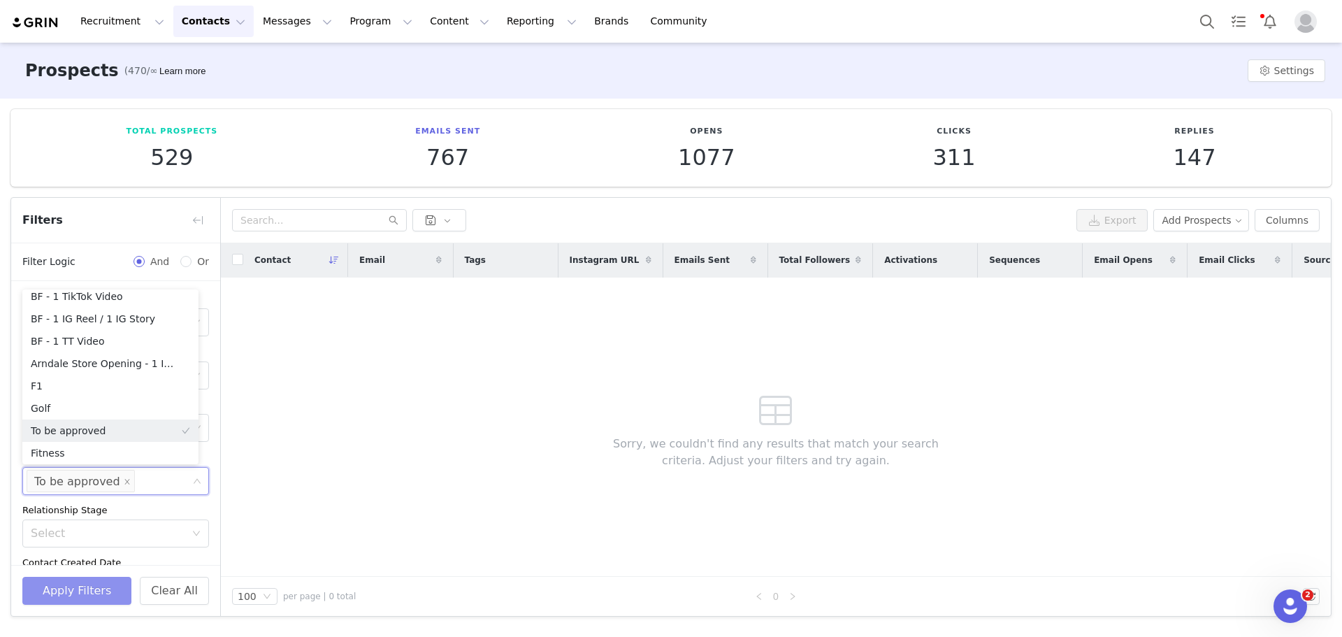
click at [108, 591] on button "Apply Filters" at bounding box center [76, 591] width 109 height 28
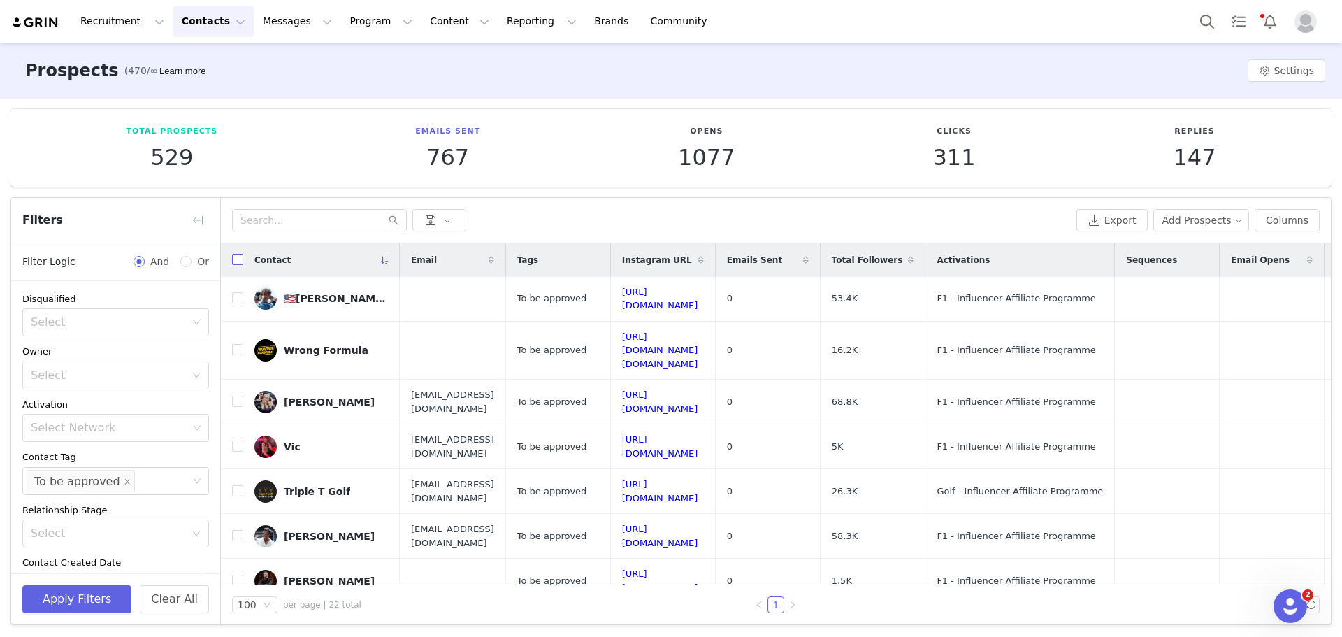
click at [235, 252] on label at bounding box center [237, 259] width 11 height 15
click at [235, 254] on input "checkbox" at bounding box center [237, 259] width 11 height 11
checkbox input "true"
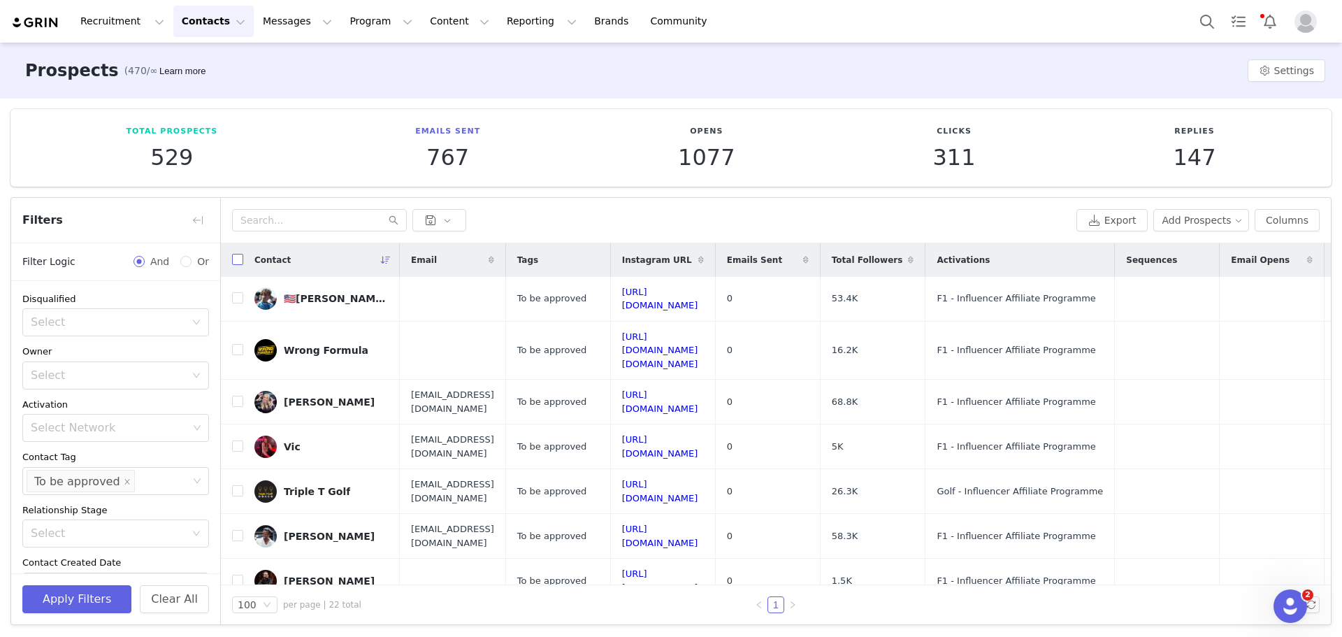
checkbox input "true"
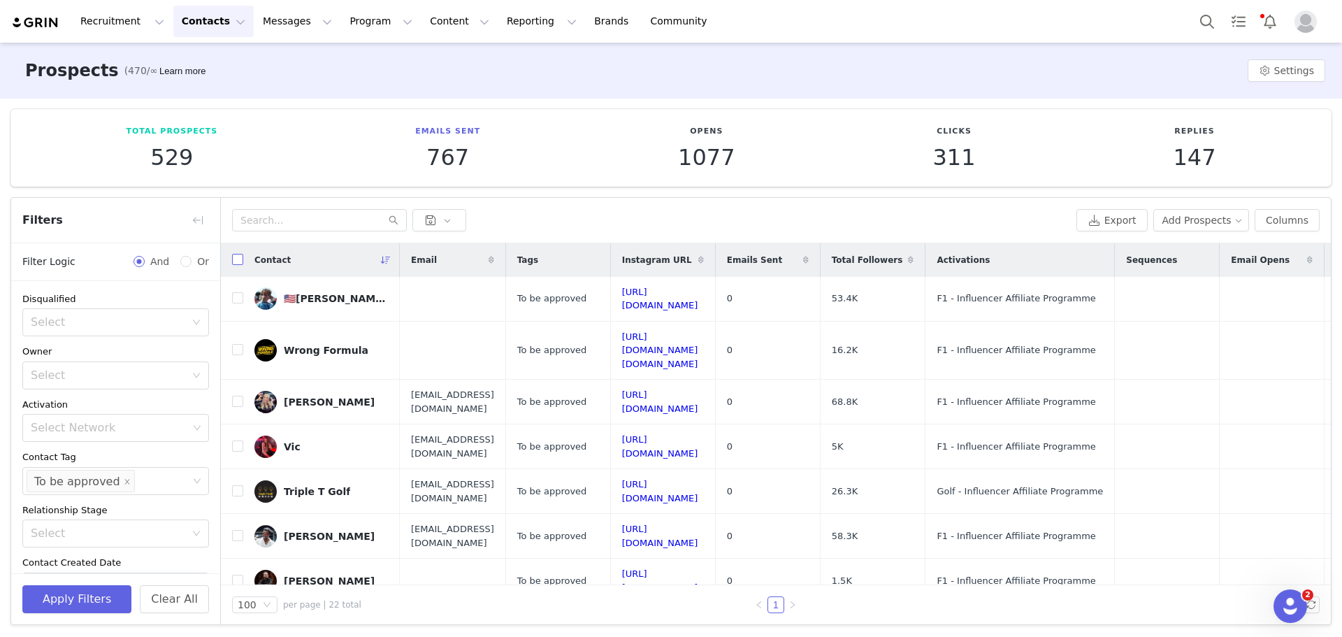
checkbox input "true"
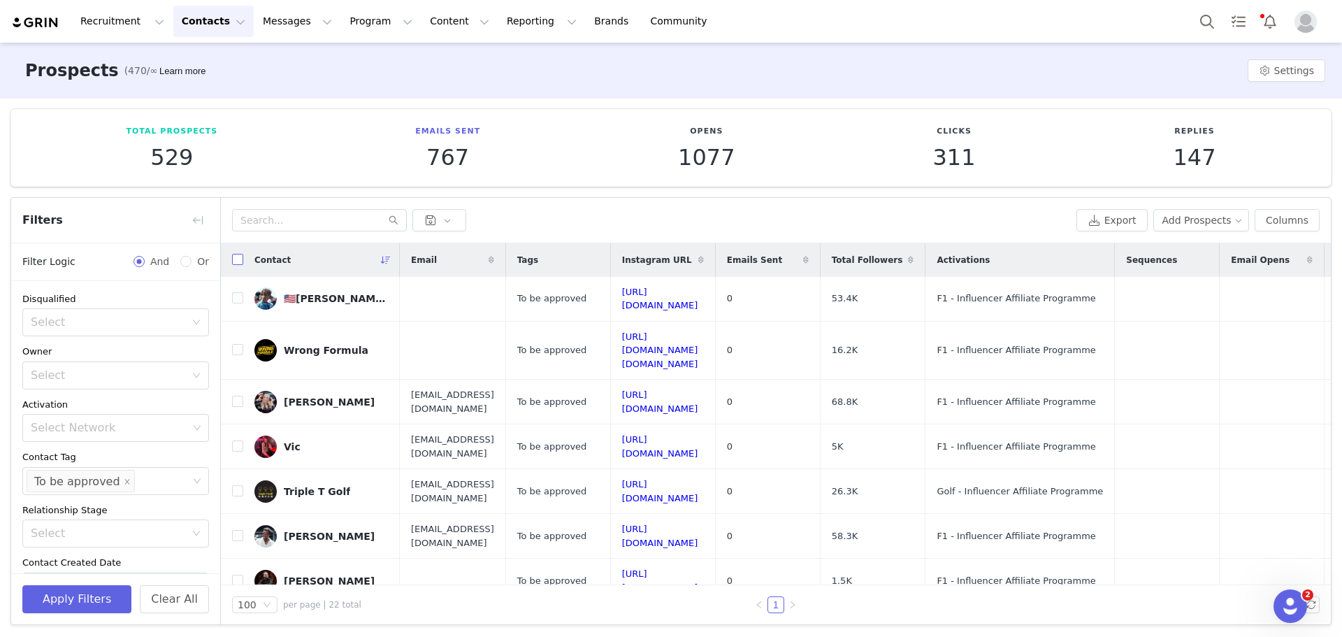
checkbox input "true"
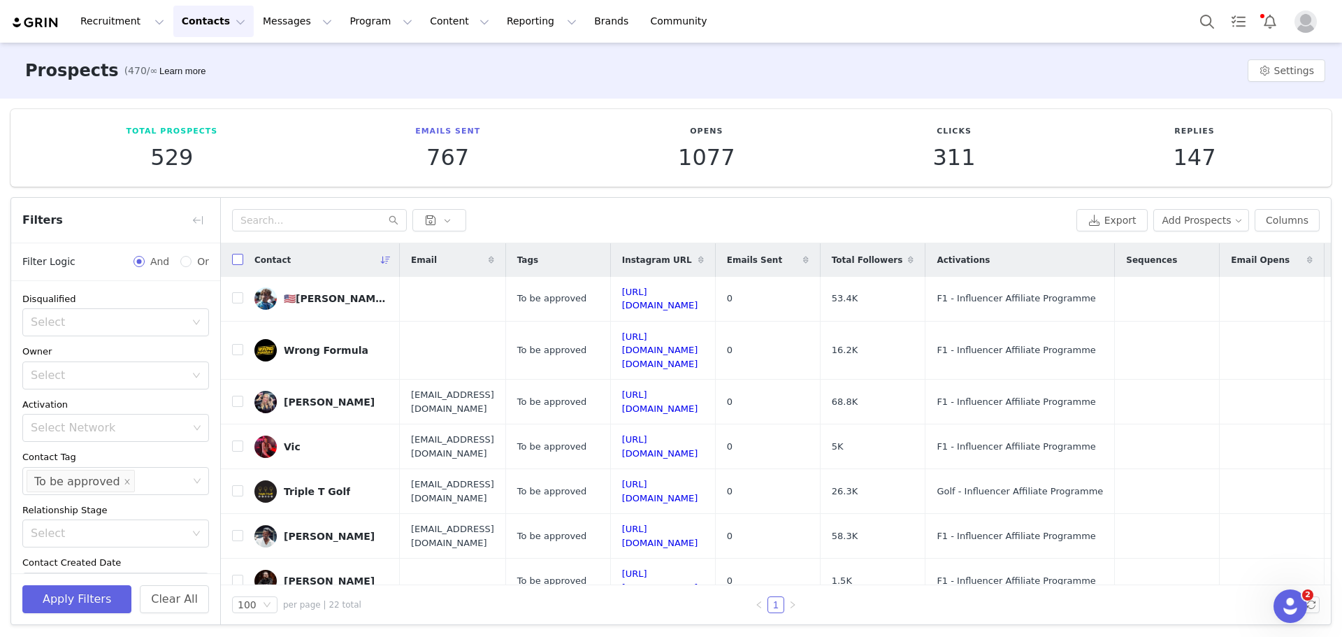
checkbox input "true"
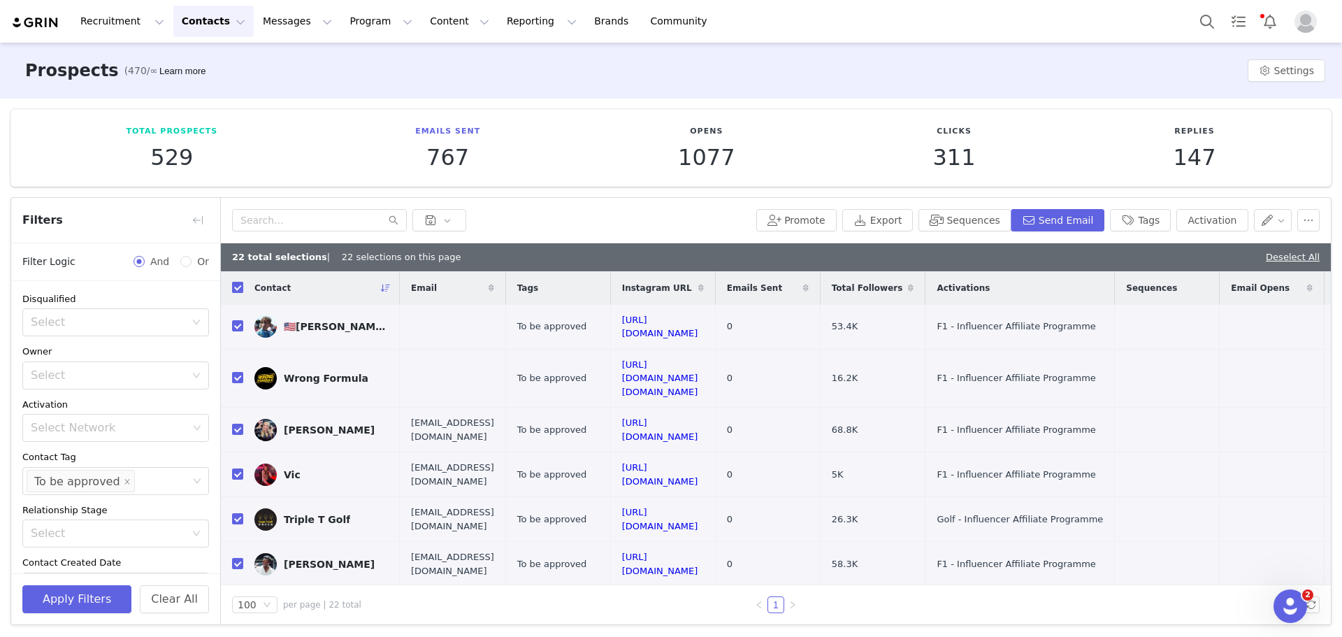
click at [236, 281] on label at bounding box center [237, 287] width 11 height 15
click at [236, 282] on input "checkbox" at bounding box center [237, 287] width 11 height 11
checkbox input "false"
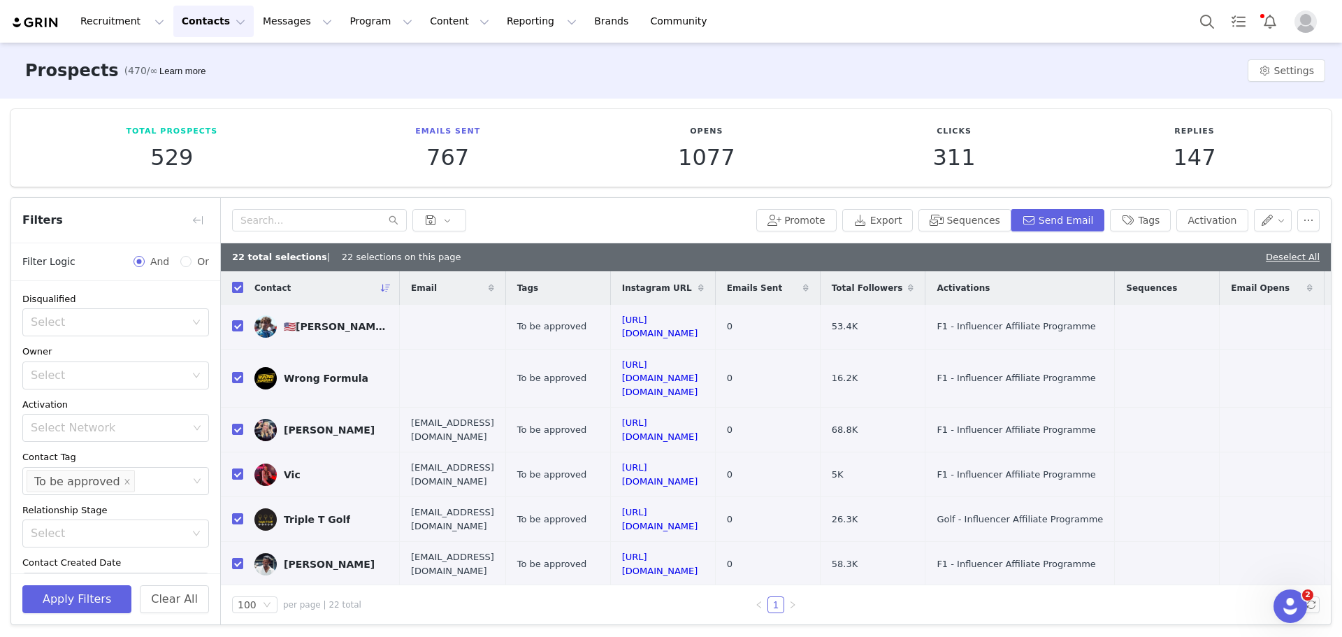
checkbox input "false"
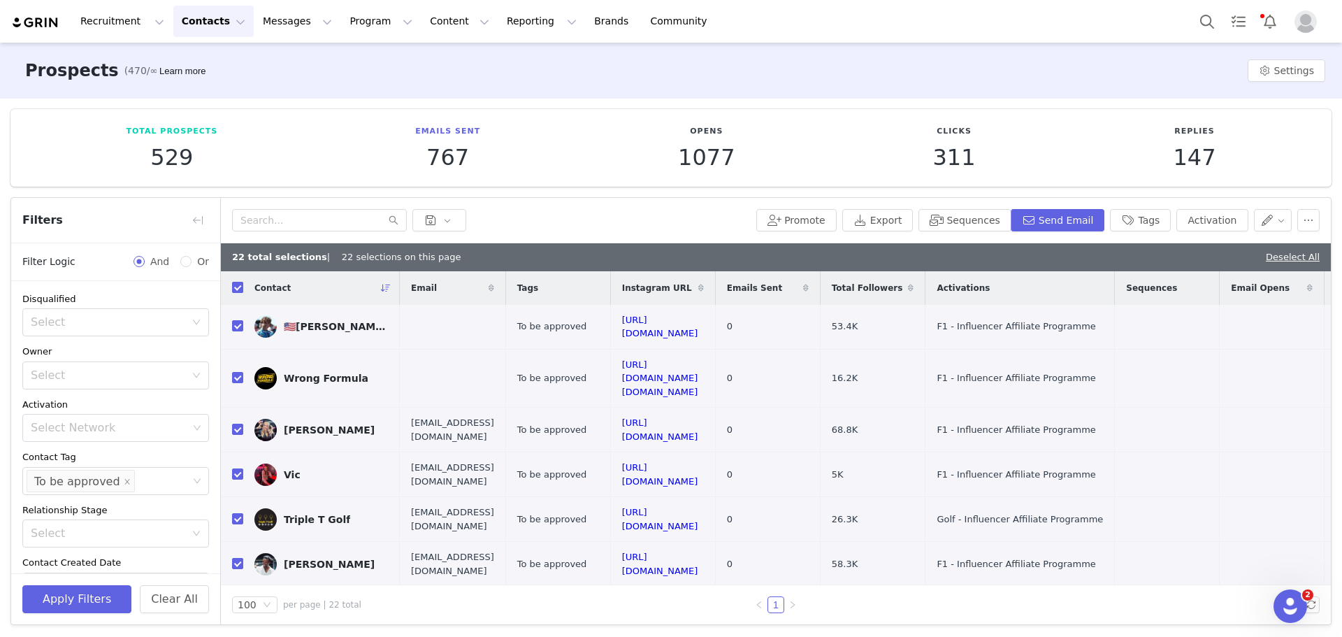
checkbox input "false"
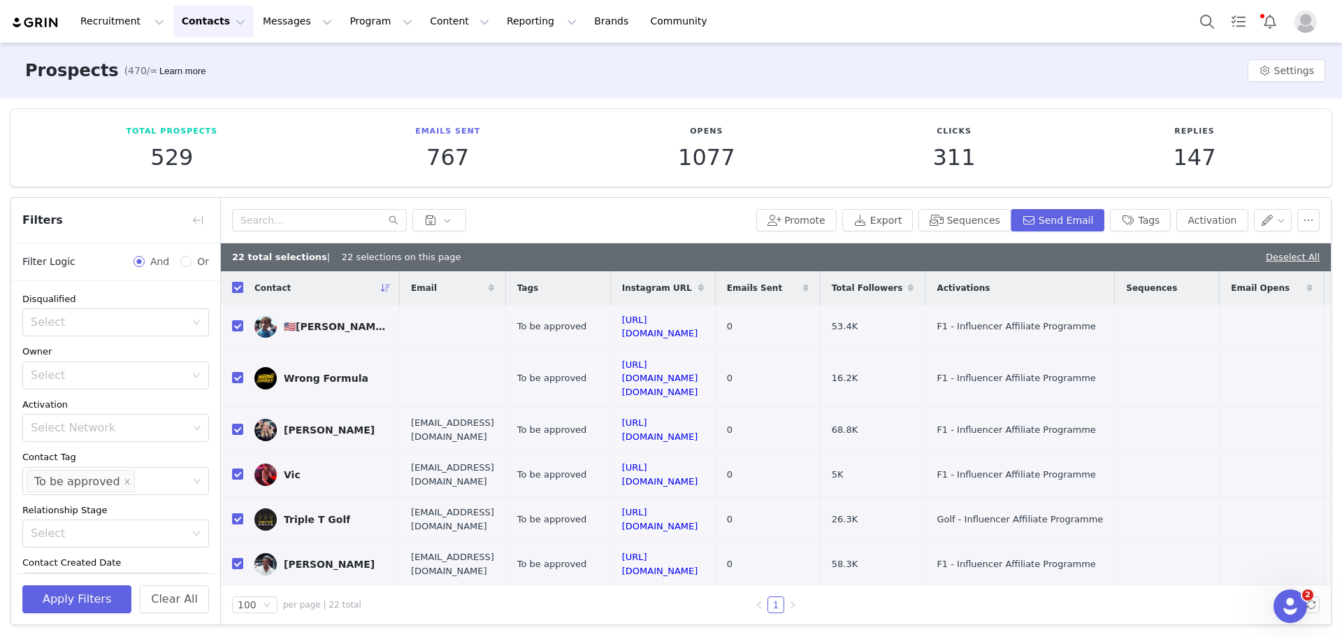
checkbox input "false"
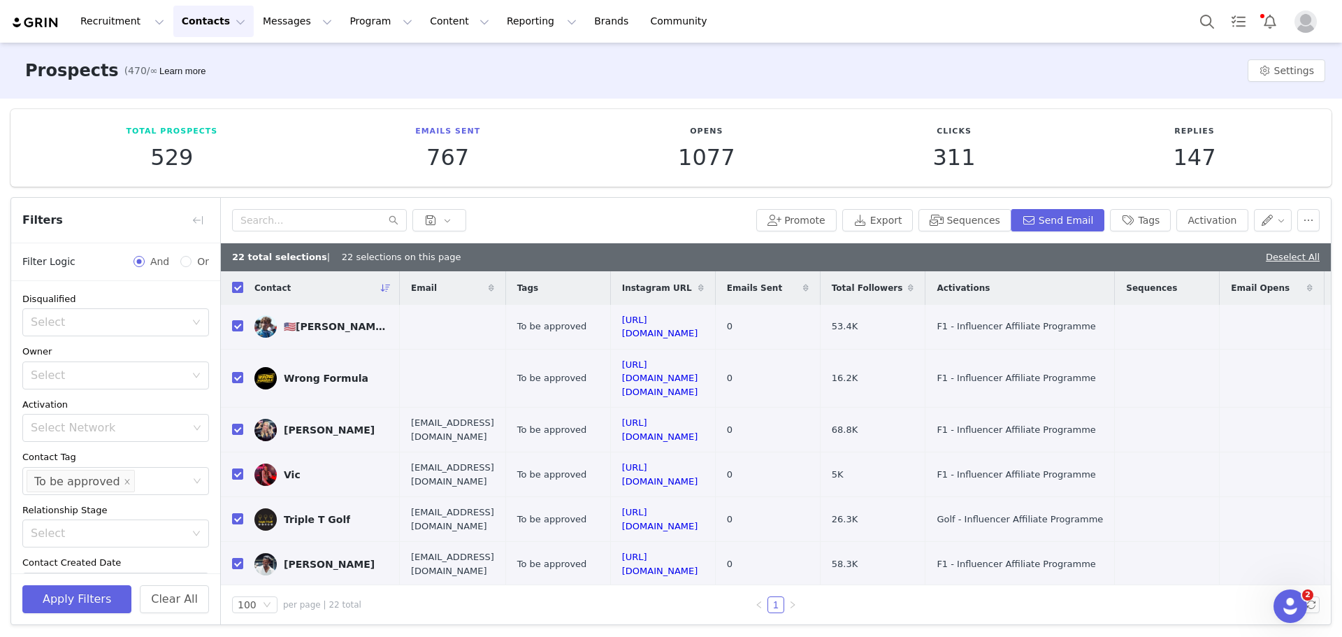
checkbox input "false"
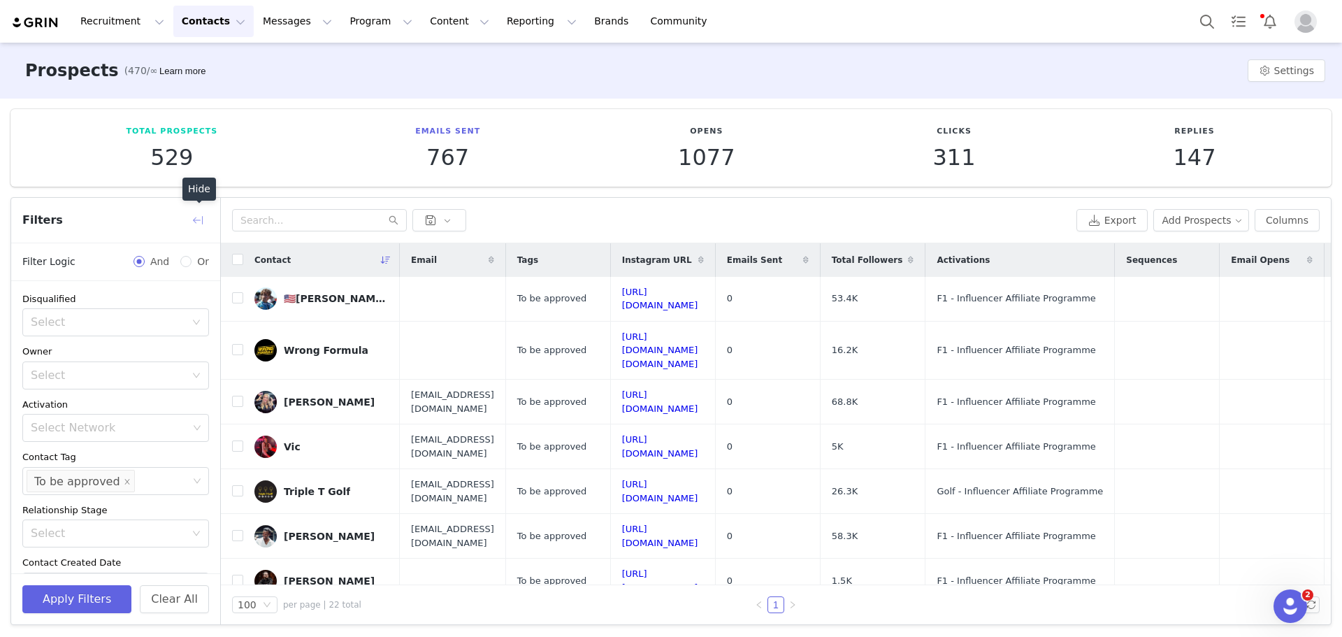
click at [200, 215] on button "button" at bounding box center [198, 220] width 22 height 22
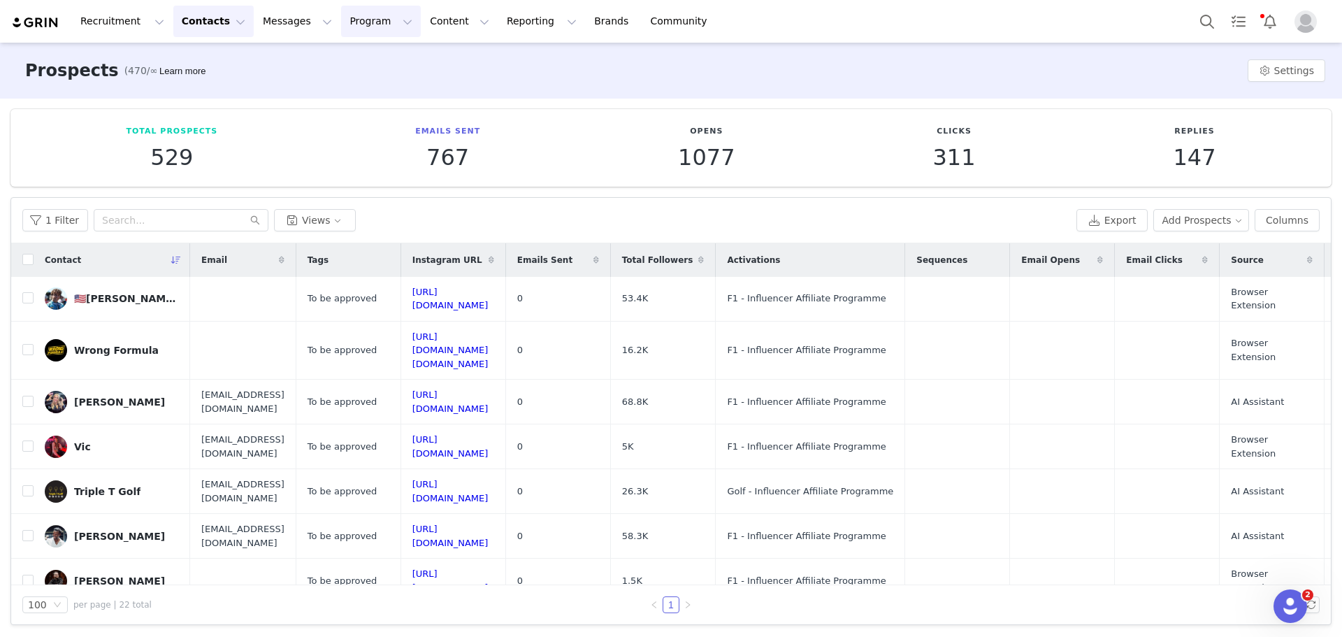
click at [356, 20] on button "Program Program" at bounding box center [381, 21] width 80 height 31
click at [350, 55] on p "Activations" at bounding box center [345, 62] width 54 height 15
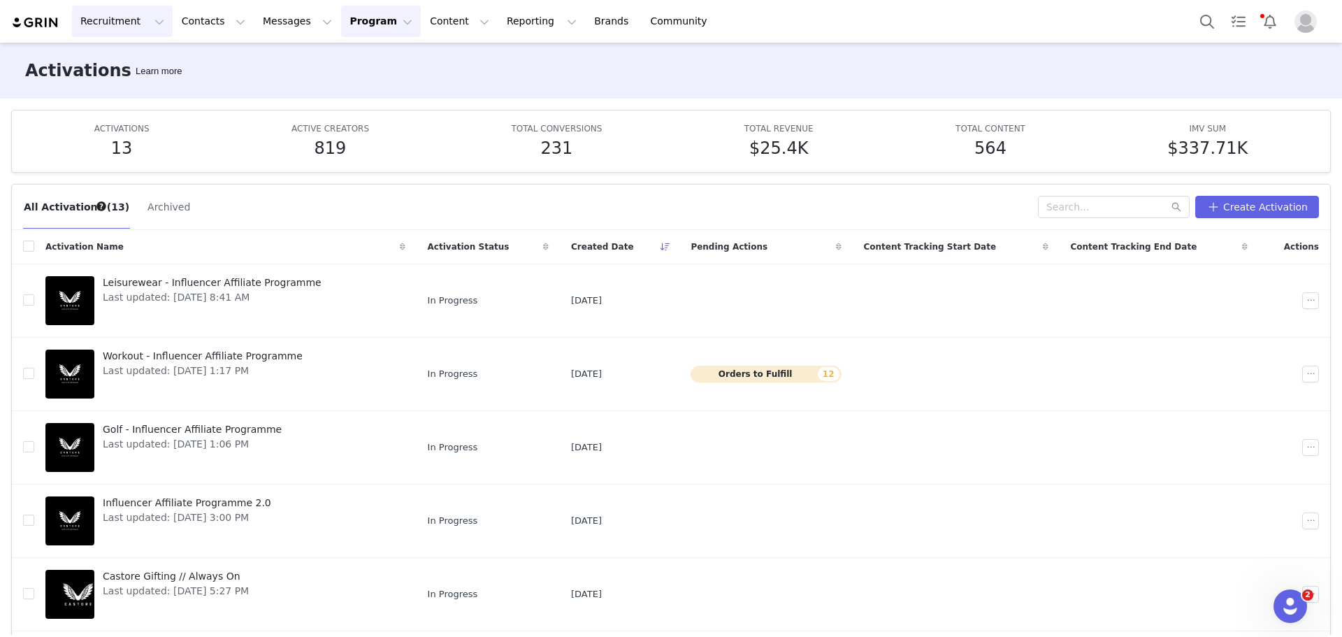
click at [96, 6] on button "Recruitment Recruitment" at bounding box center [122, 21] width 101 height 31
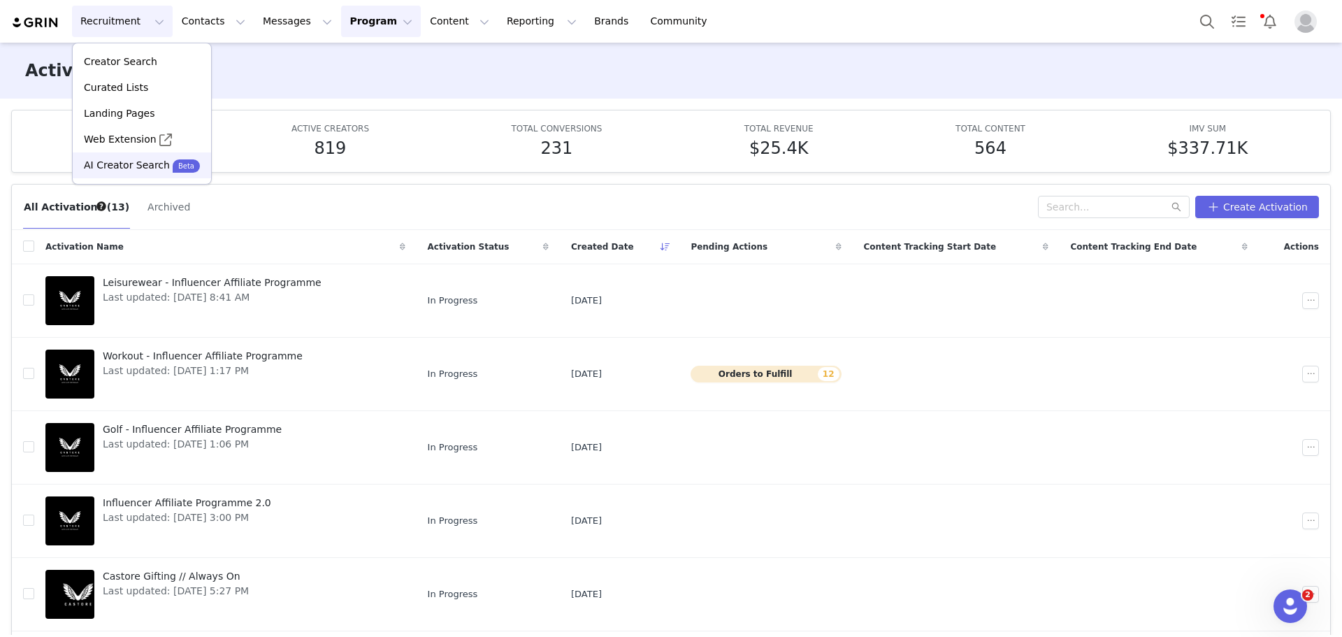
click at [141, 161] on p "AI Creator Search" at bounding box center [127, 165] width 86 height 15
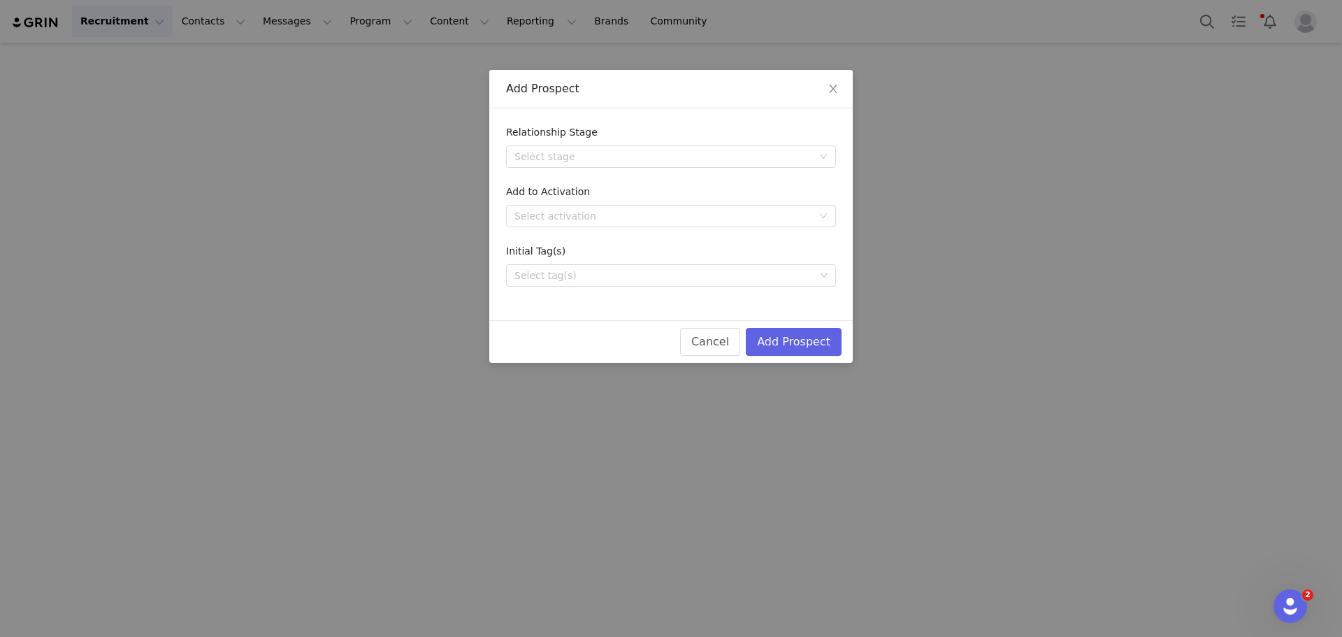
click at [726, 171] on form "Relationship Stage Select stage Add to Activation Select activation Initial Tag…" at bounding box center [671, 205] width 330 height 161
click at [704, 244] on form "Relationship Stage Select stage Add to Activation Select activation Initial Tag…" at bounding box center [671, 205] width 330 height 161
click at [727, 210] on div "Select activation" at bounding box center [663, 216] width 298 height 14
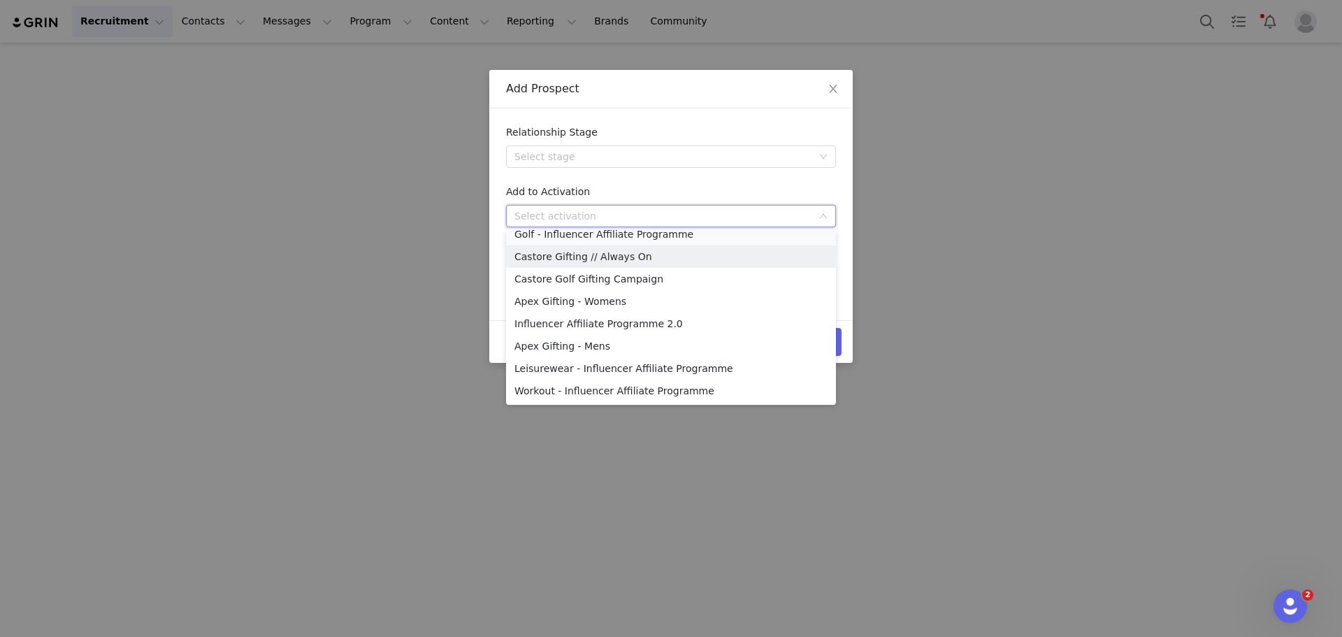
scroll to position [115, 0]
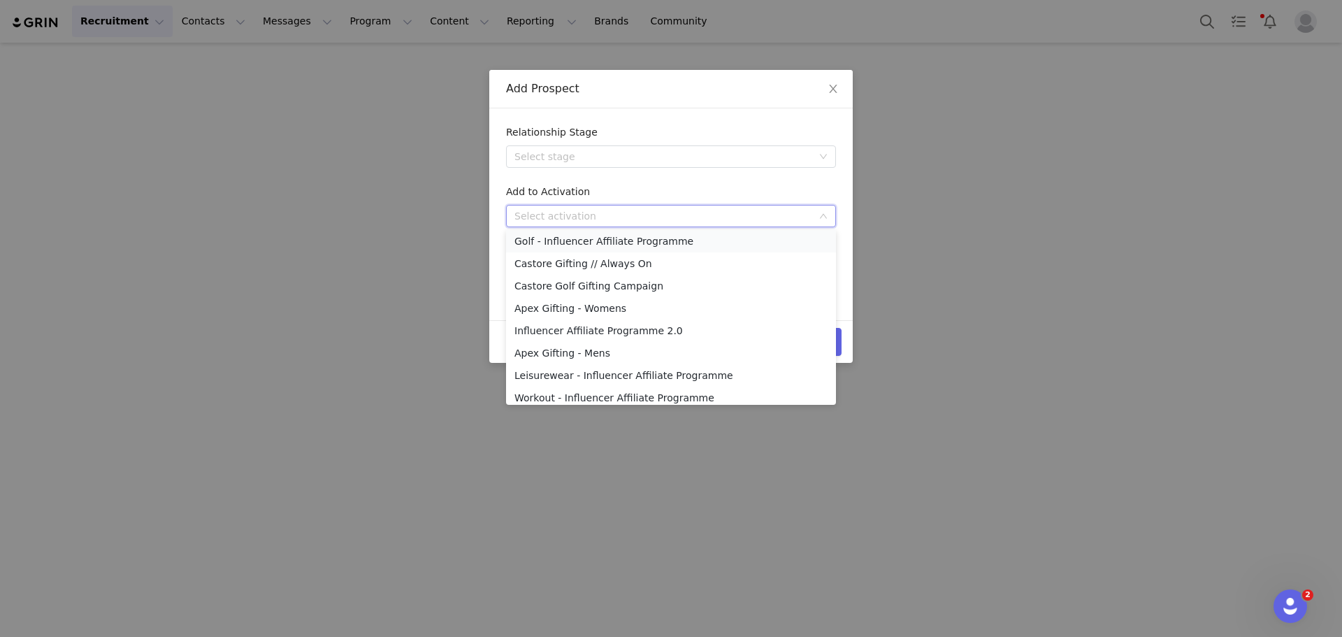
click at [627, 238] on li "Golf - Influencer Affiliate Programme" at bounding box center [671, 241] width 330 height 22
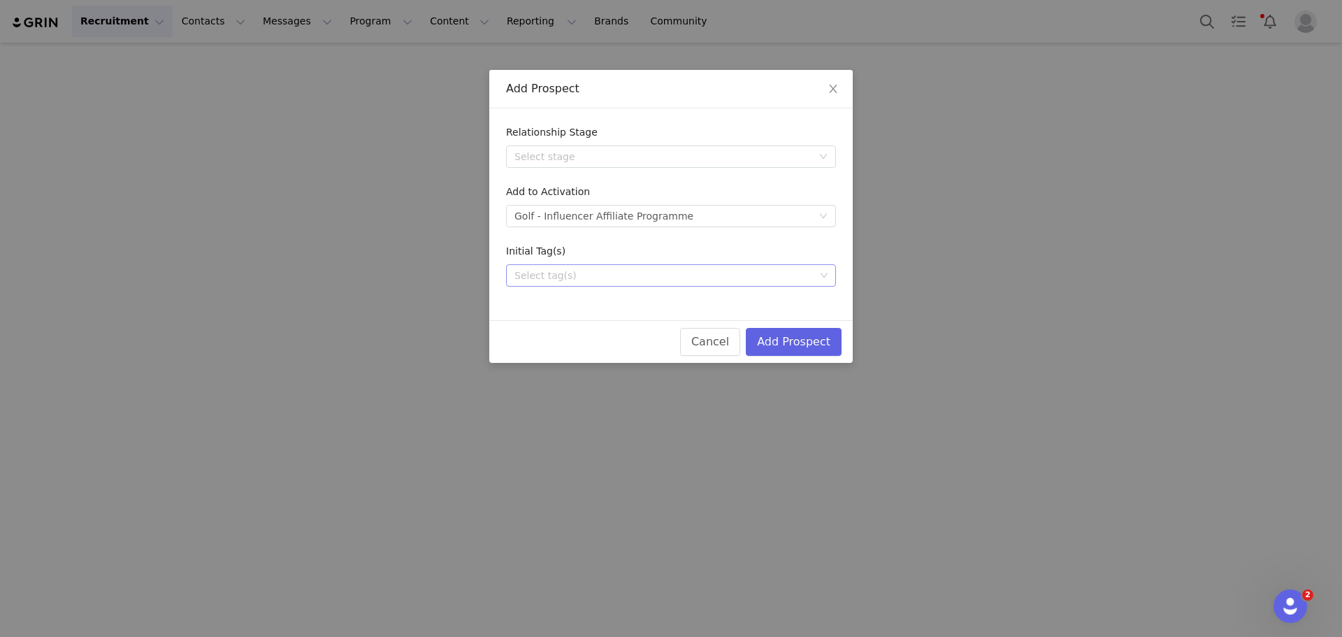
click at [613, 279] on div "Select tag(s)" at bounding box center [664, 275] width 301 height 14
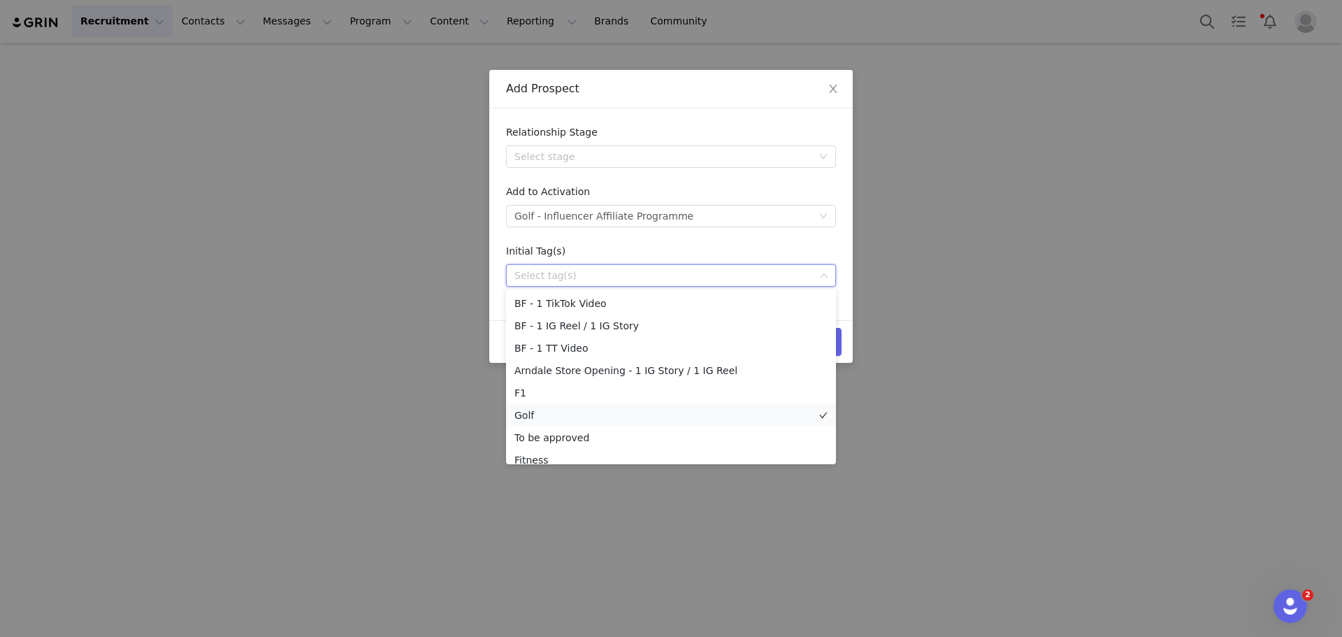
click at [565, 410] on li "Golf" at bounding box center [671, 415] width 330 height 22
click at [595, 429] on li "To be approved" at bounding box center [671, 437] width 330 height 22
click at [692, 247] on div "Initial Tag(s)" at bounding box center [671, 254] width 330 height 20
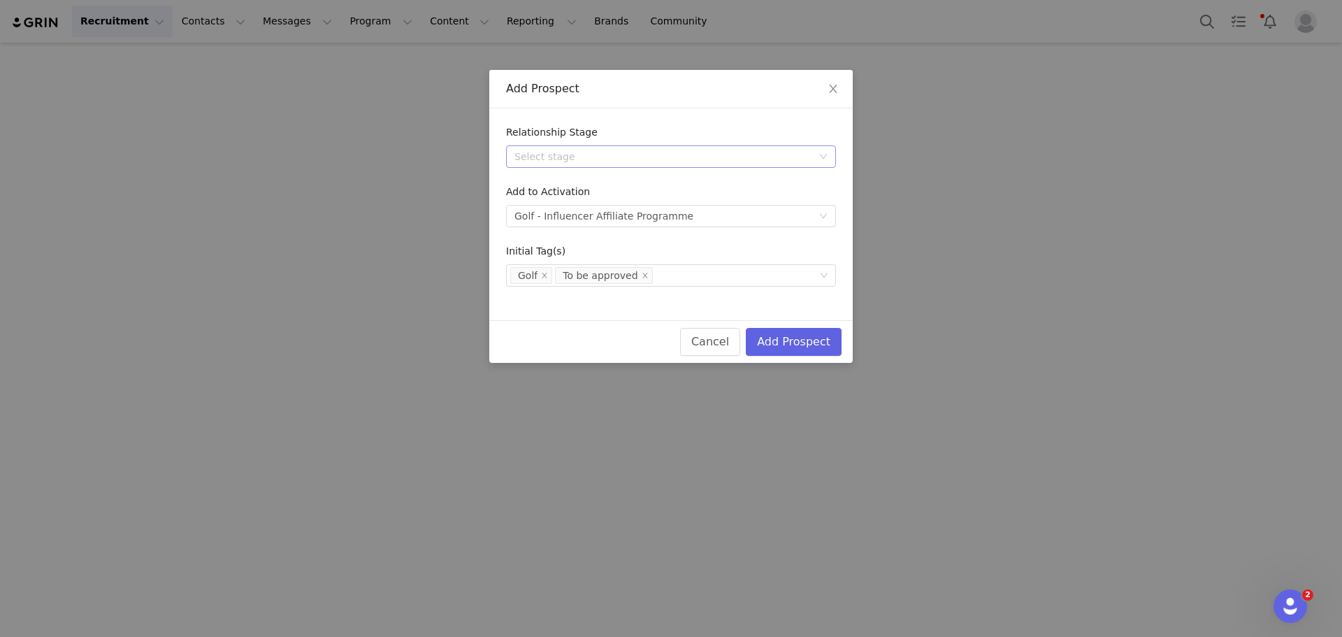
click at [699, 152] on div "Select stage" at bounding box center [663, 157] width 298 height 14
click at [706, 116] on div "Relationship Stage Select stage Add to Activation Select activation Golf - Infl…" at bounding box center [670, 214] width 363 height 212
click at [814, 340] on button "Add Prospect" at bounding box center [794, 342] width 96 height 28
